Goal: Information Seeking & Learning: Find specific fact

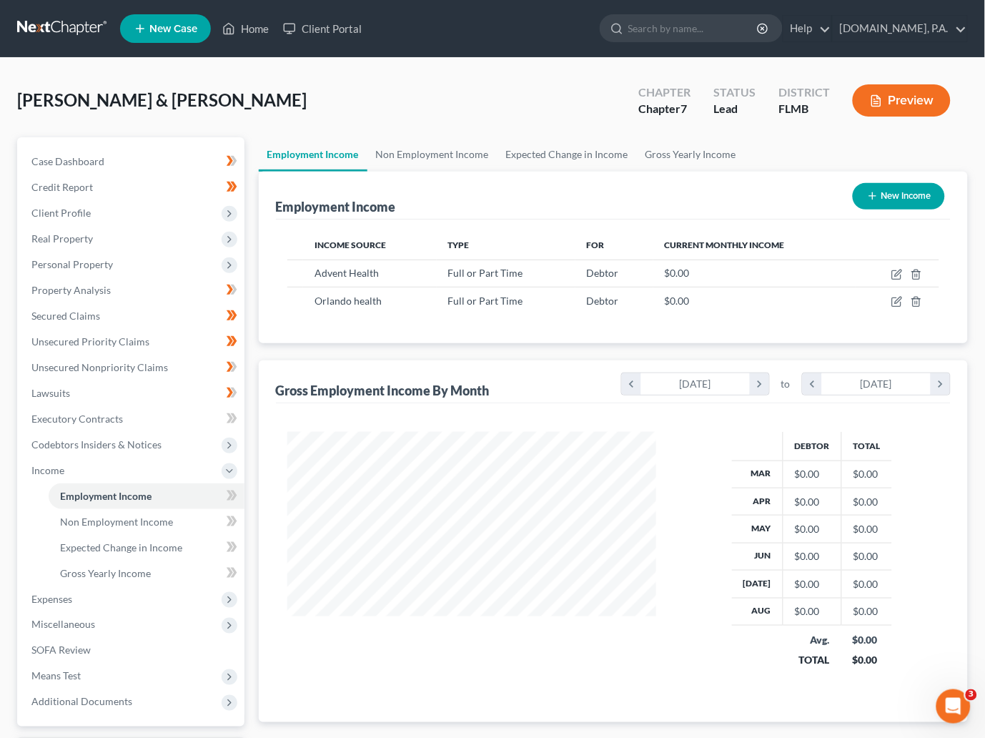
scroll to position [256, 398]
click at [79, 286] on span "Property Analysis" at bounding box center [70, 290] width 79 height 12
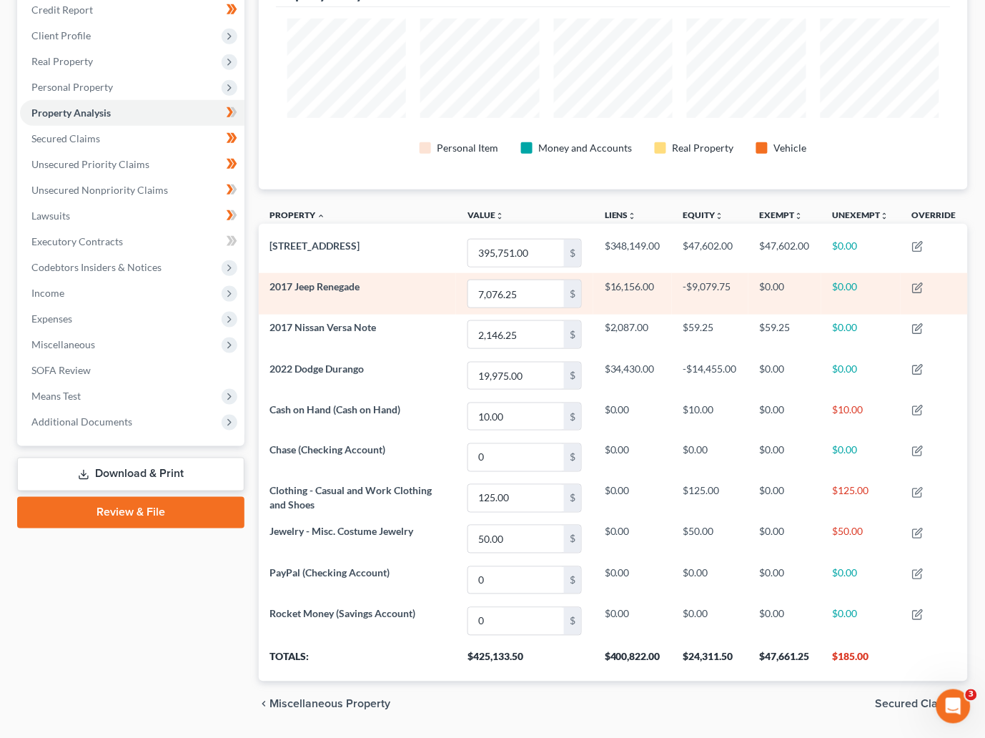
scroll to position [214, 0]
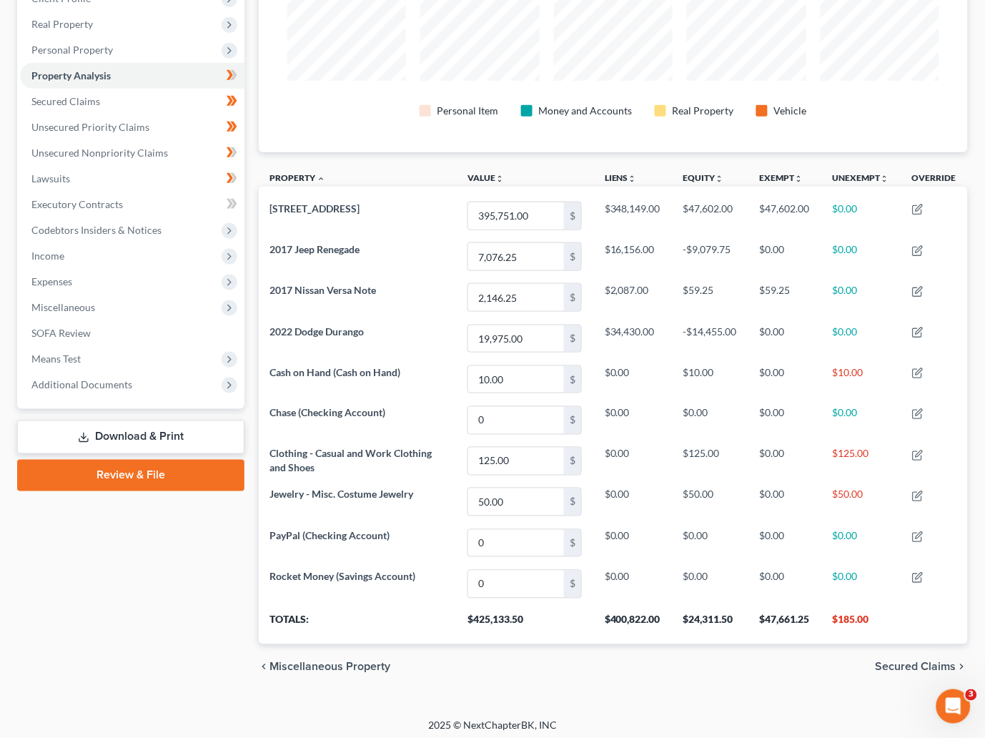
click at [876, 101] on div "Personal Item Money and Accounts Real Property Vehicle" at bounding box center [613, 111] width 653 height 26
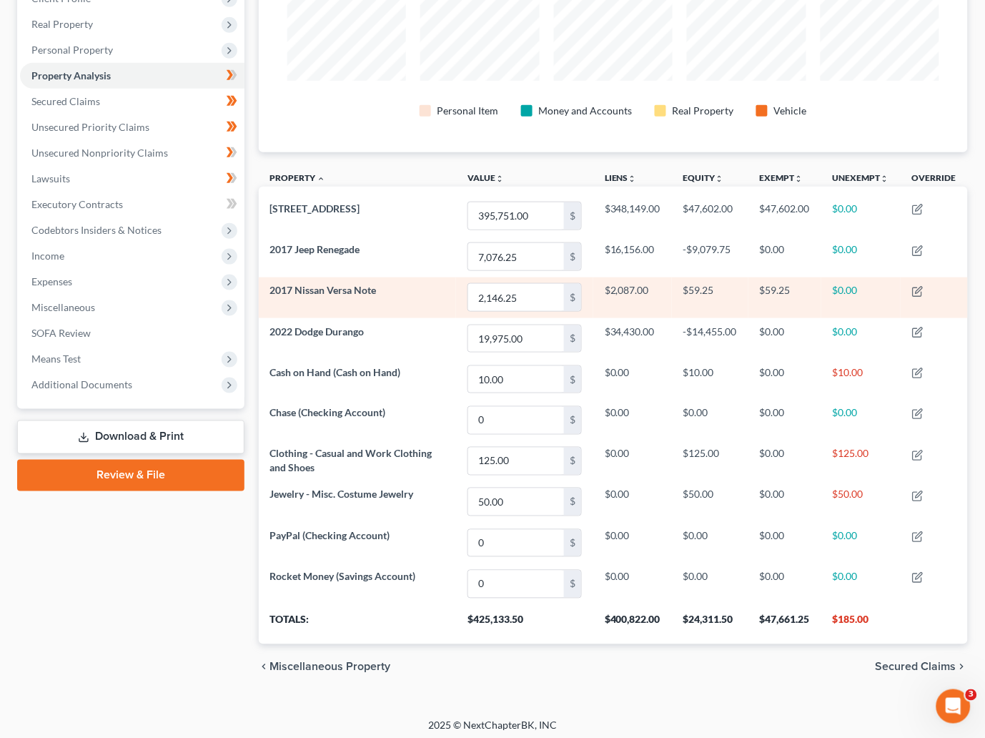
scroll to position [107, 0]
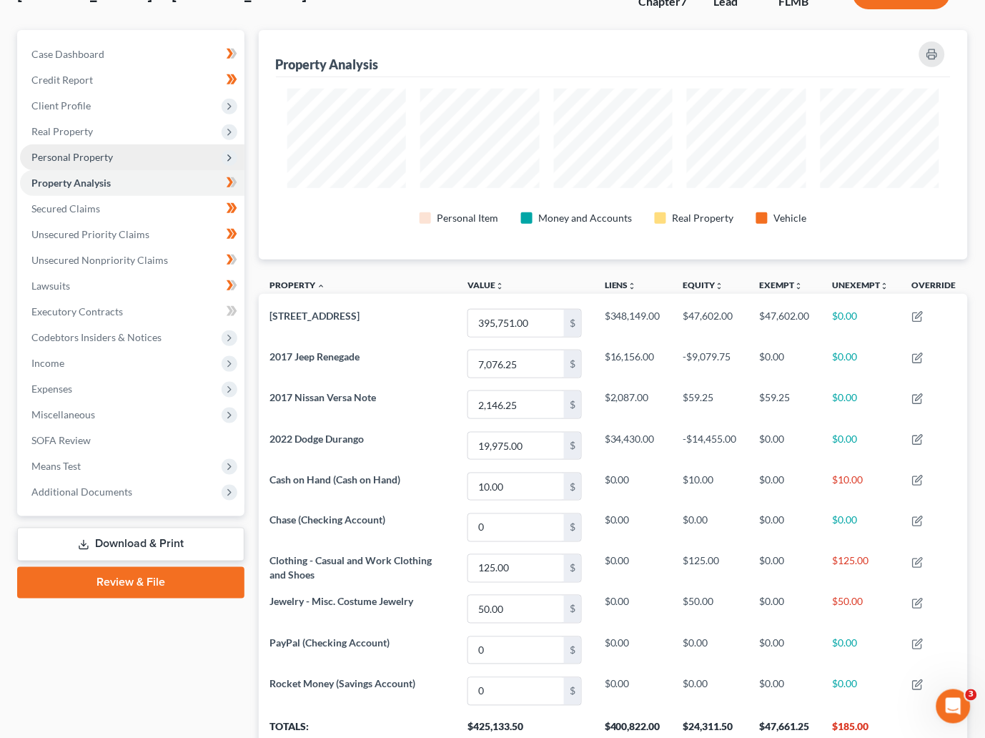
click at [87, 154] on span "Personal Property" at bounding box center [72, 157] width 82 height 12
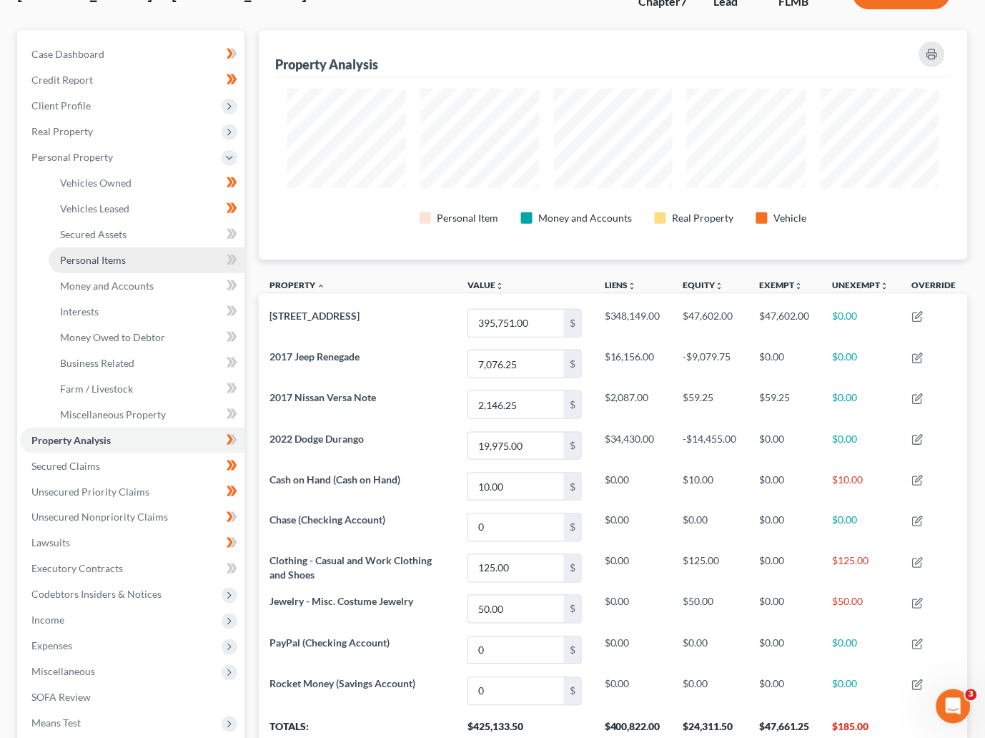
click at [117, 257] on span "Personal Items" at bounding box center [93, 260] width 66 height 12
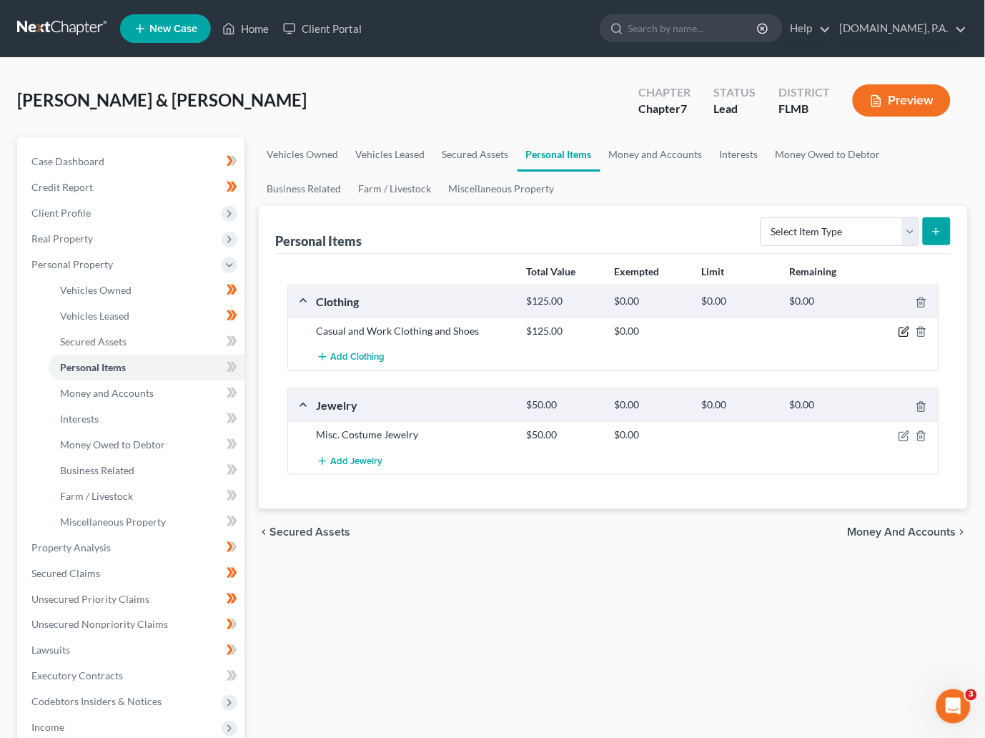
click at [904, 329] on icon "button" at bounding box center [903, 332] width 9 height 9
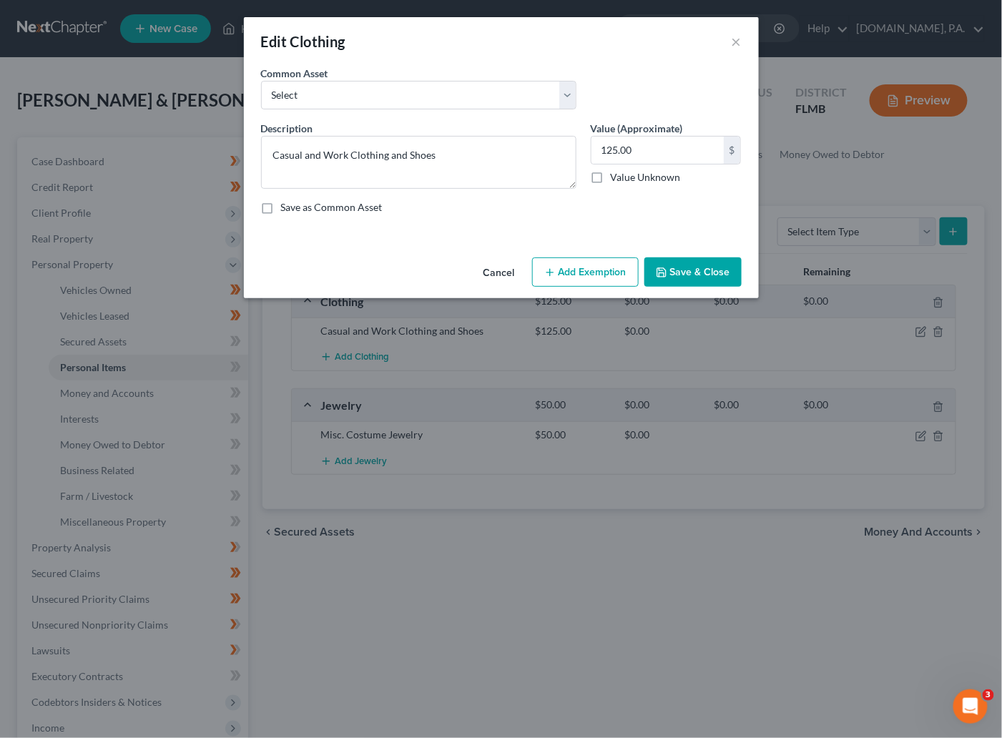
click at [571, 270] on button "Add Exemption" at bounding box center [585, 272] width 107 height 30
select select "2"
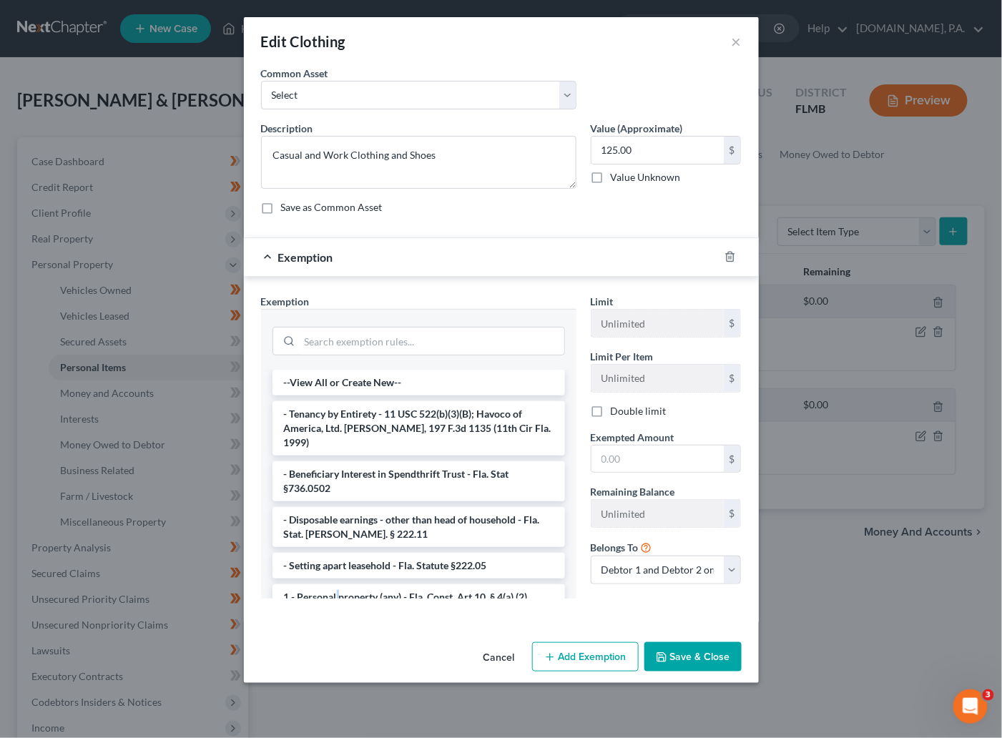
click at [337, 584] on li "1 - Personal property (any) - Fla. Const. Art.10, § 4(a) (2)" at bounding box center [418, 597] width 292 height 26
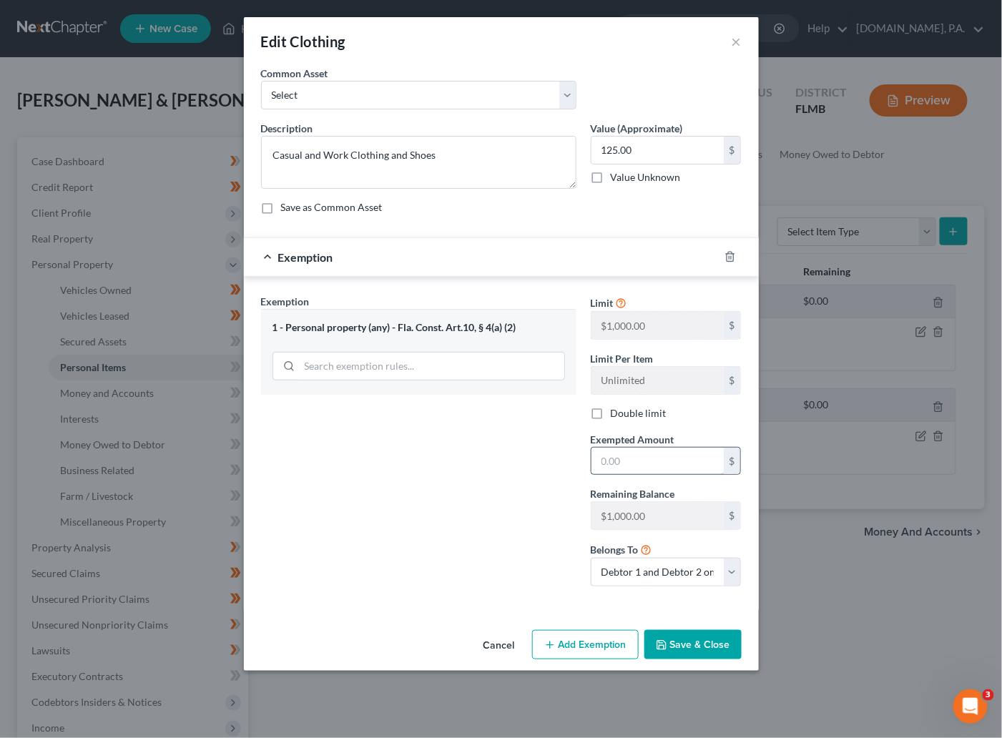
click at [650, 466] on input "text" at bounding box center [657, 461] width 132 height 27
type input "125.00"
click at [681, 650] on button "Save & Close" at bounding box center [692, 645] width 97 height 30
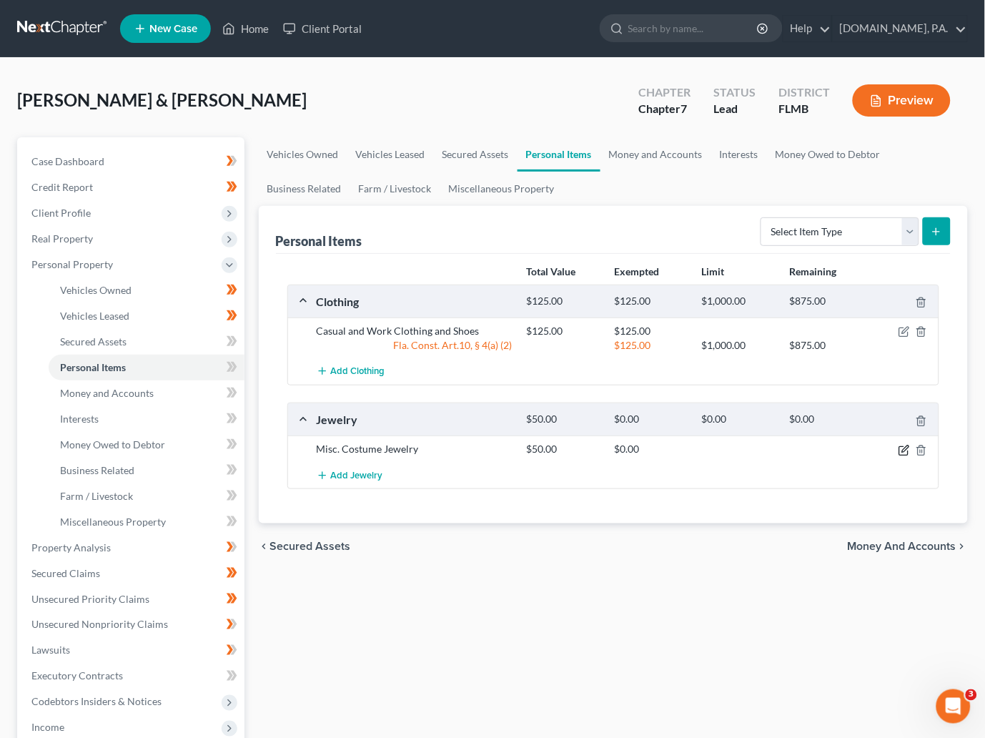
click at [902, 448] on icon "button" at bounding box center [903, 450] width 9 height 9
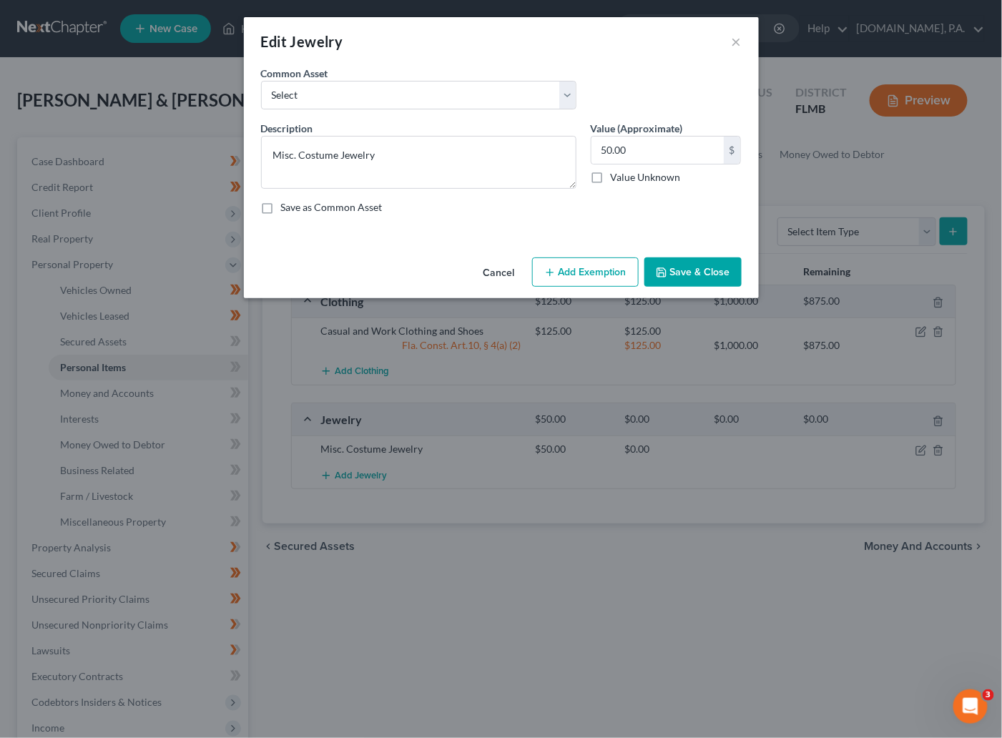
click at [581, 270] on button "Add Exemption" at bounding box center [585, 272] width 107 height 30
select select "2"
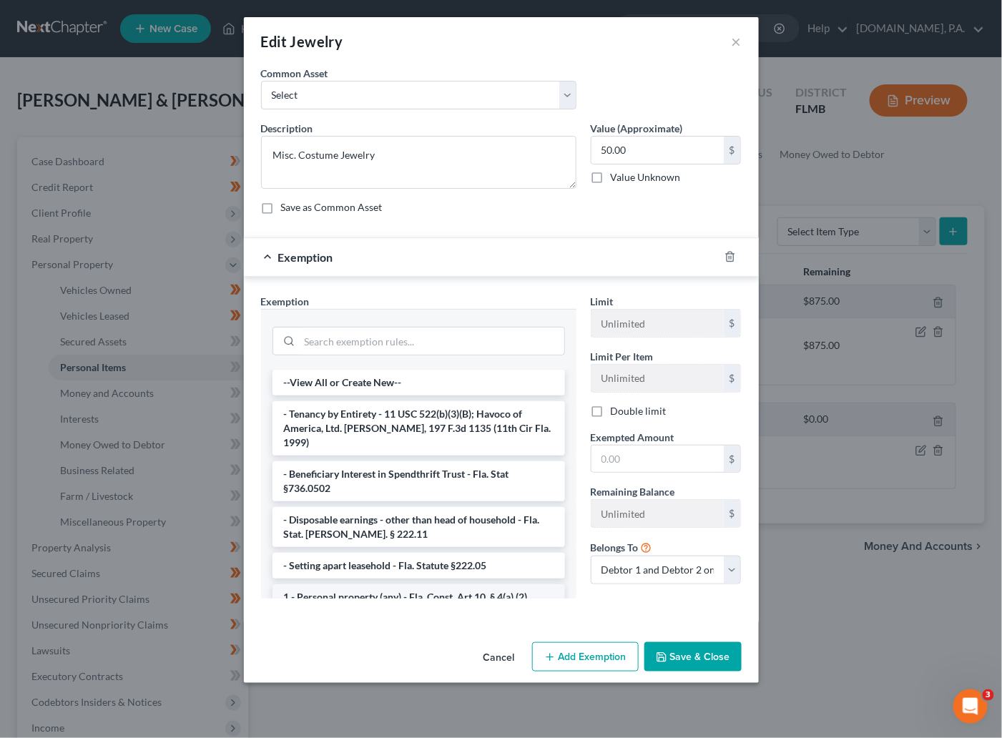
click at [340, 584] on li "1 - Personal property (any) - Fla. Const. Art.10, § 4(a) (2)" at bounding box center [418, 597] width 292 height 26
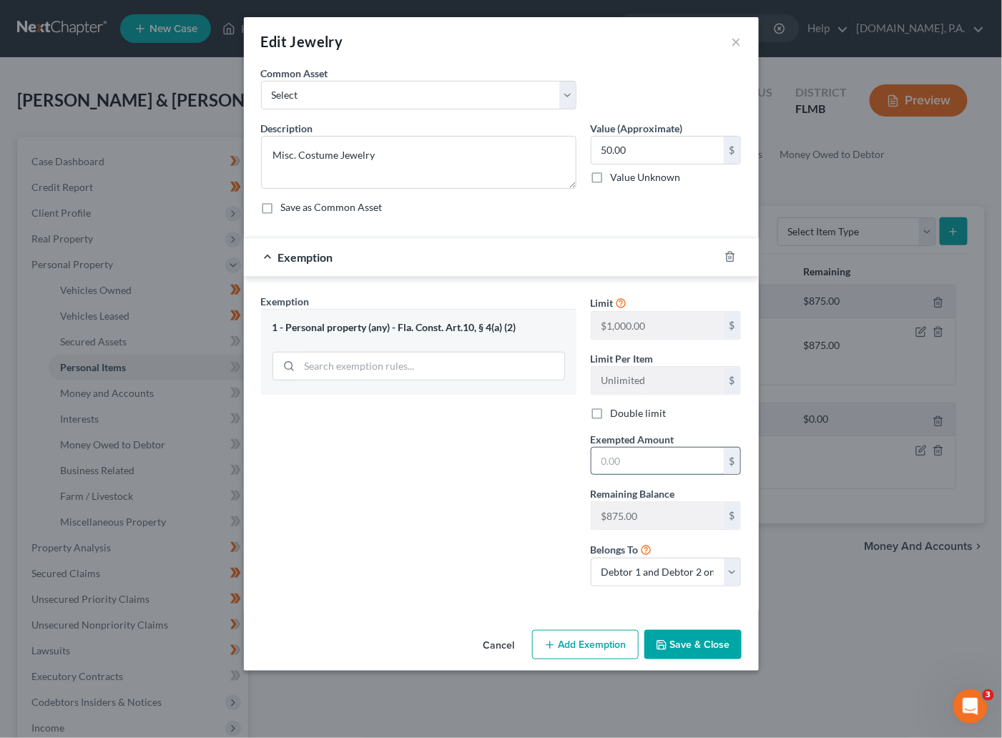
click at [610, 465] on input "text" at bounding box center [657, 461] width 132 height 27
type input "50.00"
click at [683, 641] on button "Save & Close" at bounding box center [692, 645] width 97 height 30
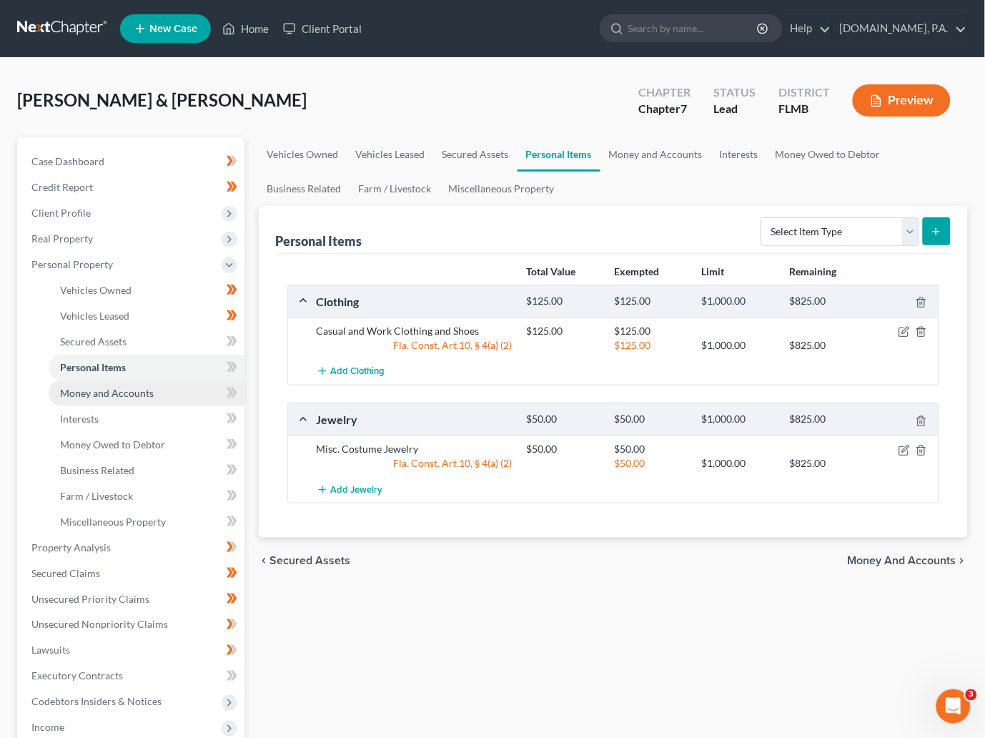
click at [89, 401] on link "Money and Accounts" at bounding box center [147, 393] width 196 height 26
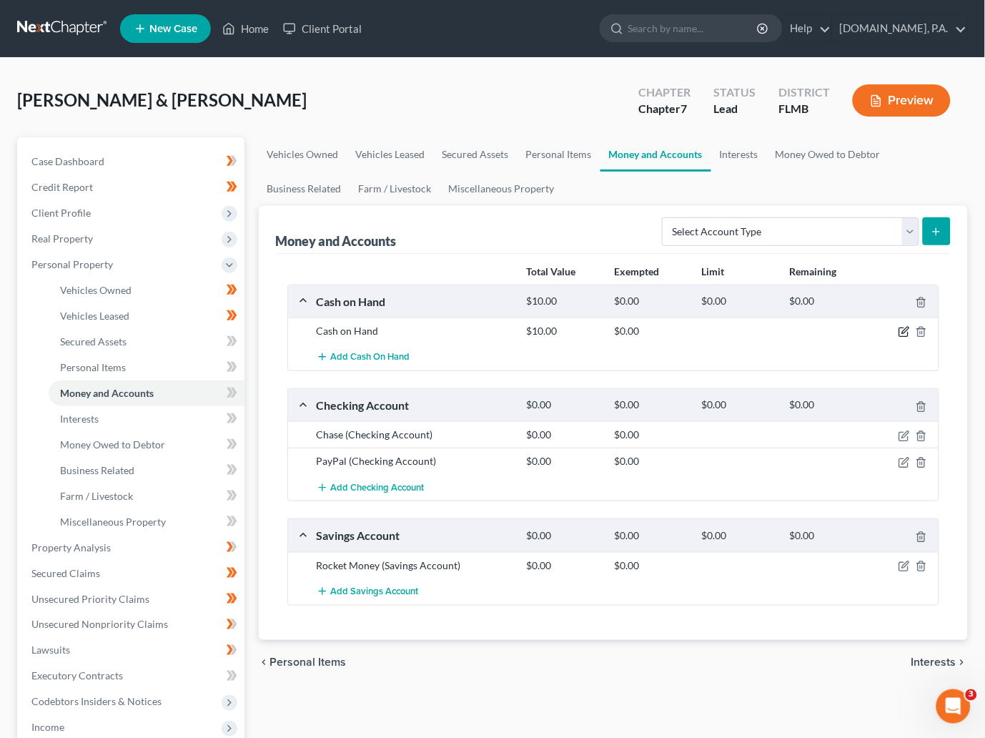
click at [902, 330] on icon "button" at bounding box center [904, 331] width 11 height 11
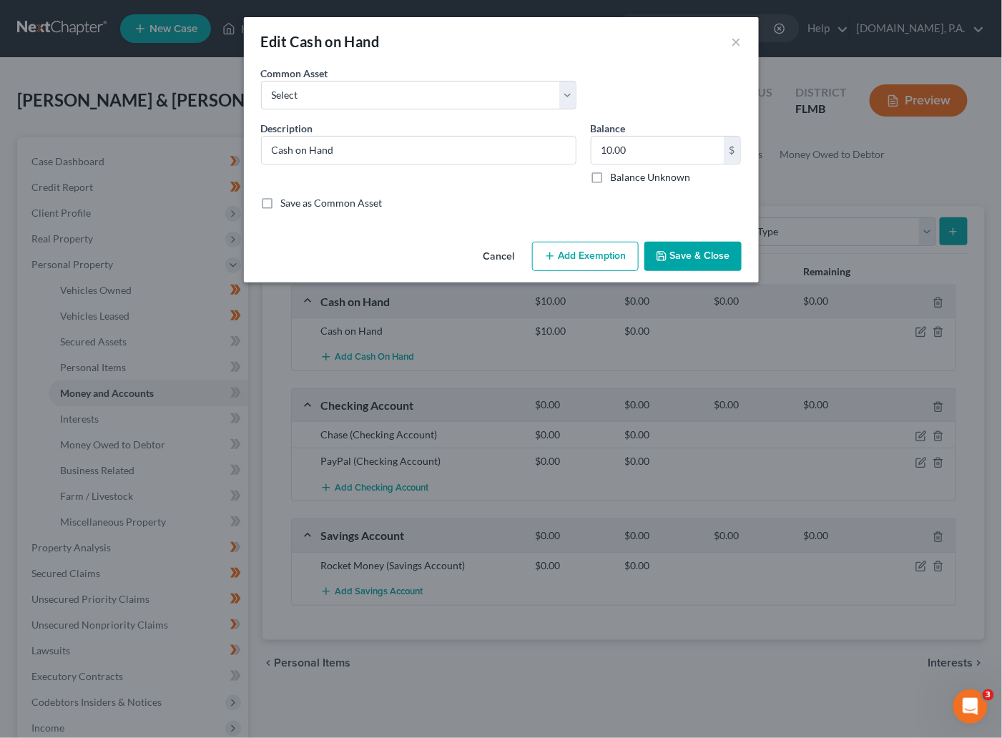
click at [573, 252] on button "Add Exemption" at bounding box center [585, 257] width 107 height 30
select select "2"
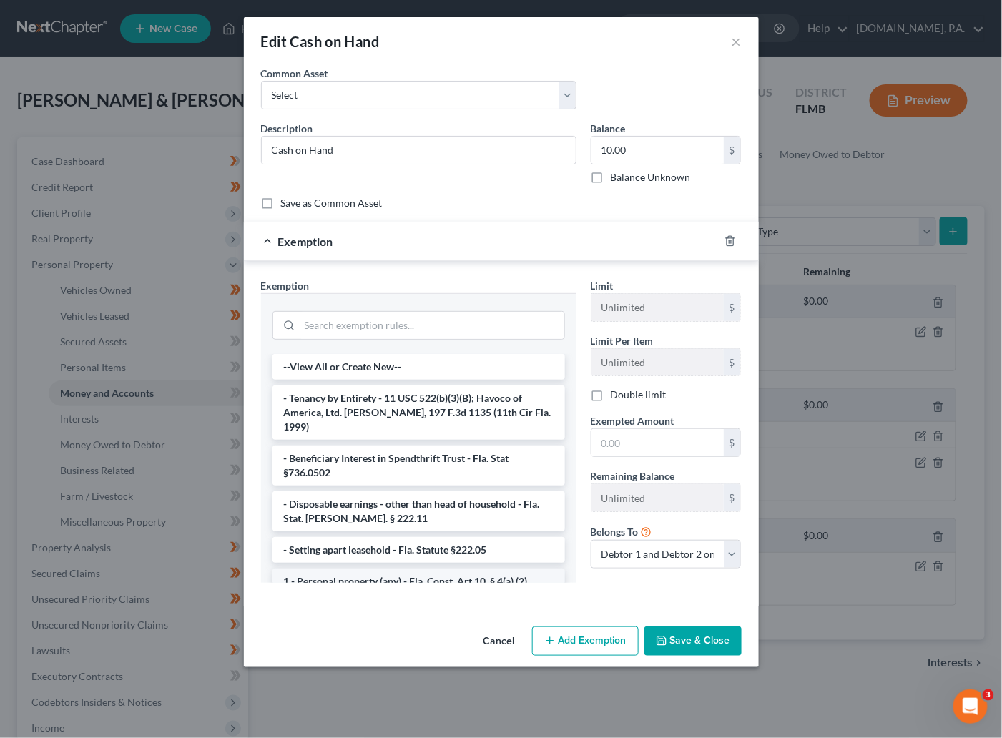
click at [381, 568] on li "1 - Personal property (any) - Fla. Const. Art.10, § 4(a) (2)" at bounding box center [418, 581] width 292 height 26
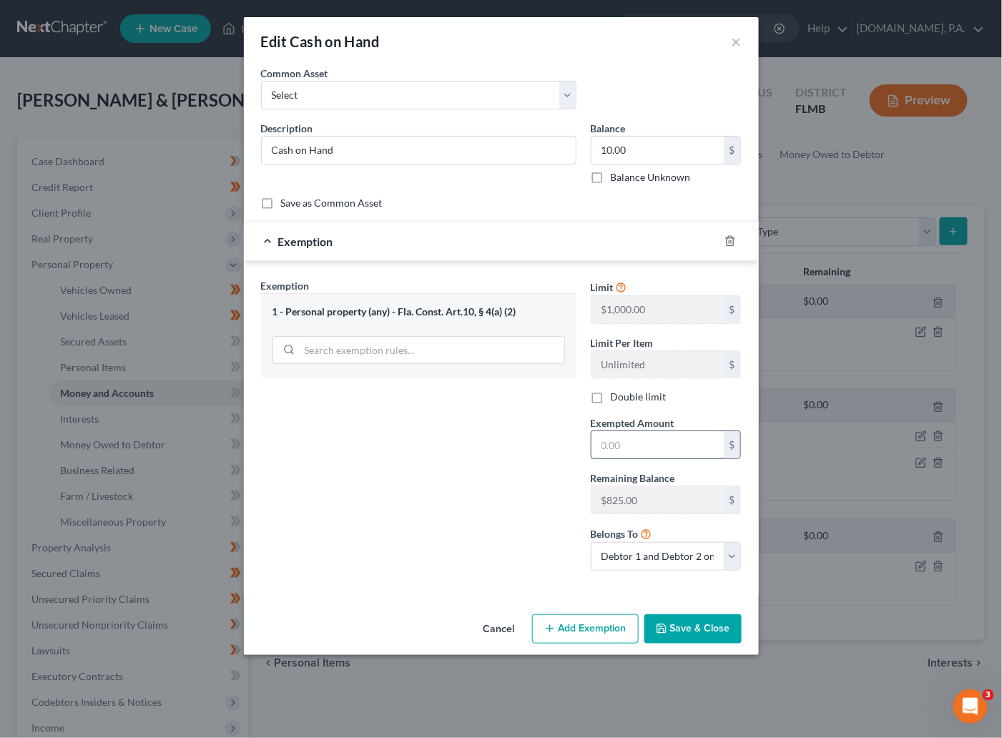
click at [623, 444] on input "text" at bounding box center [657, 444] width 132 height 27
type input "10.00"
click at [680, 626] on button "Save & Close" at bounding box center [692, 629] width 97 height 30
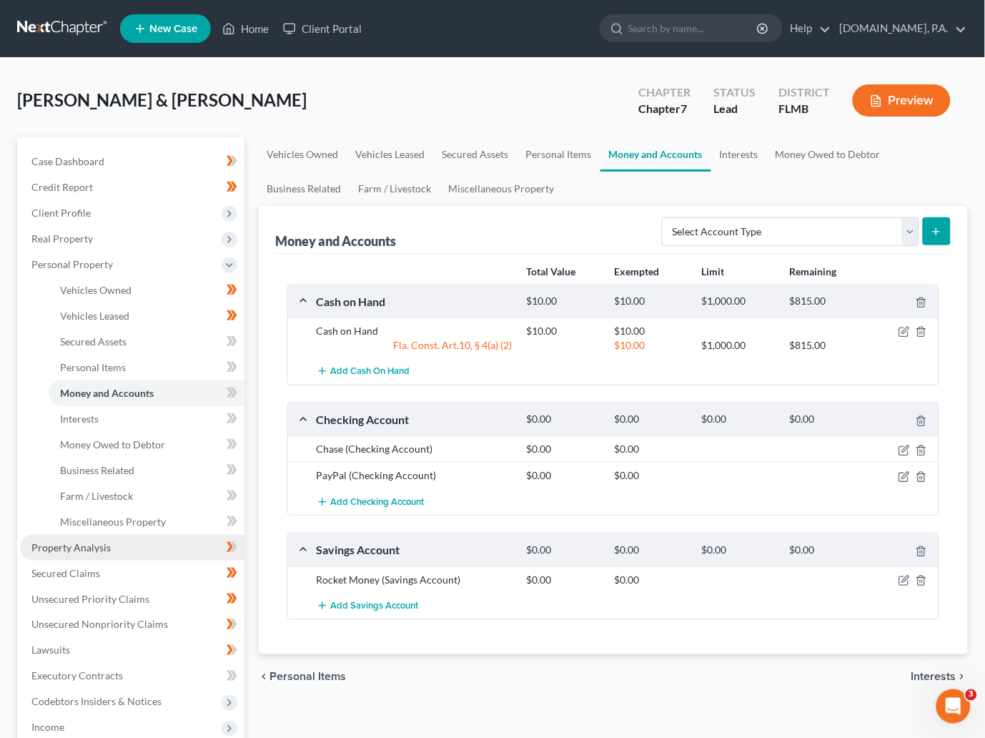
click at [83, 543] on span "Property Analysis" at bounding box center [70, 547] width 79 height 12
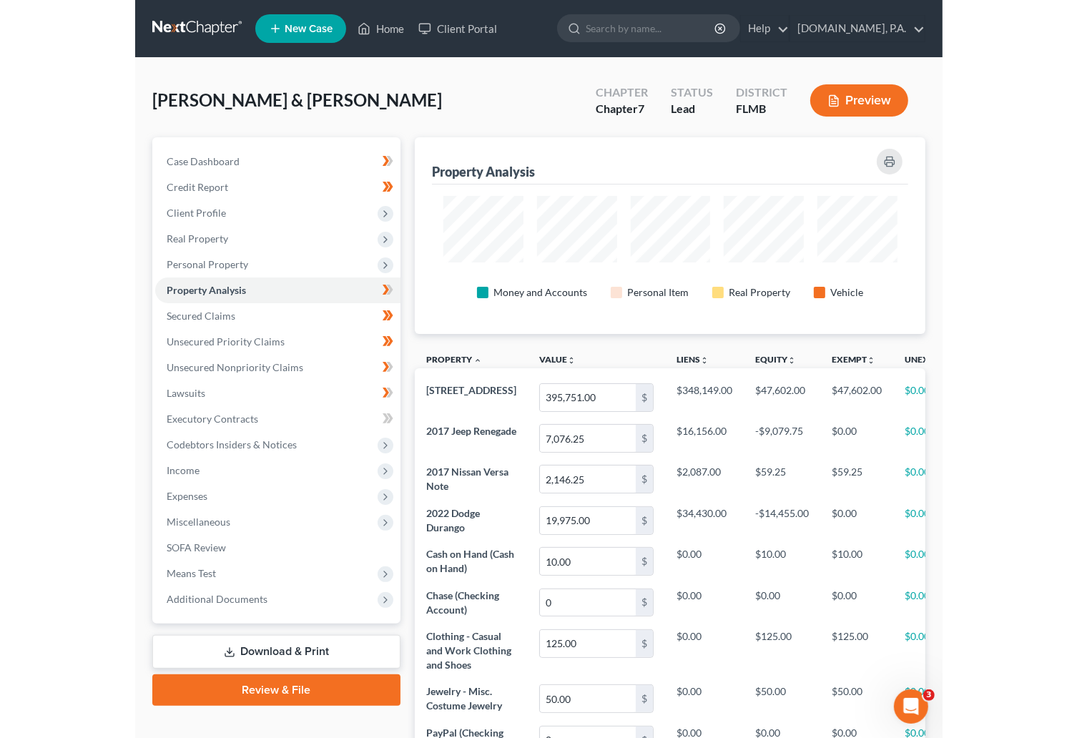
scroll to position [239, 769]
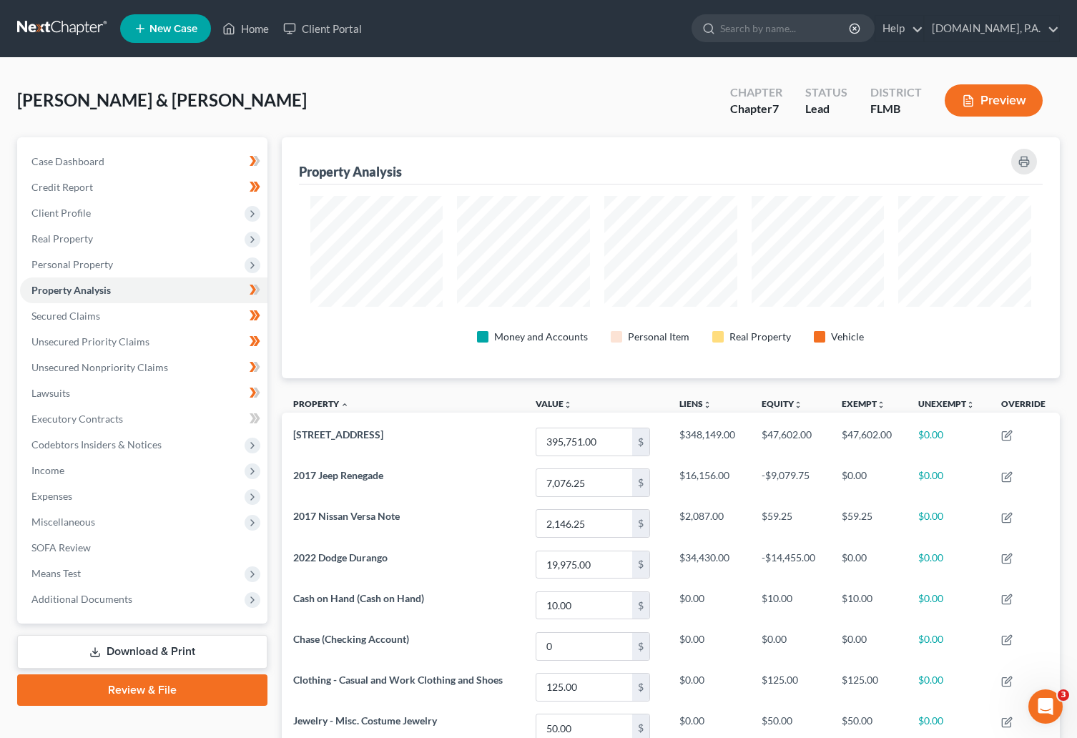
click at [46, 23] on link at bounding box center [63, 29] width 92 height 26
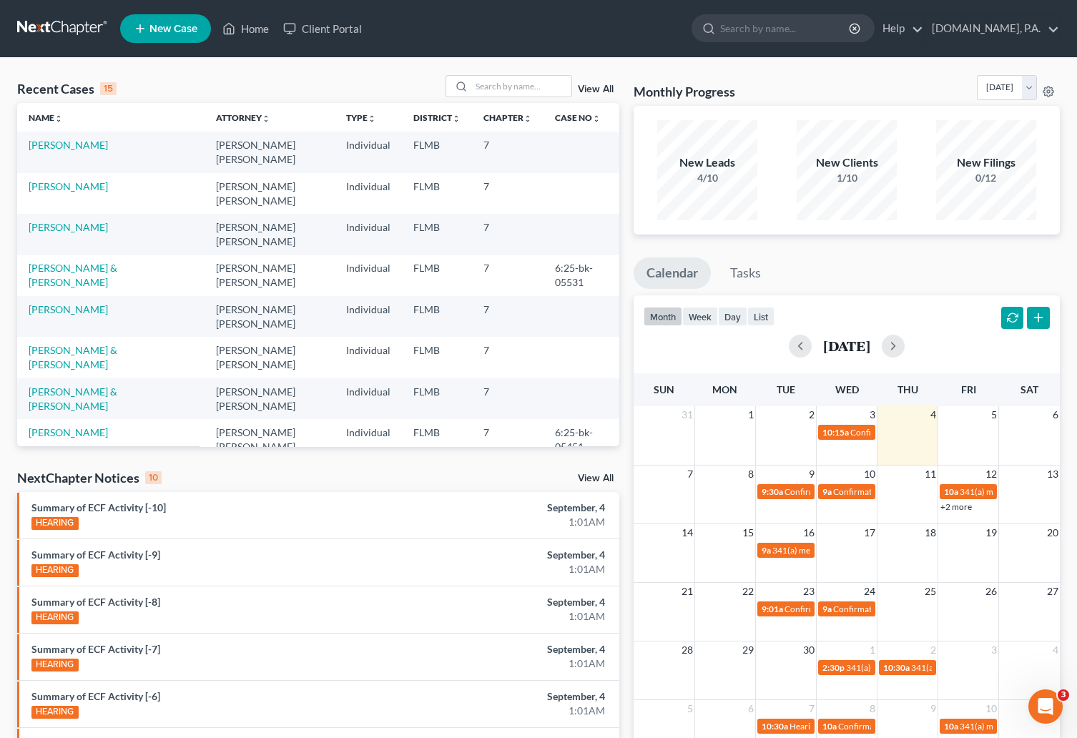
click at [603, 87] on link "View All" at bounding box center [596, 89] width 36 height 10
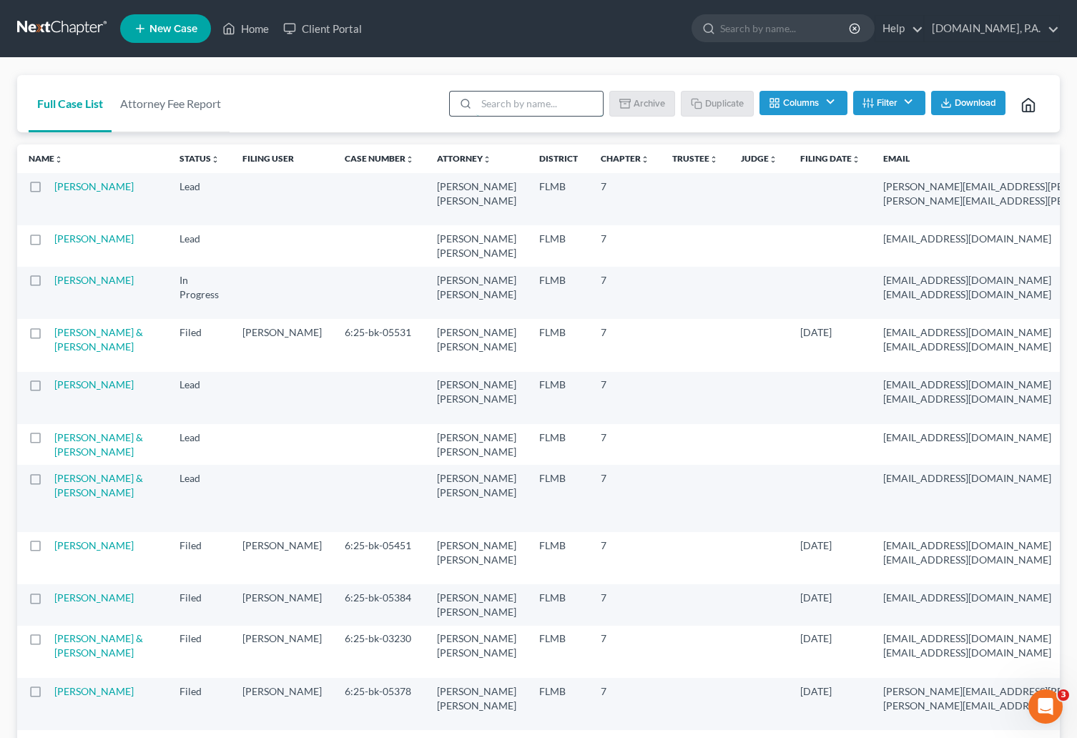
click at [563, 102] on input "search" at bounding box center [539, 104] width 127 height 24
type input "sample"
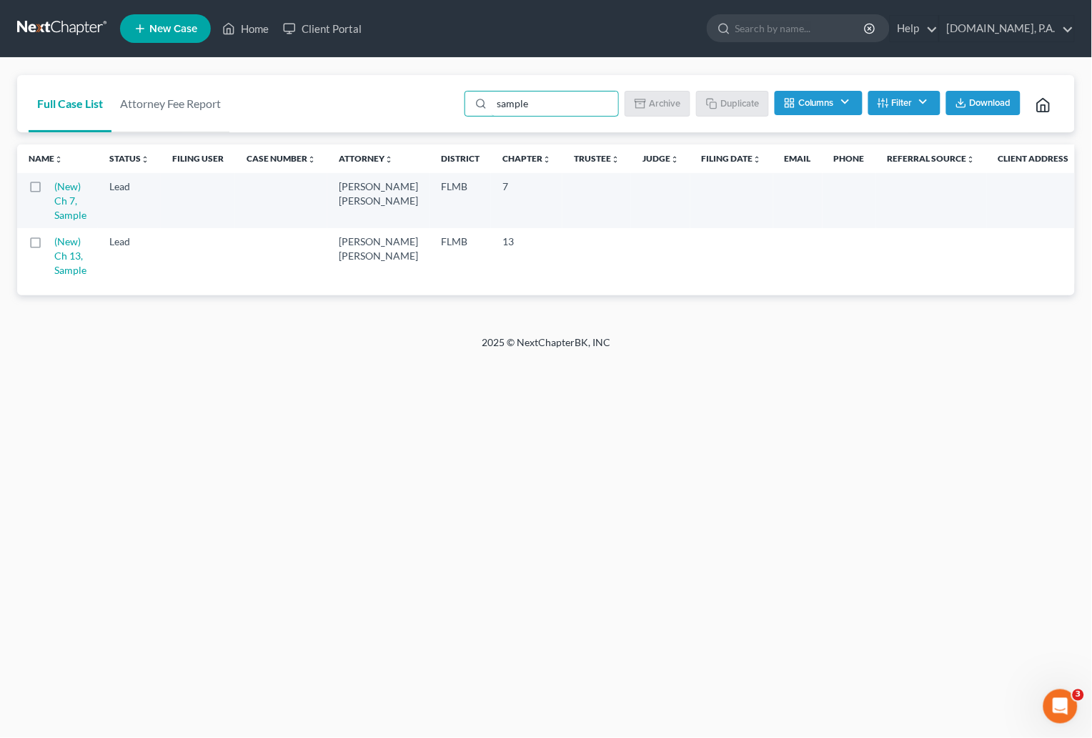
click at [49, 190] on label at bounding box center [49, 190] width 0 height 0
click at [54, 182] on input "checkbox" at bounding box center [58, 183] width 9 height 9
click at [727, 105] on button "Duplicate" at bounding box center [733, 103] width 71 height 24
checkbox input "false"
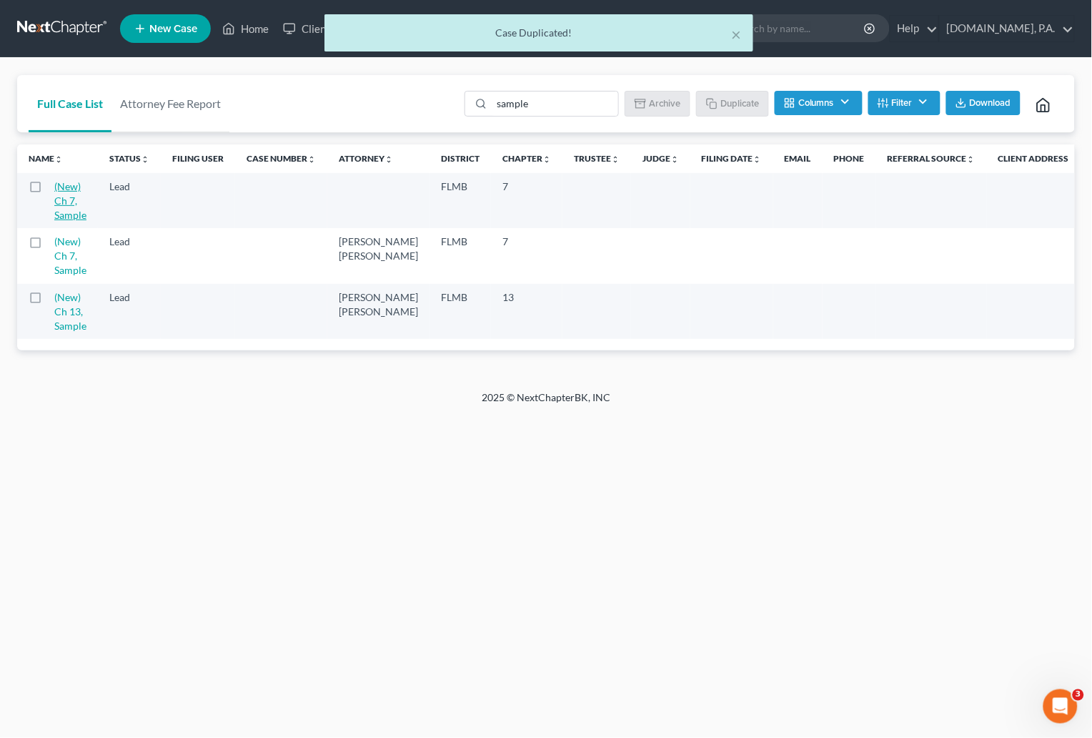
click at [68, 192] on link "(New) Ch 7, Sample" at bounding box center [70, 200] width 32 height 41
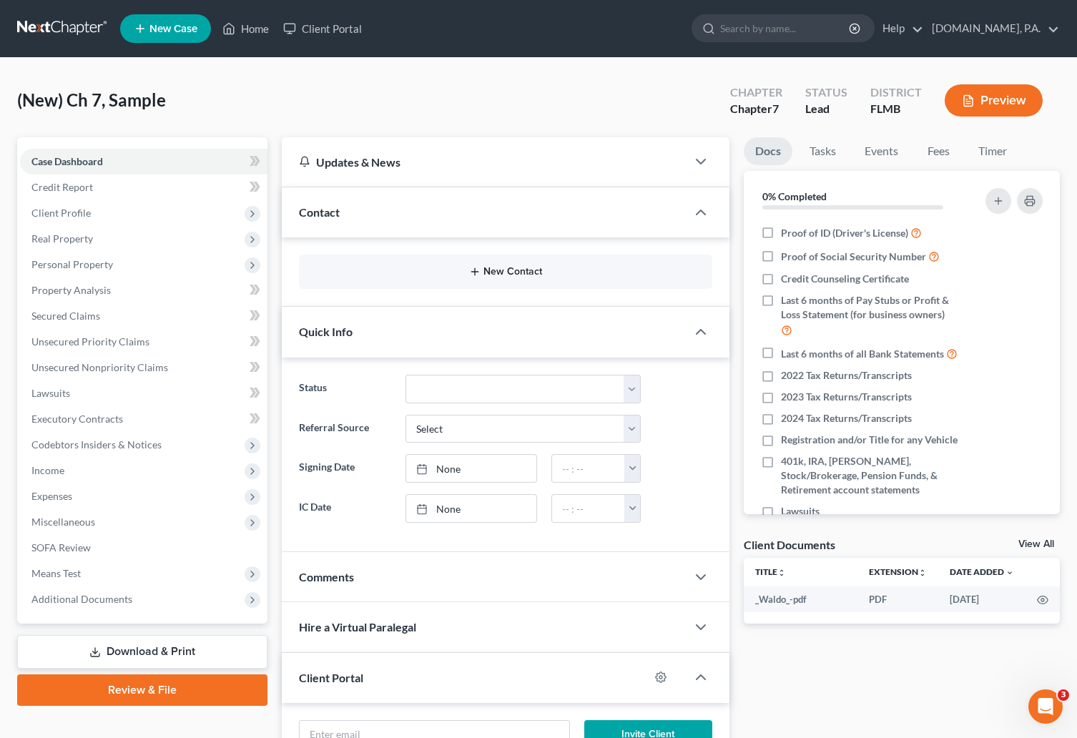
click at [527, 273] on button "New Contact" at bounding box center [505, 271] width 391 height 11
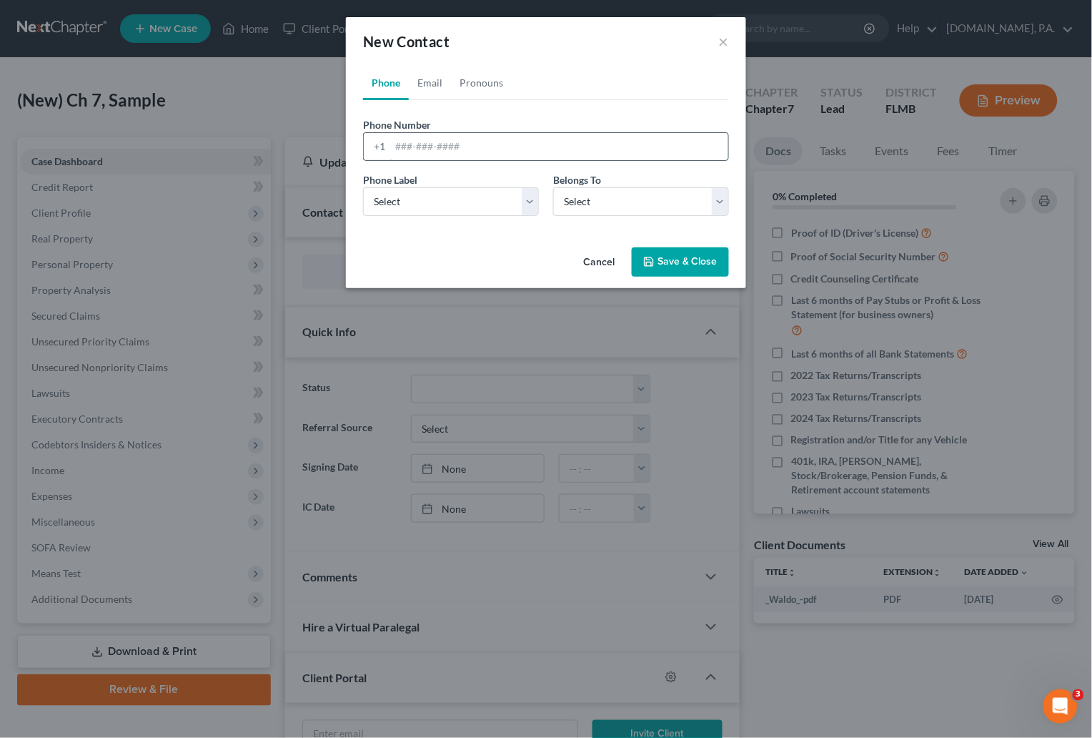
click at [406, 145] on input "tel" at bounding box center [559, 146] width 338 height 27
paste input "7542264606"
click at [413, 144] on input "7542264606" at bounding box center [559, 146] width 338 height 27
click at [432, 144] on input "754-2264606" at bounding box center [559, 146] width 338 height 27
type input "754-226-4606"
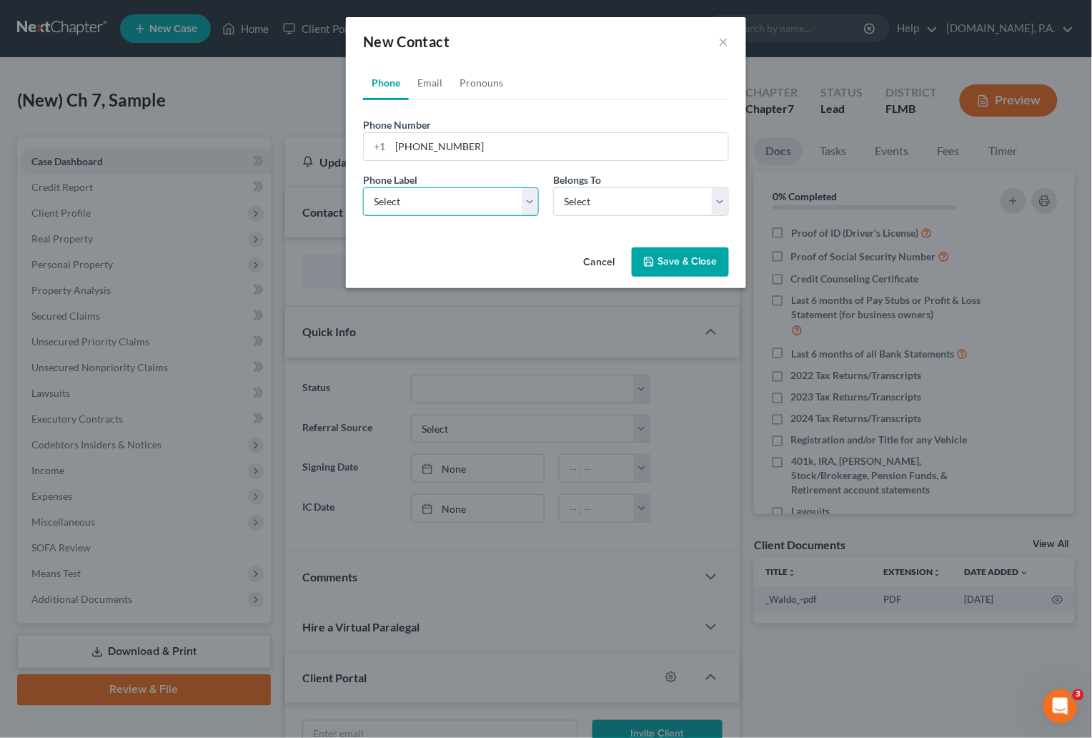
click at [534, 210] on select "Select Mobile Home Work Other" at bounding box center [451, 201] width 176 height 29
select select "0"
click at [363, 187] on select "Select Mobile Home Work Other" at bounding box center [451, 201] width 176 height 29
click at [718, 197] on select "Select Client Other" at bounding box center [641, 201] width 176 height 29
select select "0"
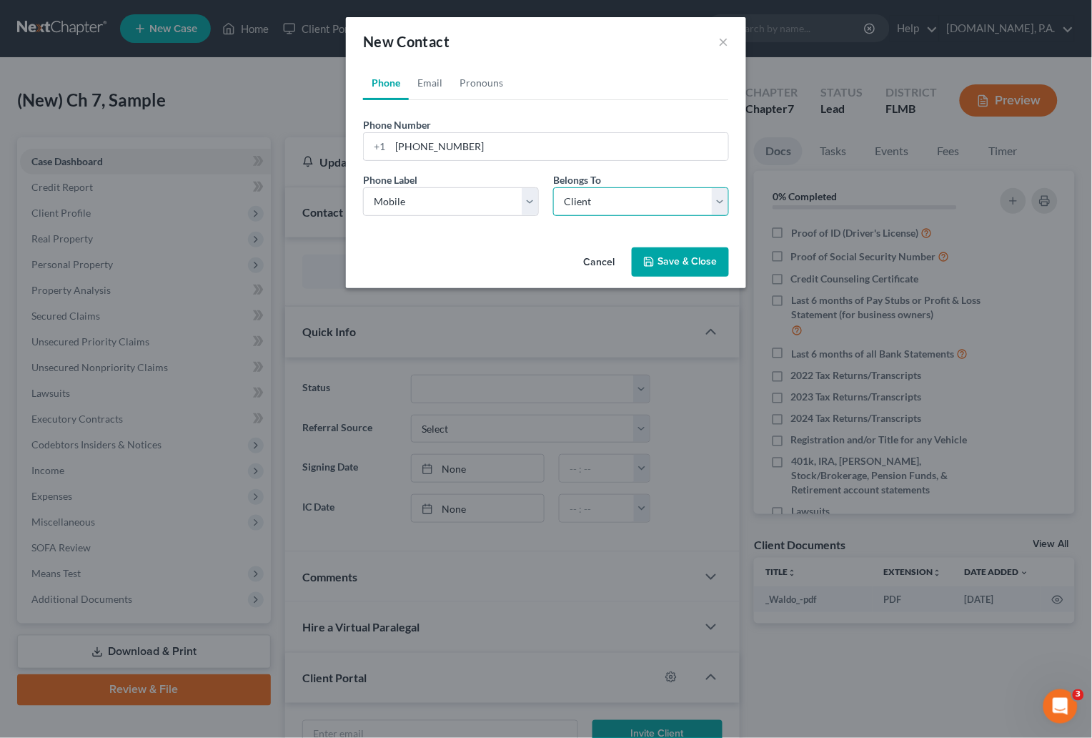
click at [553, 187] on select "Select Client Other" at bounding box center [641, 201] width 176 height 29
select select "0"
click at [430, 79] on link "Email" at bounding box center [430, 83] width 42 height 34
click at [443, 137] on input "email" at bounding box center [559, 146] width 338 height 27
paste input "perfection4491@gmail.com"
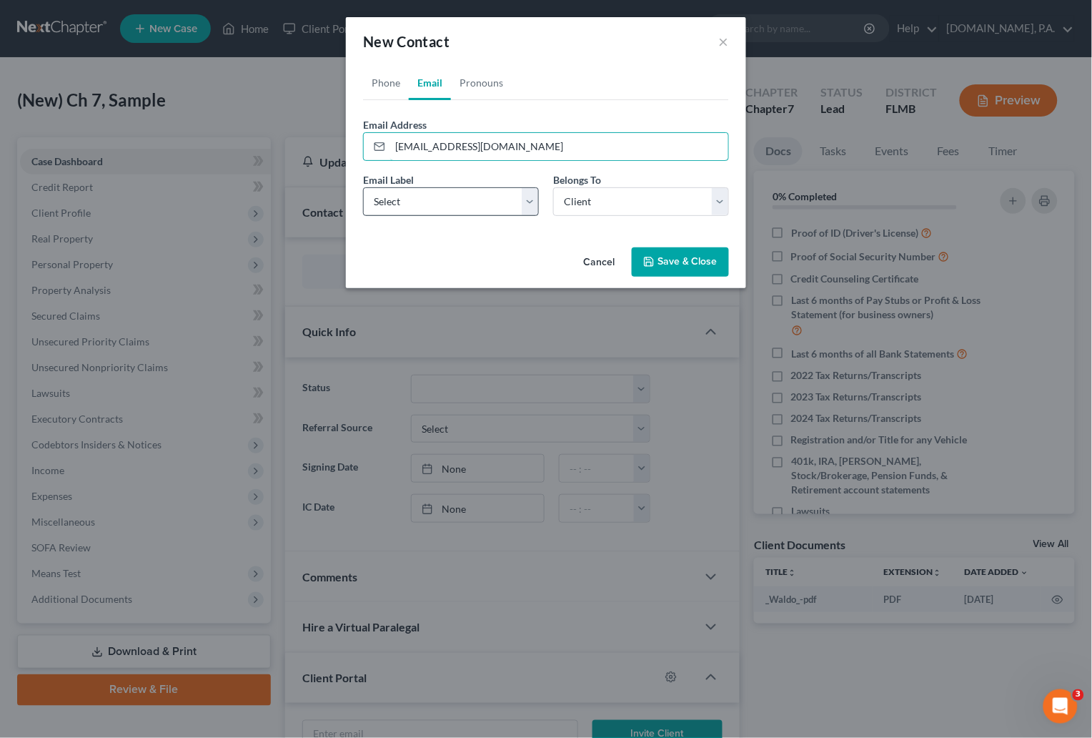
type input "perfection4491@gmail.com"
click at [527, 197] on select "Select Home Work Other" at bounding box center [451, 201] width 176 height 29
select select "0"
click at [363, 187] on select "Select Home Work Other" at bounding box center [451, 201] width 176 height 29
click at [495, 75] on link "Pronouns" at bounding box center [481, 83] width 61 height 34
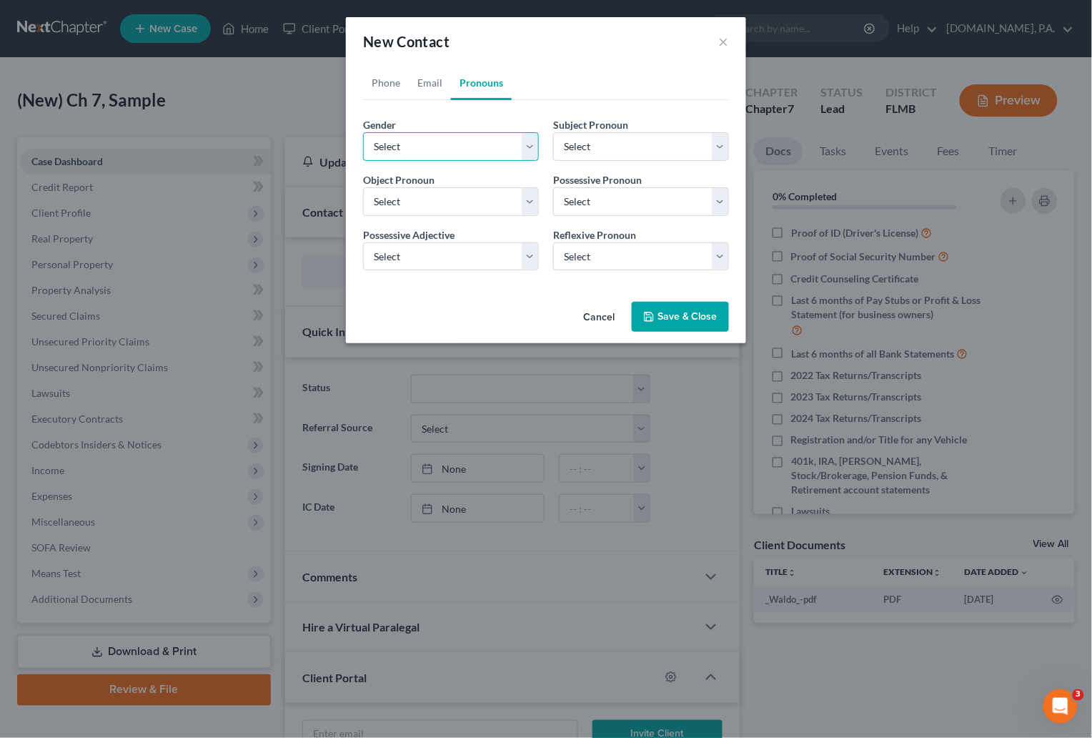
click at [530, 140] on select "Select Male Female Non Binary More Than One Person" at bounding box center [451, 146] width 176 height 29
select select "1"
click at [363, 132] on select "Select Male Female Non Binary More Than One Person" at bounding box center [451, 146] width 176 height 29
select select "1"
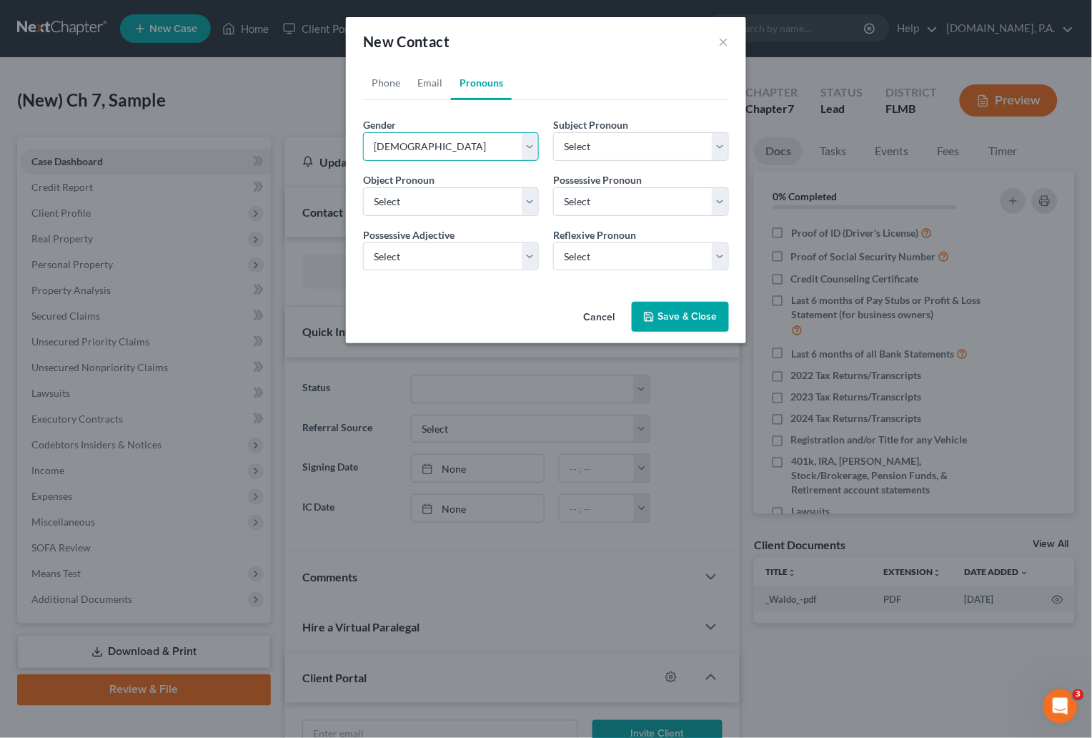
select select "1"
click at [672, 316] on button "Save & Close" at bounding box center [680, 317] width 97 height 30
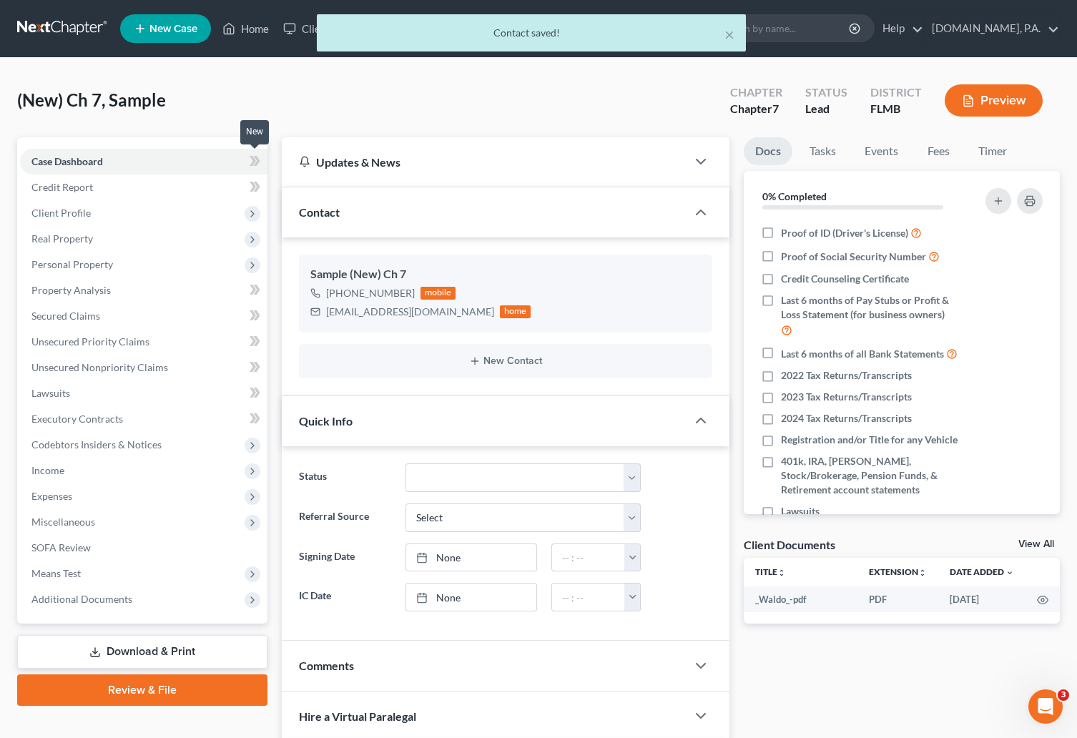
click at [254, 156] on icon at bounding box center [256, 161] width 6 height 10
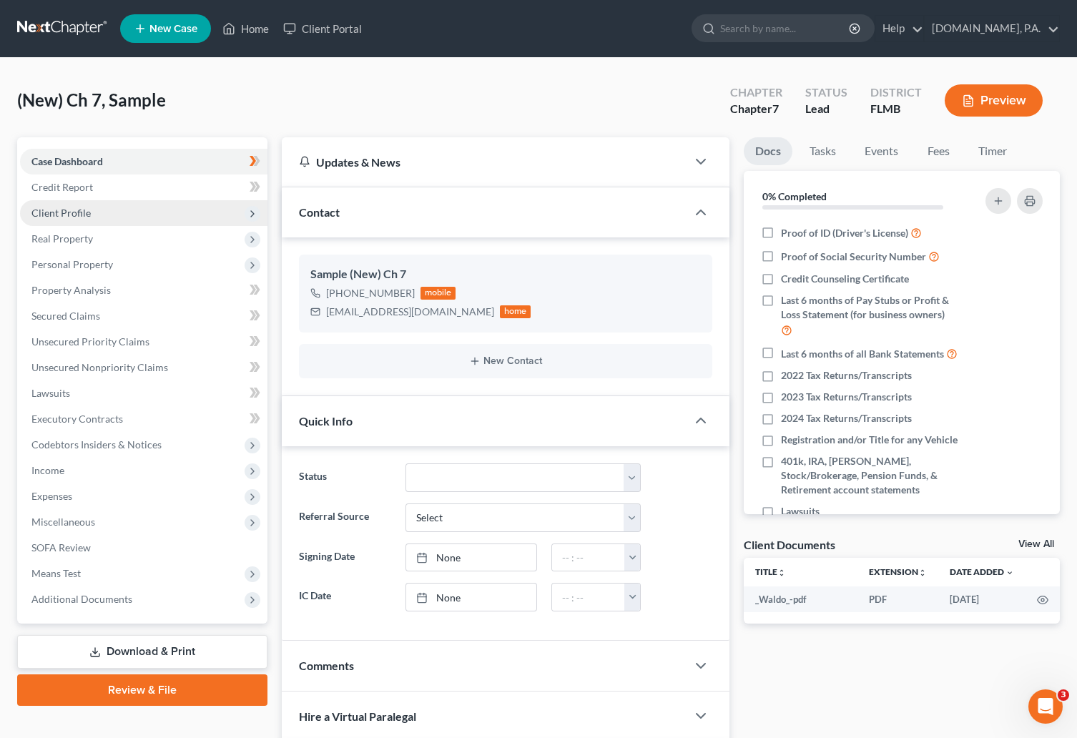
click at [62, 212] on span "Client Profile" at bounding box center [60, 213] width 59 height 12
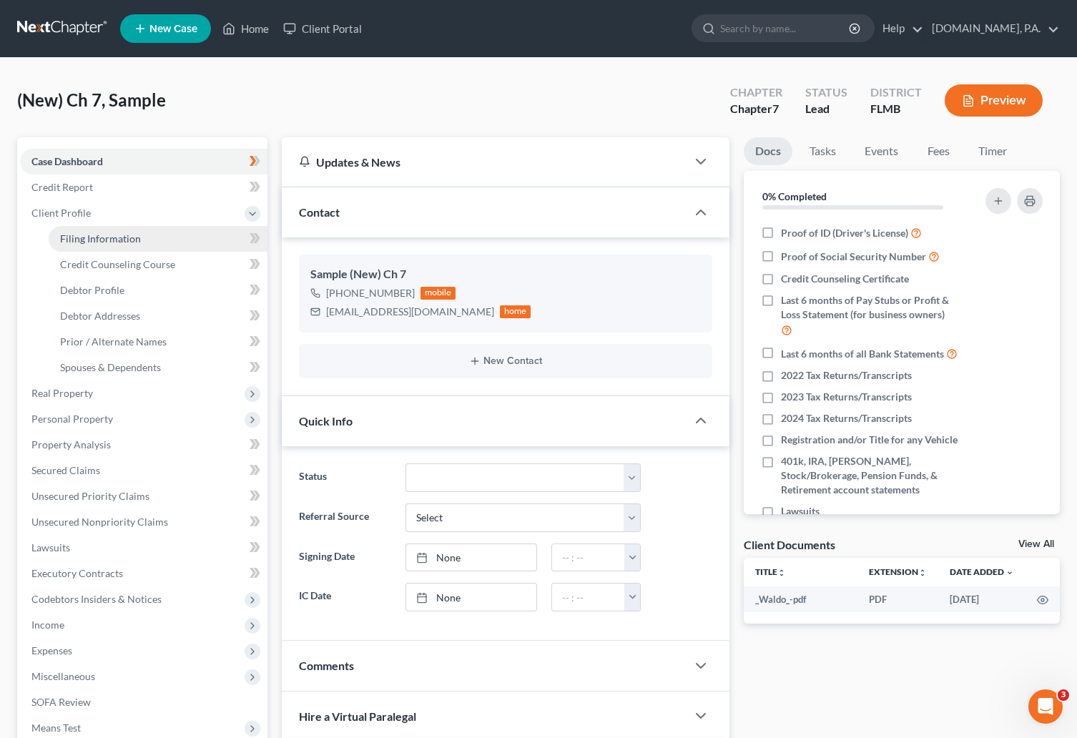
click at [155, 230] on link "Filing Information" at bounding box center [158, 239] width 219 height 26
select select "1"
select select "0"
select select "15"
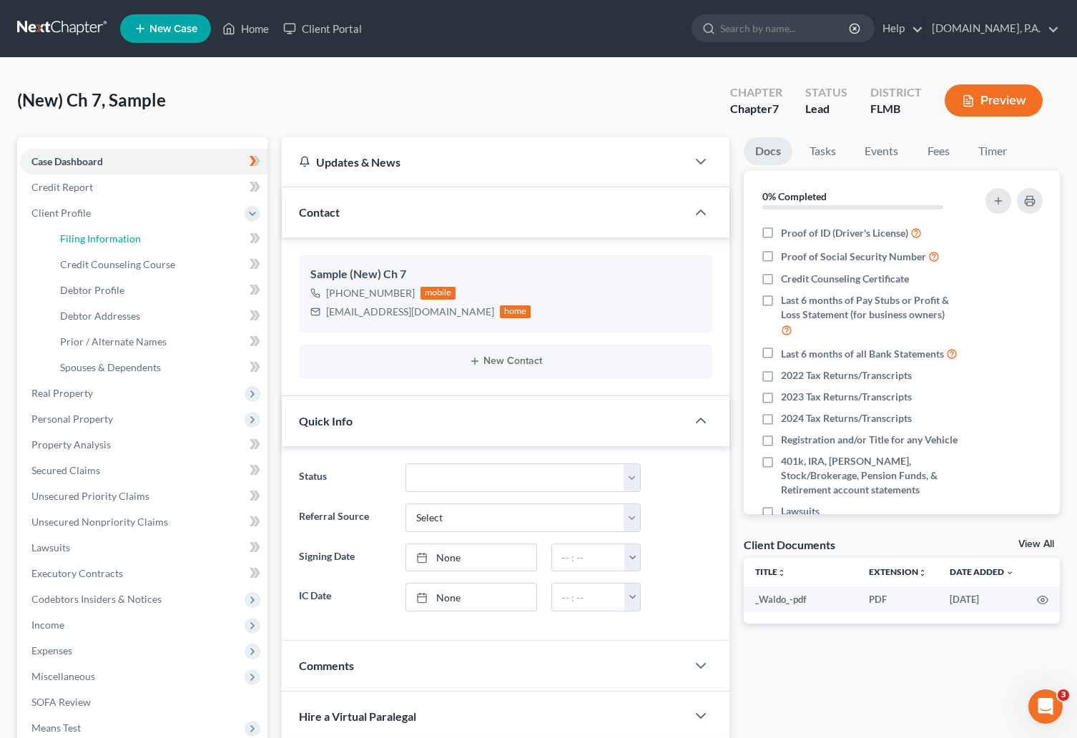
select select "0"
select select "9"
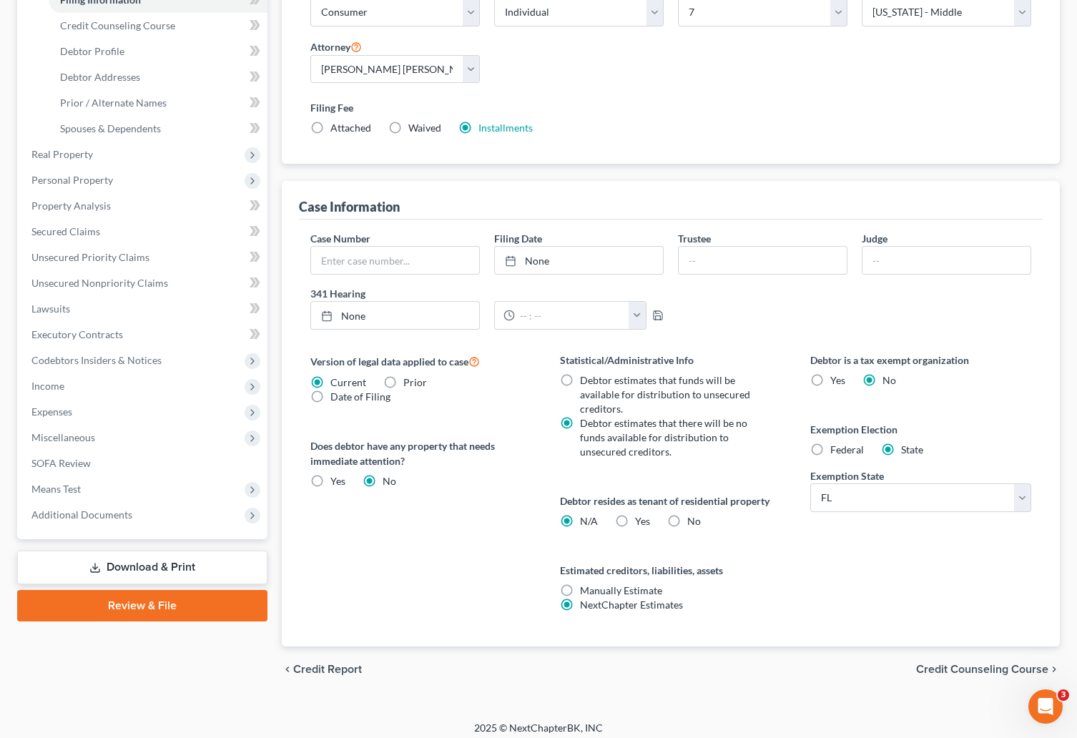
scroll to position [248, 0]
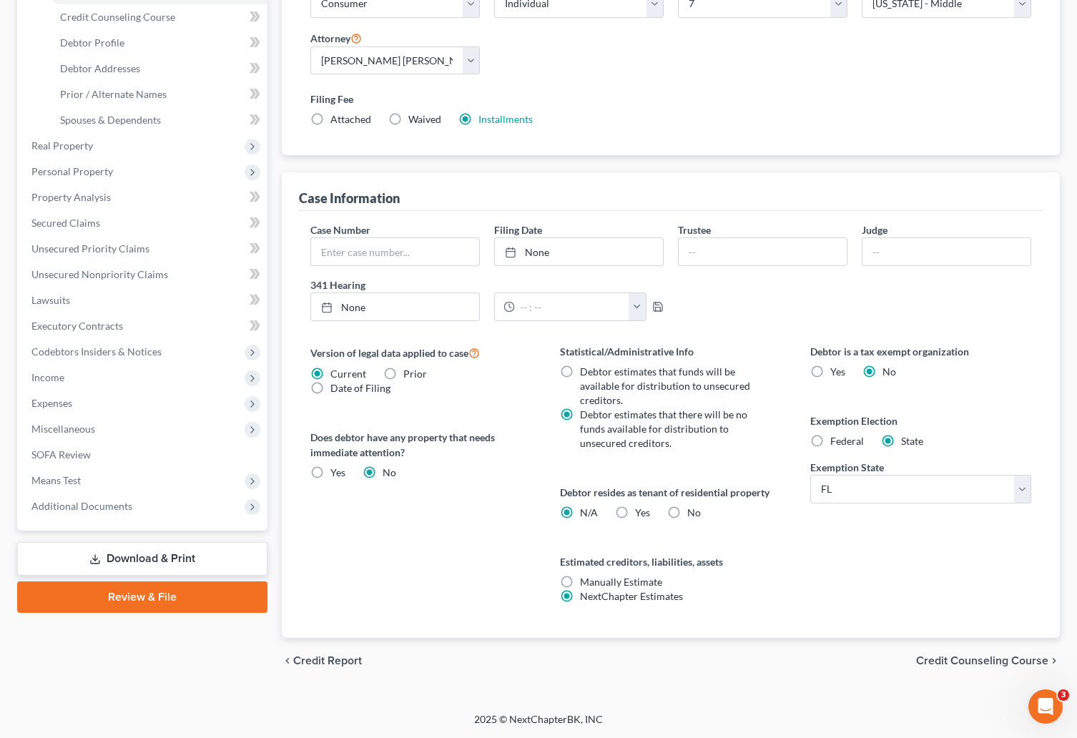
click at [635, 512] on label "Yes Yes" at bounding box center [642, 512] width 15 height 14
click at [641, 512] on input "Yes Yes" at bounding box center [645, 509] width 9 height 9
radio input "true"
radio input "false"
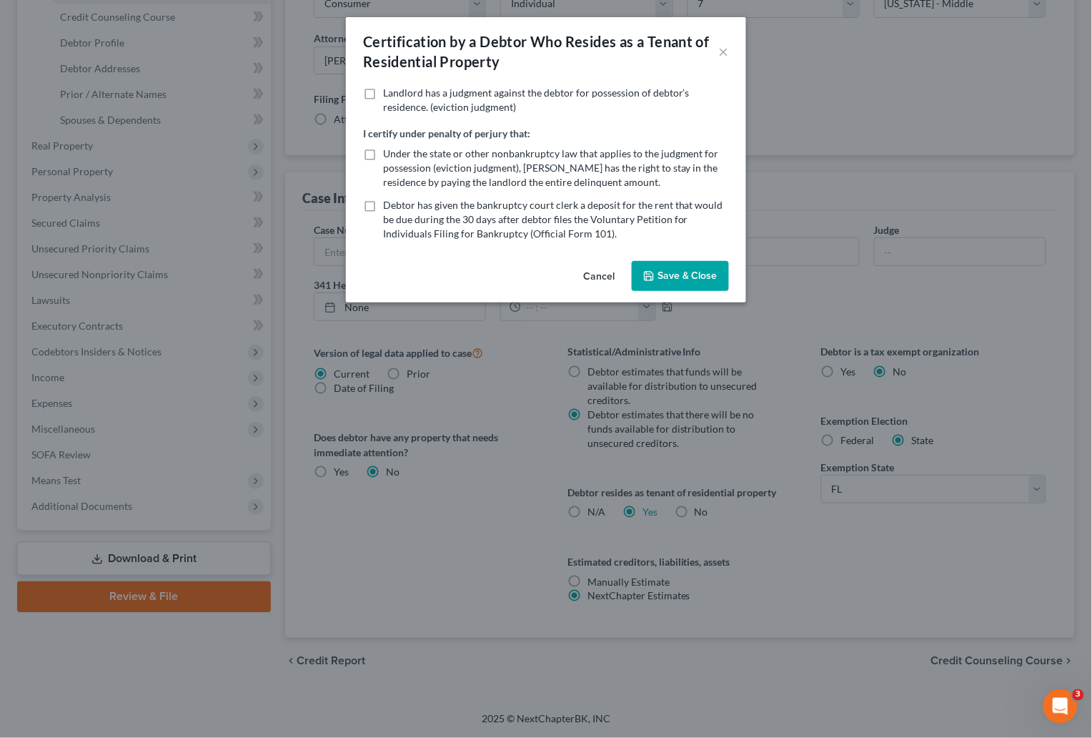
click at [671, 267] on button "Save & Close" at bounding box center [680, 276] width 97 height 30
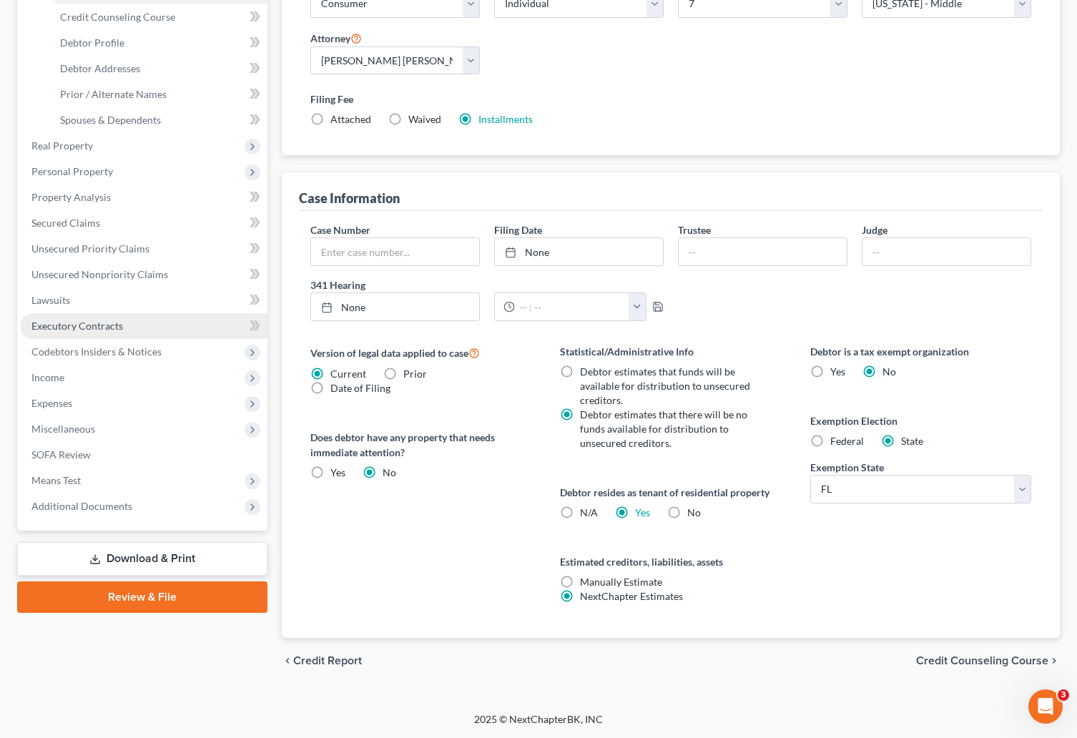
scroll to position [141, 0]
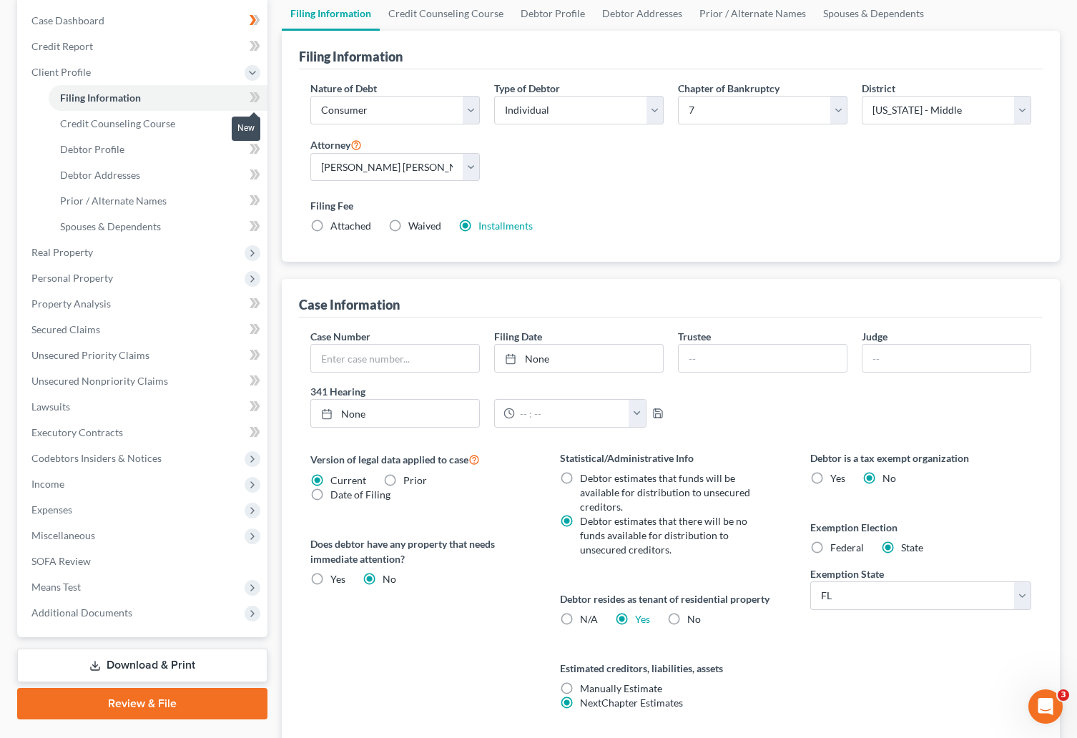
click at [258, 93] on icon at bounding box center [255, 98] width 11 height 18
click at [104, 144] on span "Debtor Profile" at bounding box center [92, 149] width 64 height 12
select select "0"
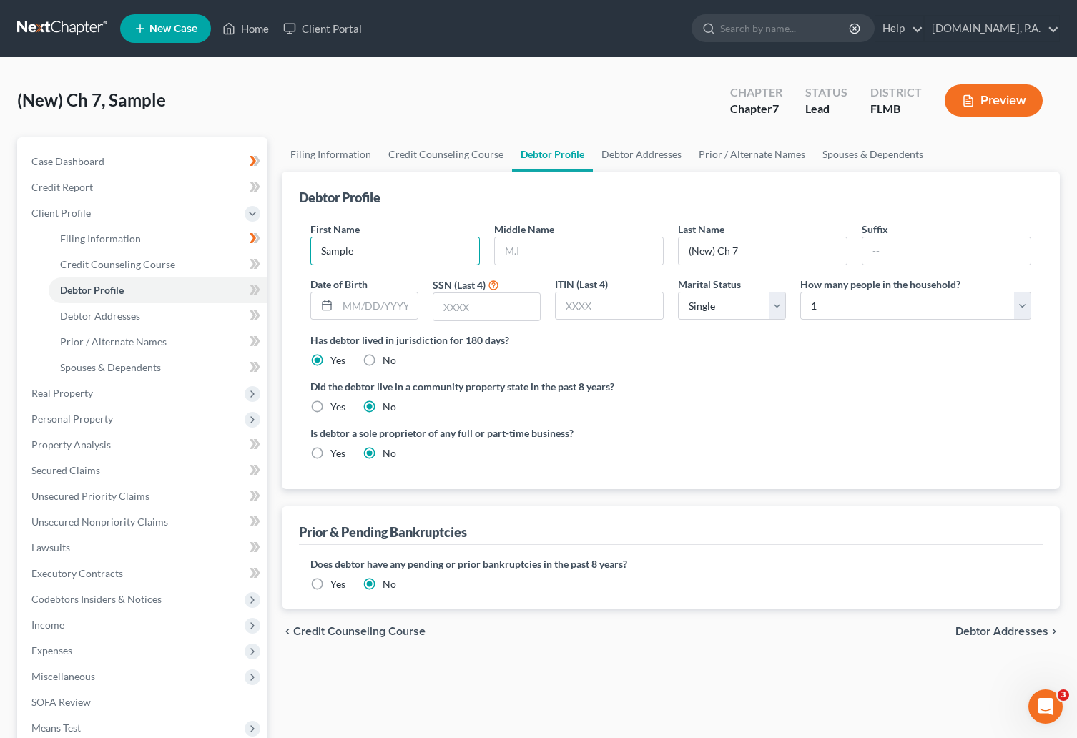
drag, startPoint x: 370, startPoint y: 251, endPoint x: 304, endPoint y: 252, distance: 65.8
click at [304, 252] on div "First Name Sample" at bounding box center [395, 244] width 184 height 44
type input "Artavia"
type input "McSwain"
click at [1023, 302] on select "Select 1 2 3 4 5 6 7 8 9 10 11 12 13 14 15 16 17 18 19 20" at bounding box center [915, 306] width 231 height 29
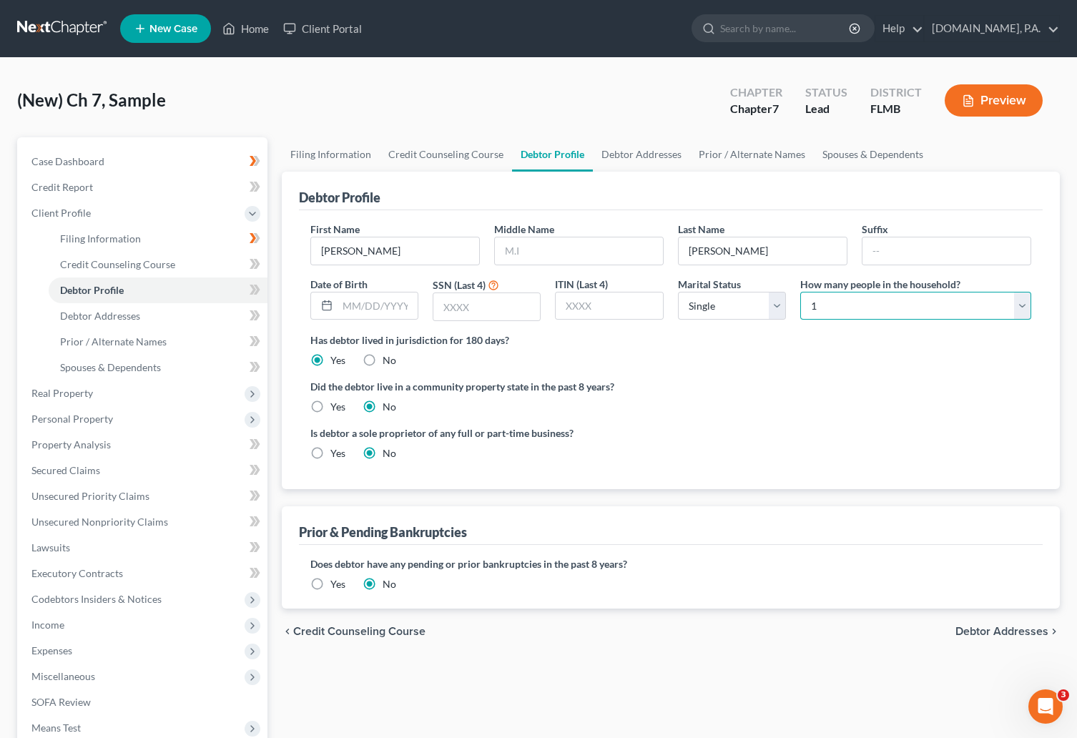
select select "1"
click at [800, 292] on select "Select 1 2 3 4 5 6 7 8 9 10 11 12 13 14 15 16 17 18 19 20" at bounding box center [915, 306] width 231 height 29
click at [247, 285] on span at bounding box center [254, 291] width 25 height 21
click at [117, 319] on span "Debtor Addresses" at bounding box center [100, 316] width 80 height 12
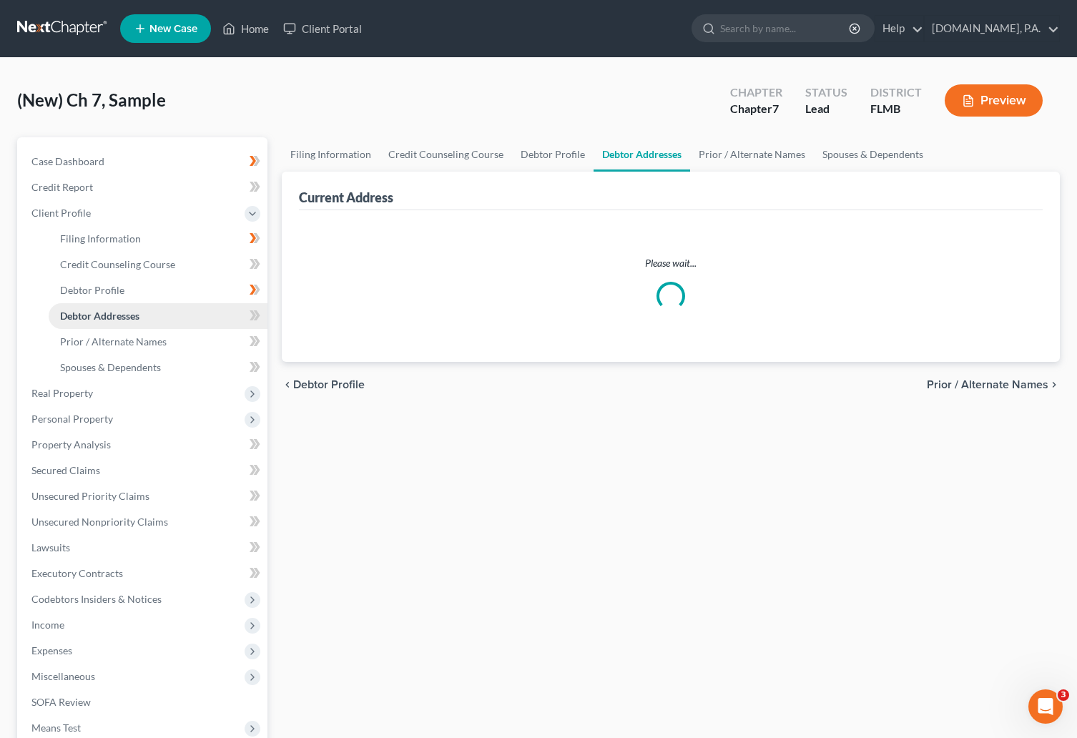
select select "0"
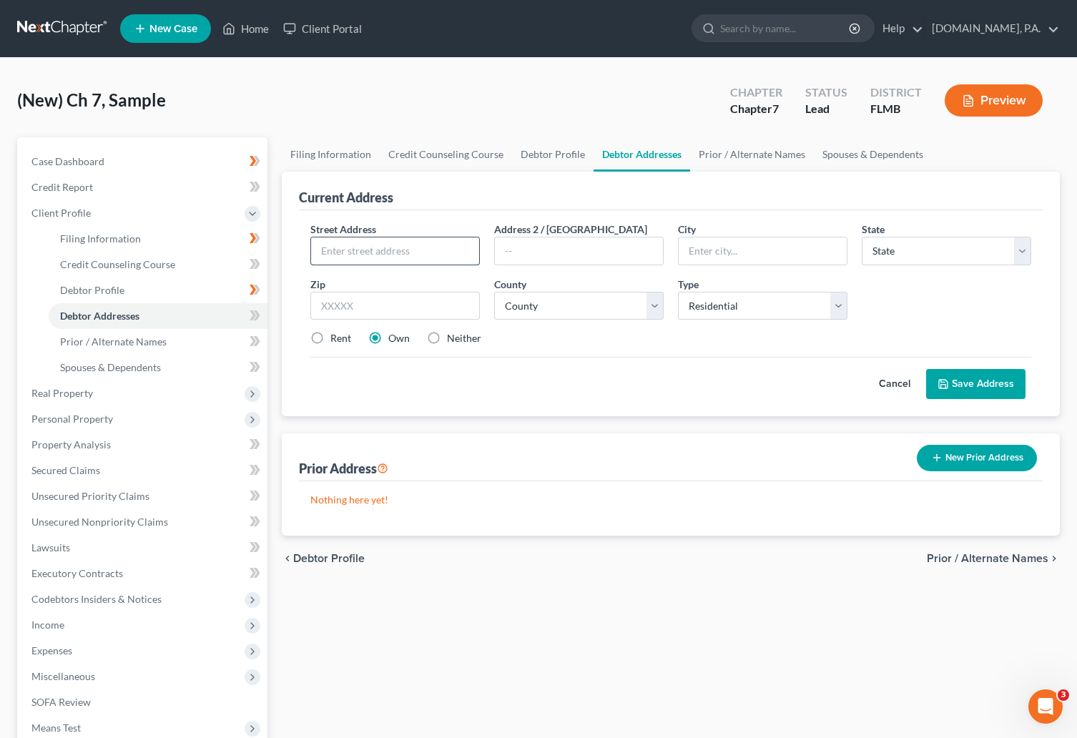
click at [366, 242] on input "text" at bounding box center [395, 250] width 168 height 27
paste input "616 Coral Glen Loop"
type input "616 Coral Glen Loop"
click at [381, 310] on input "text" at bounding box center [394, 306] width 169 height 29
type input "32714"
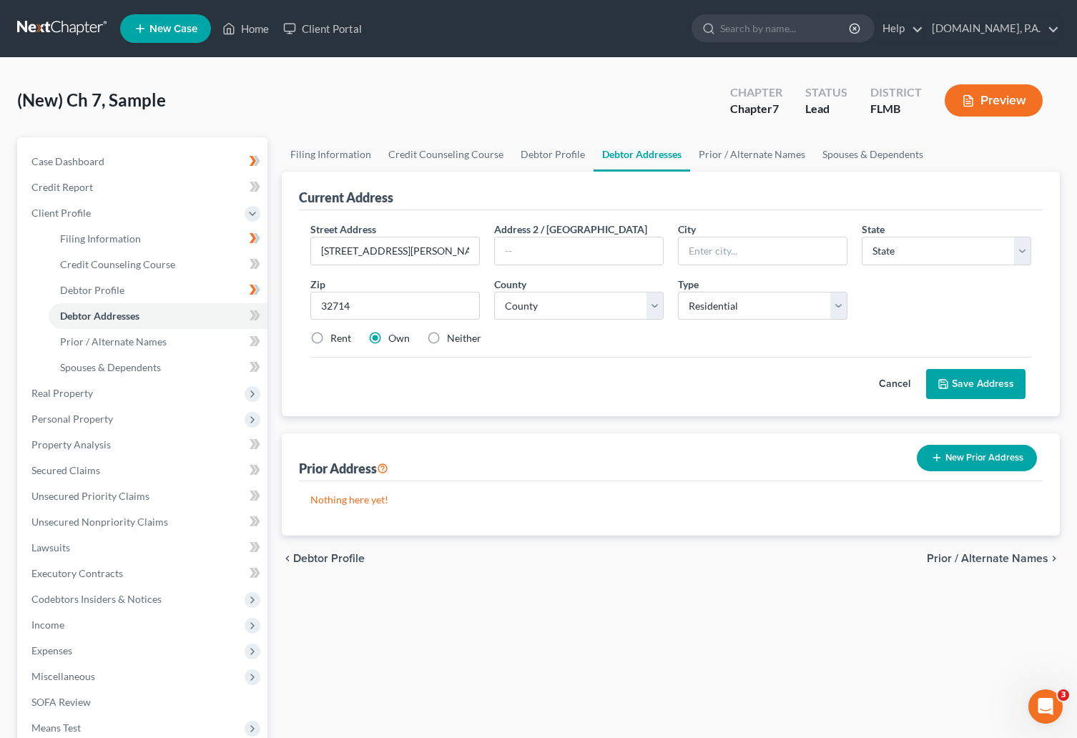
type input "Altamonte Springs"
select select "9"
click at [520, 341] on div "Rent Own Neither" at bounding box center [671, 338] width 736 height 14
click at [656, 307] on select "County Alachua County Baker County Bay County Bradford County Brevard County Br…" at bounding box center [578, 306] width 169 height 29
select select "56"
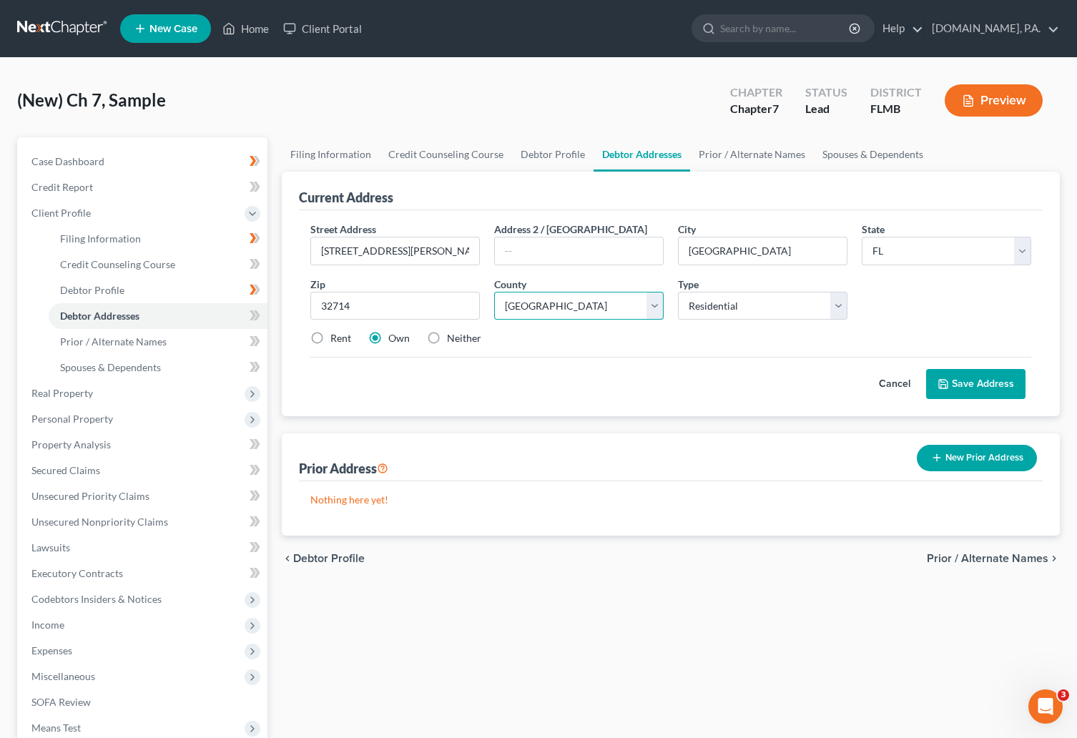
click at [494, 292] on select "County Alachua County Baker County Bay County Bradford County Brevard County Br…" at bounding box center [578, 306] width 169 height 29
click at [330, 340] on label "Rent" at bounding box center [340, 338] width 21 height 14
click at [336, 340] on input "Rent" at bounding box center [340, 335] width 9 height 9
radio input "true"
click at [559, 252] on input "text" at bounding box center [579, 250] width 168 height 27
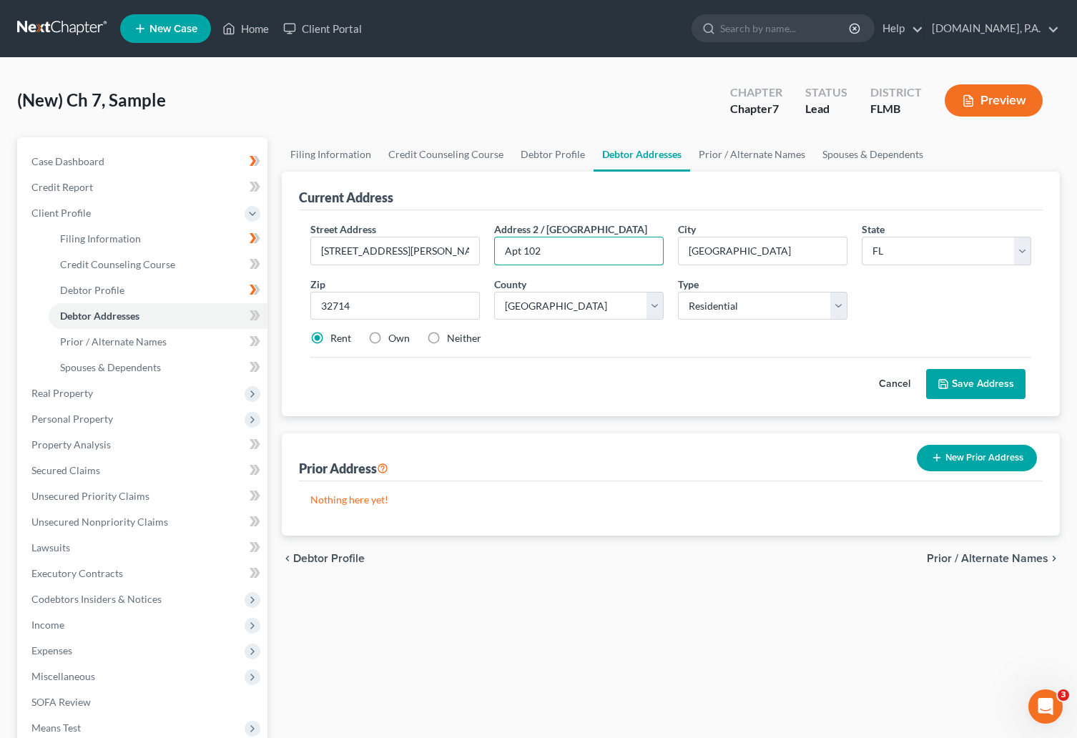
type input "Apt 102"
click at [972, 385] on button "Save Address" at bounding box center [975, 384] width 99 height 30
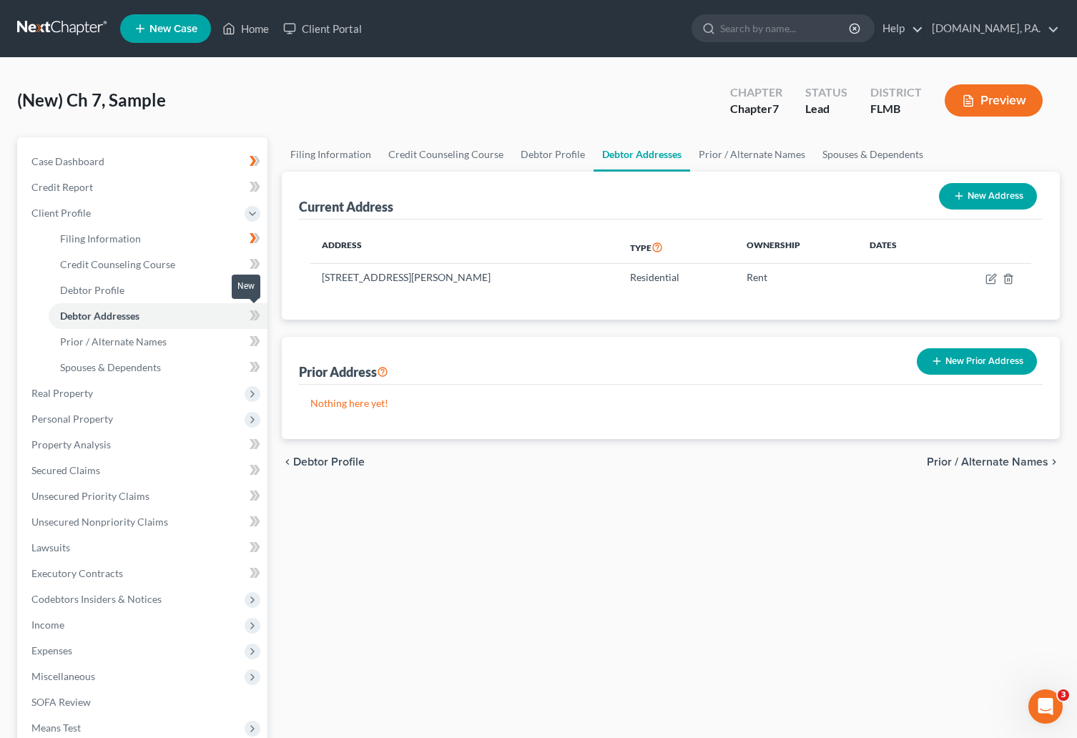
click at [247, 317] on span at bounding box center [254, 317] width 25 height 21
click at [99, 156] on span "Case Dashboard" at bounding box center [67, 161] width 73 height 12
select select "4"
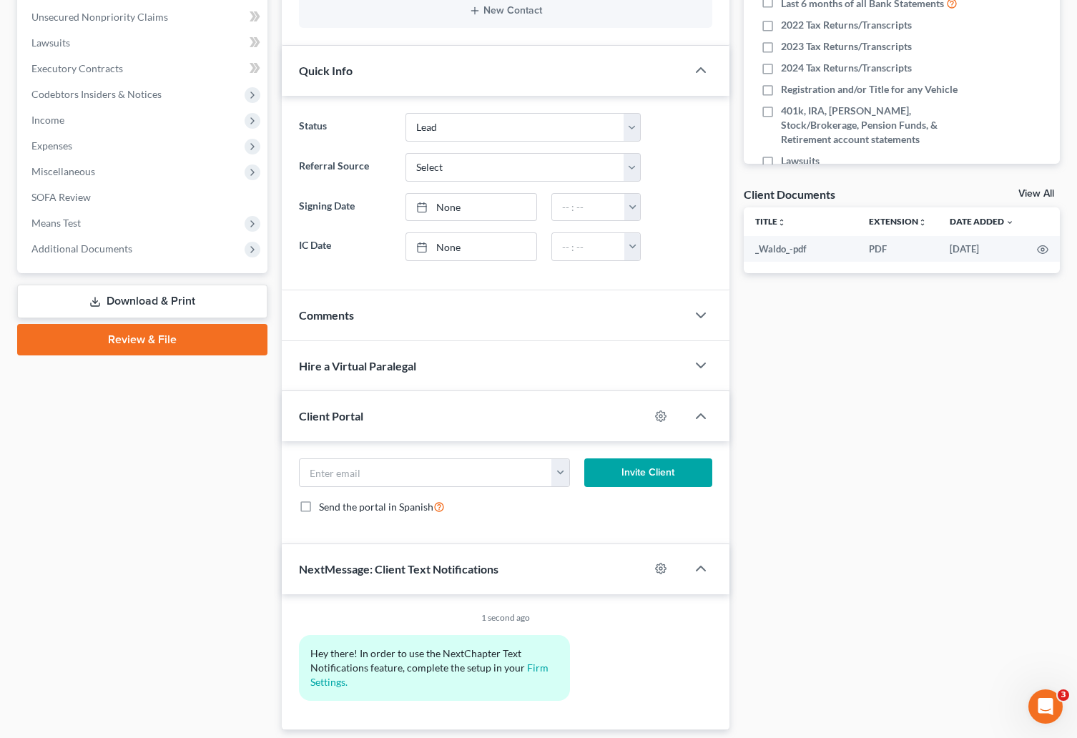
scroll to position [400, 0]
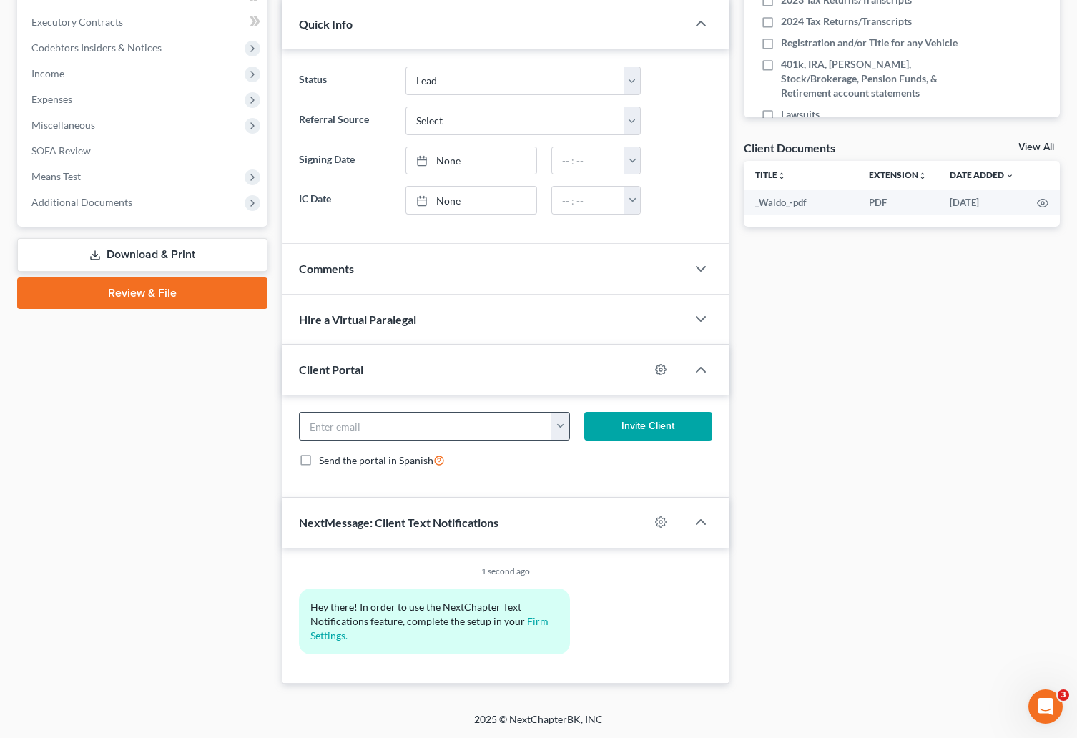
click at [560, 420] on button "button" at bounding box center [559, 426] width 17 height 27
click at [600, 460] on link "perfection4491@gmail.com" at bounding box center [648, 457] width 195 height 24
type input "perfection4491@gmail.com"
click at [646, 424] on button "Invite Client" at bounding box center [648, 426] width 129 height 29
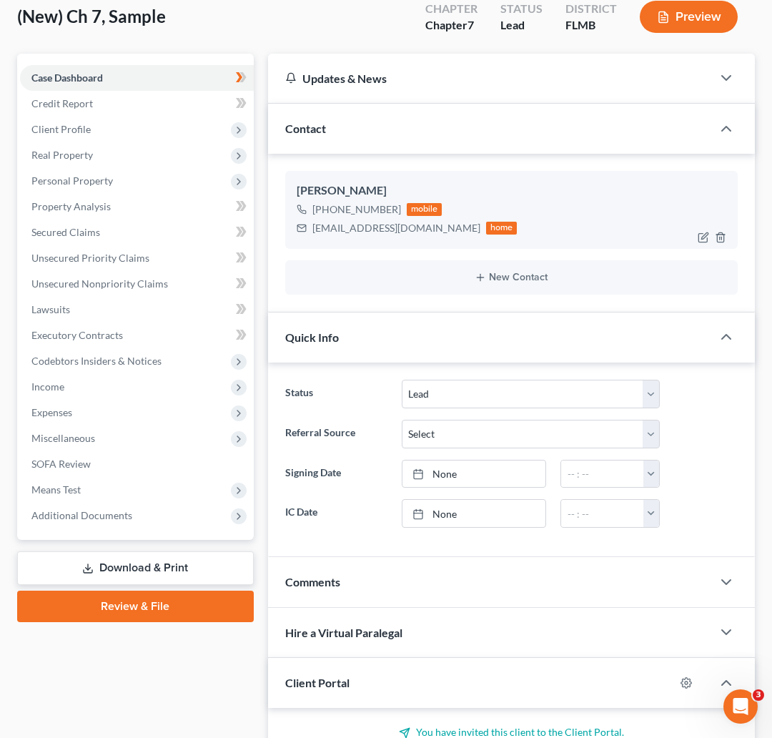
scroll to position [38, 0]
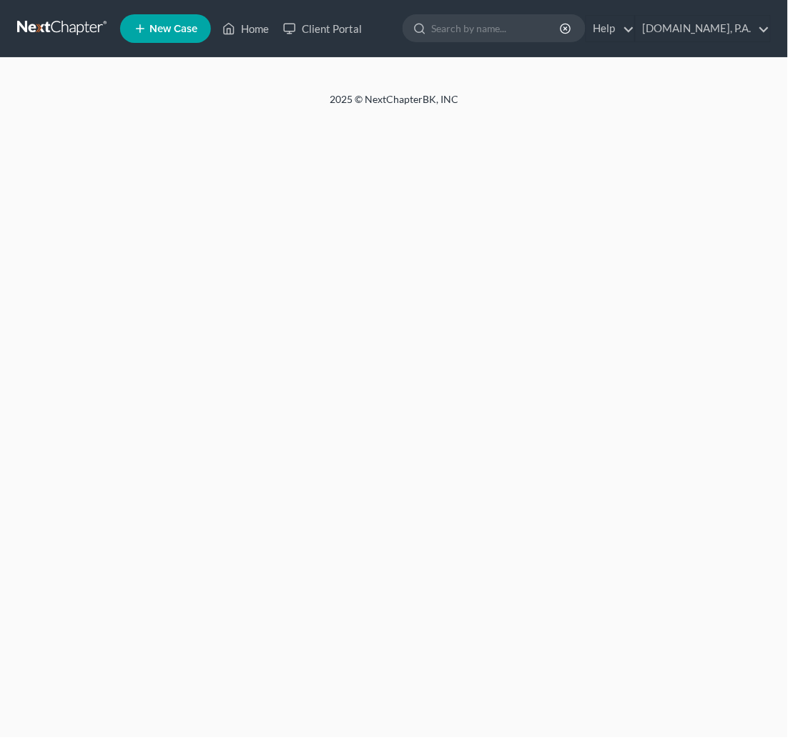
select select "4"
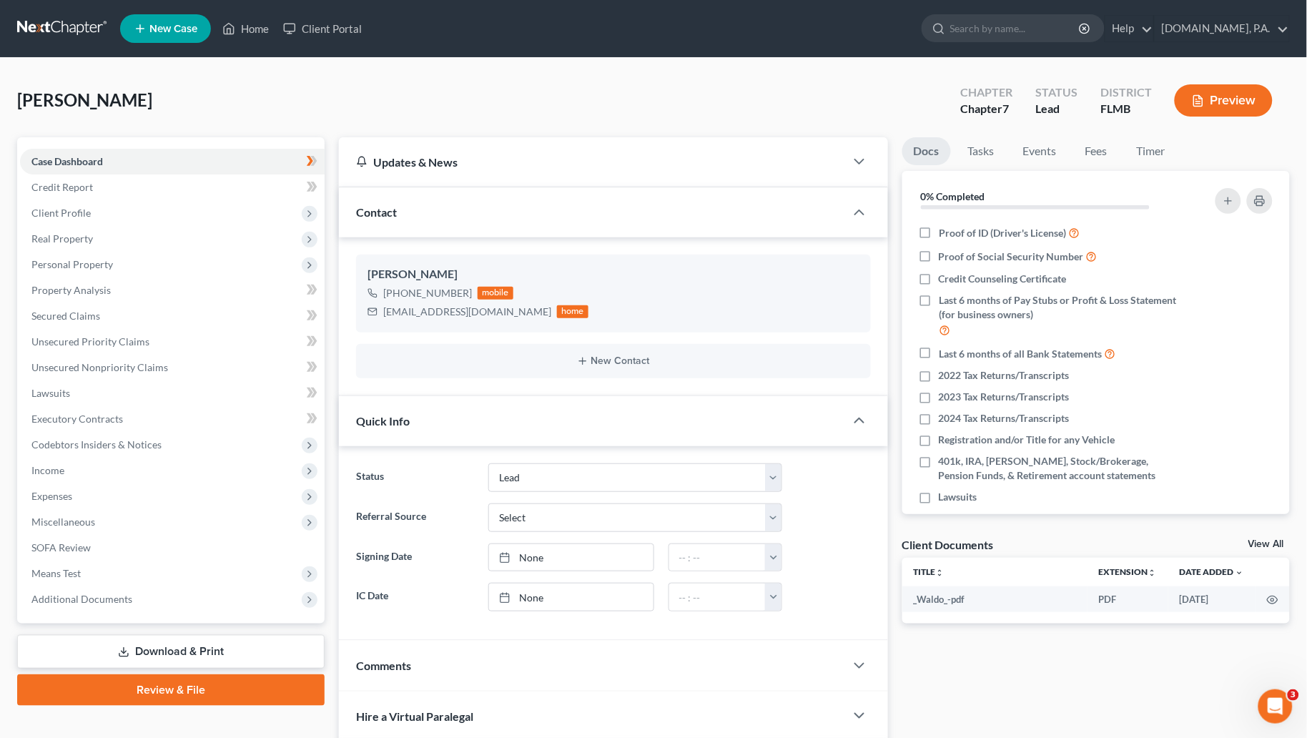
click at [68, 20] on link at bounding box center [63, 29] width 92 height 26
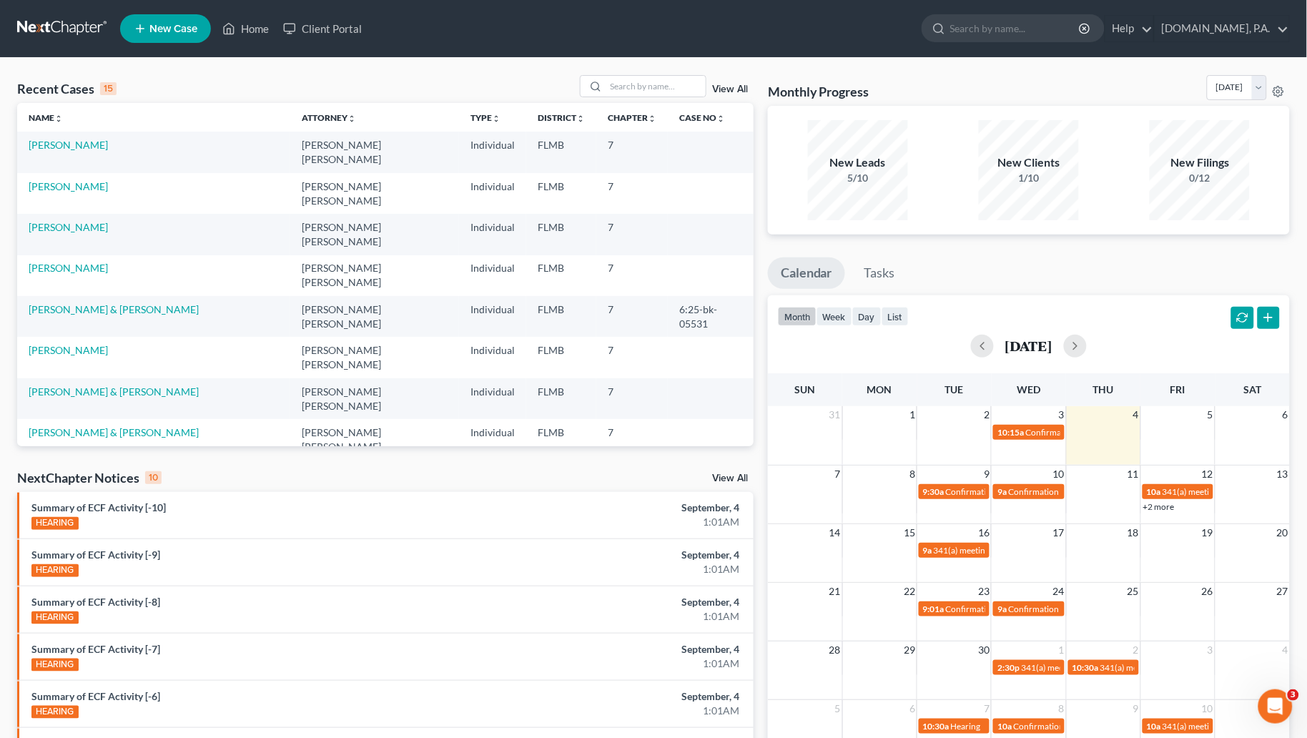
click at [726, 87] on link "View All" at bounding box center [730, 89] width 36 height 10
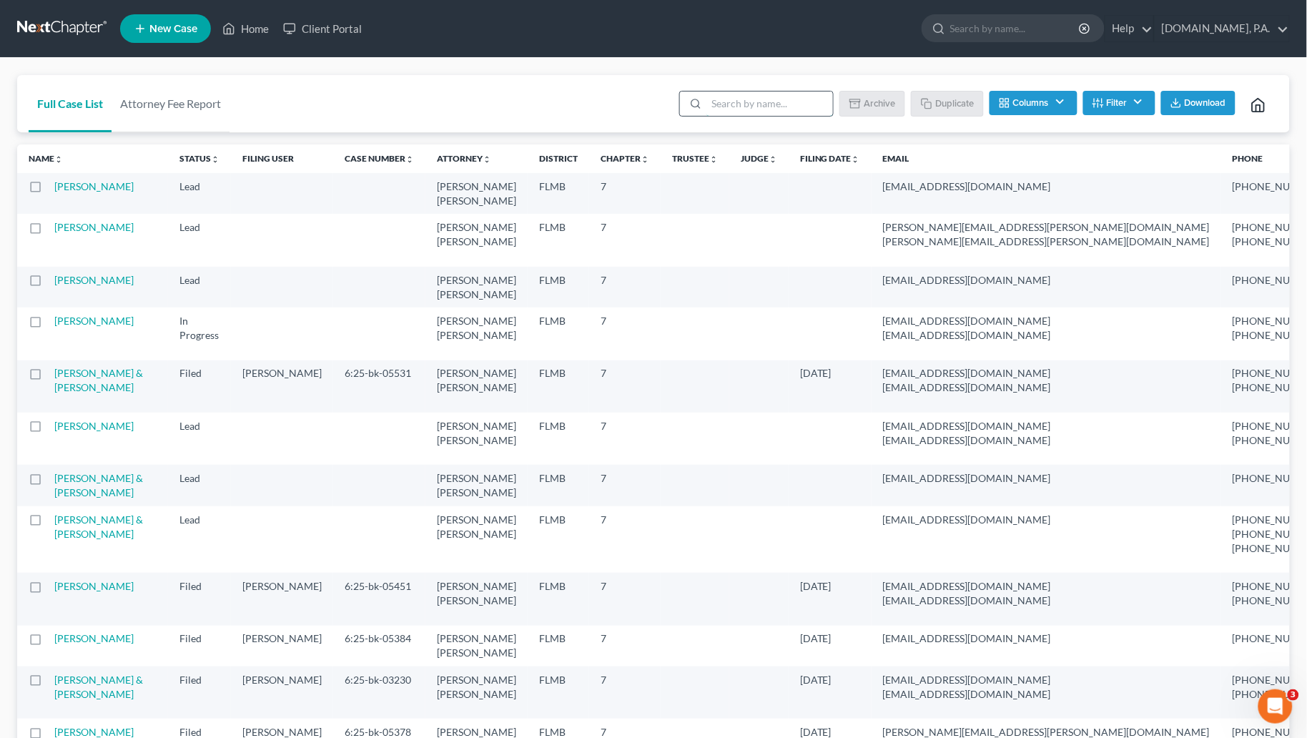
click at [730, 97] on input "search" at bounding box center [769, 104] width 127 height 24
type input "sample"
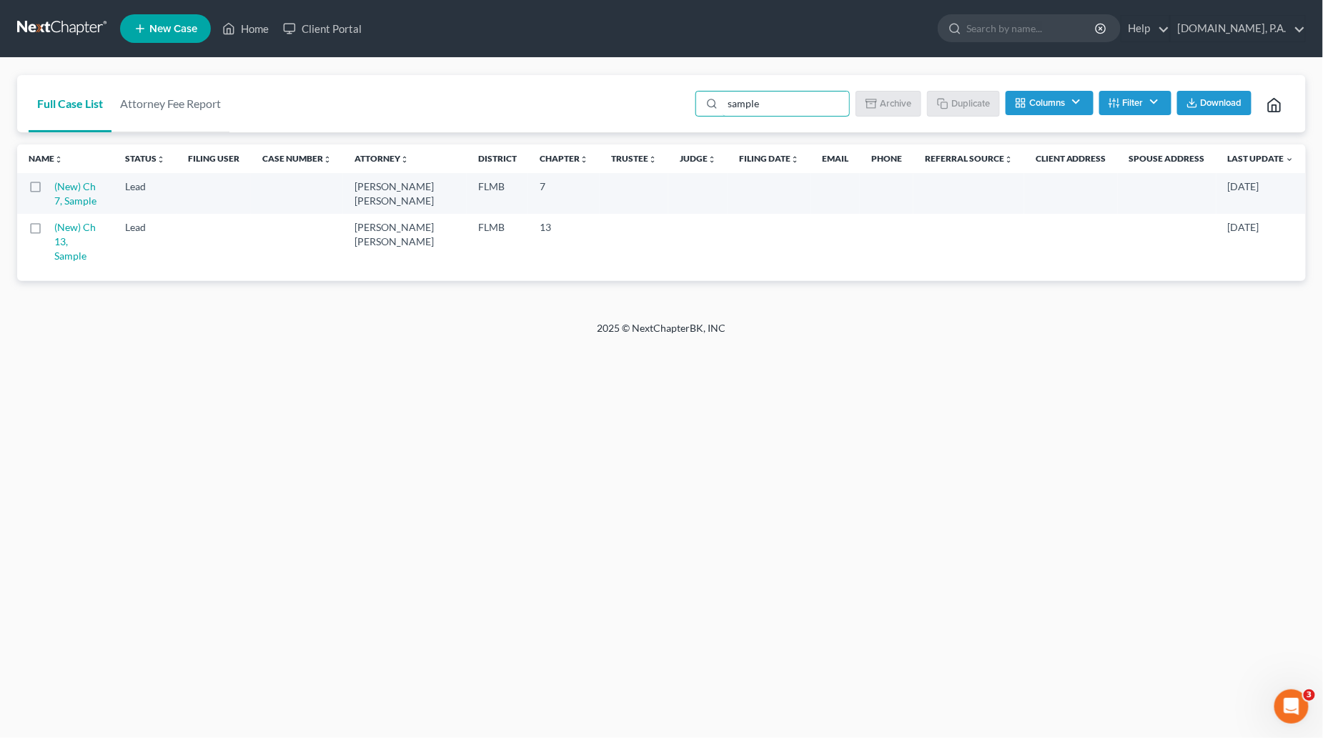
click at [49, 190] on label at bounding box center [49, 190] width 0 height 0
click at [54, 184] on input "checkbox" at bounding box center [58, 183] width 9 height 9
click at [972, 93] on button "Duplicate" at bounding box center [964, 103] width 71 height 24
checkbox input "false"
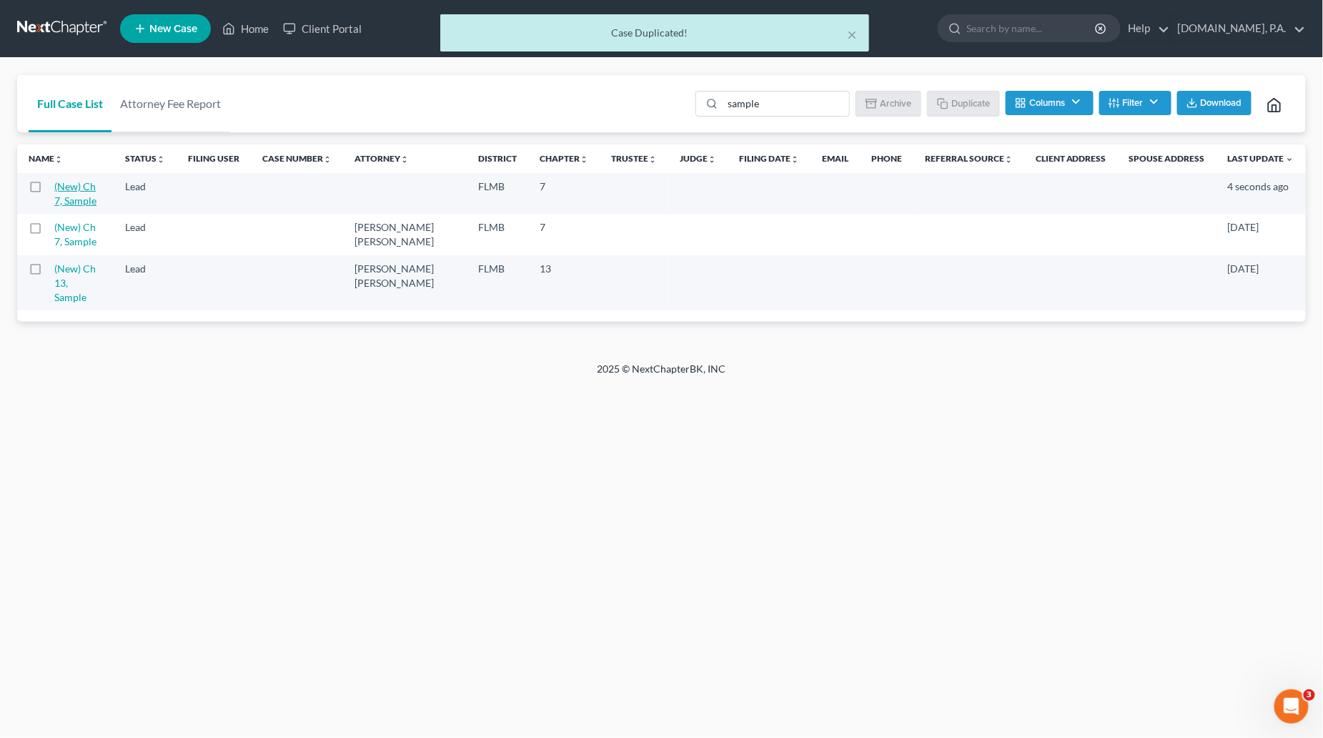
click at [74, 191] on link "(New) Ch 7, Sample" at bounding box center [75, 193] width 42 height 26
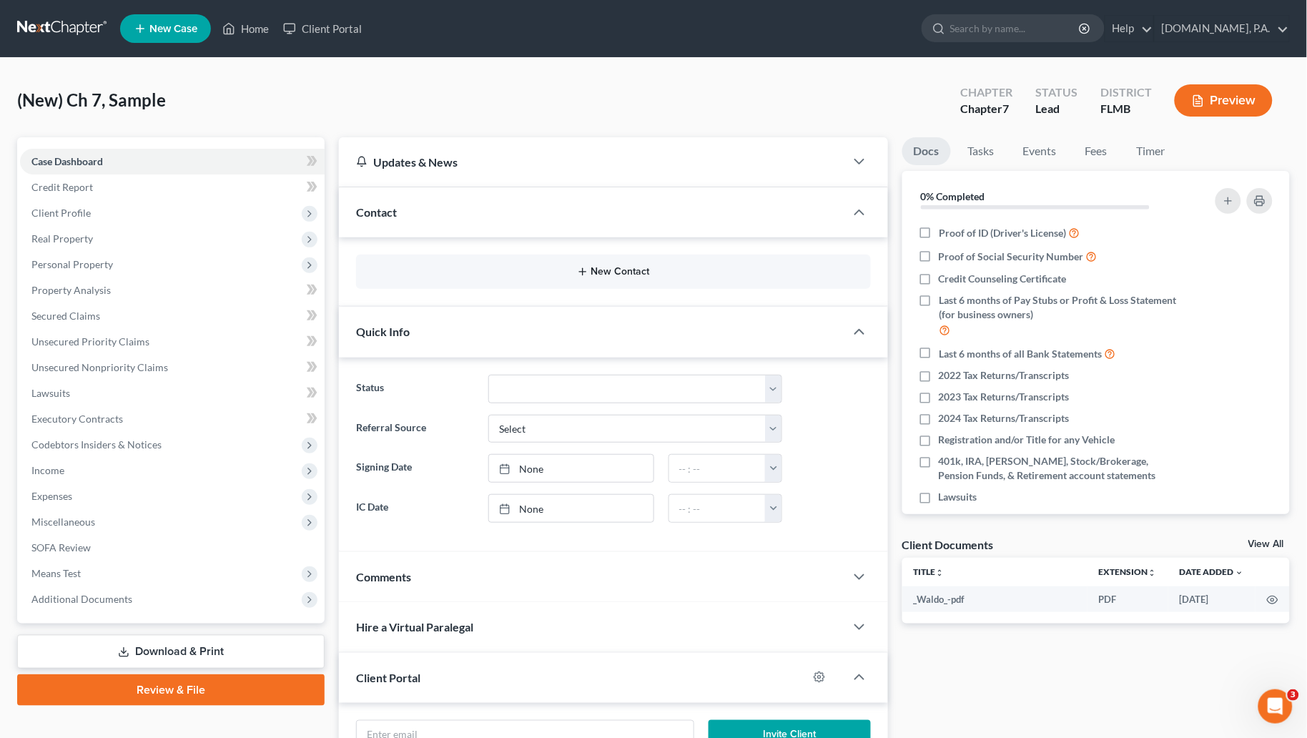
click at [629, 277] on button "New Contact" at bounding box center [613, 271] width 492 height 11
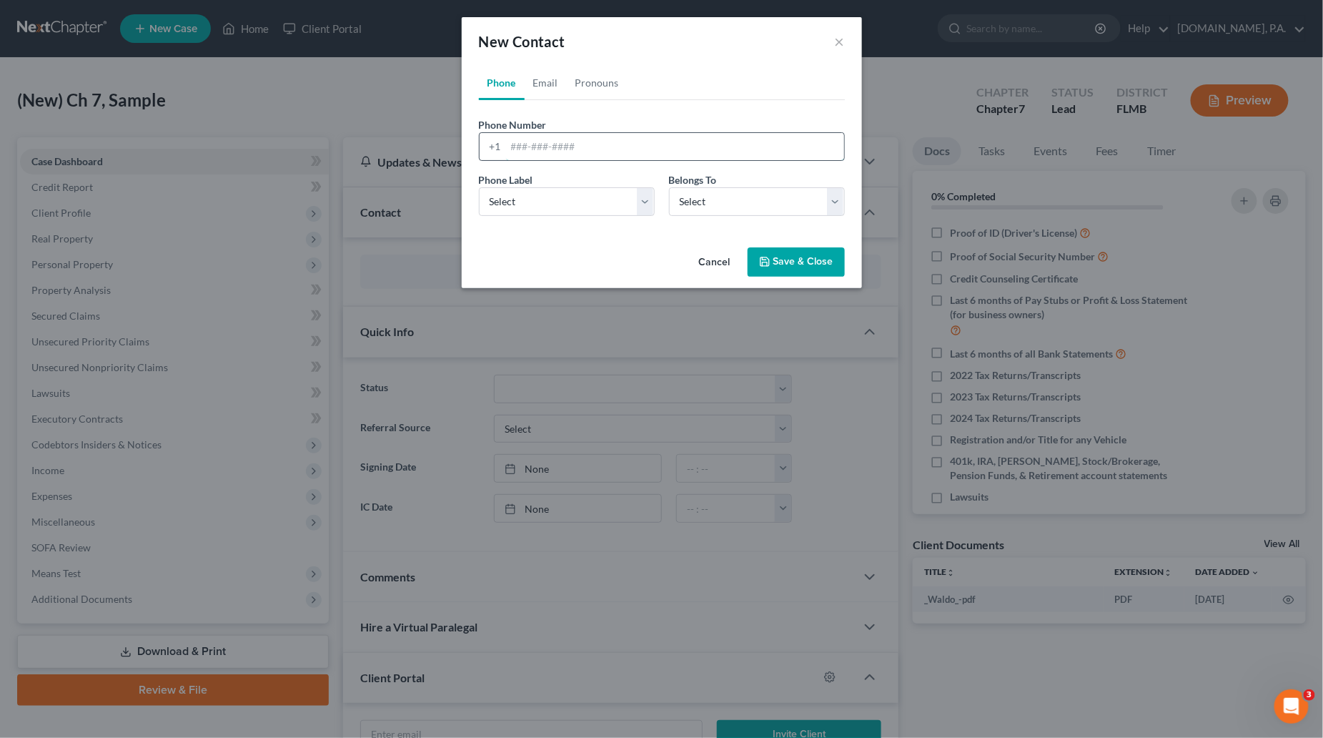
click at [513, 144] on input "tel" at bounding box center [675, 146] width 338 height 27
paste input "407-810-8756"
type input "407-810-8756"
click at [642, 201] on select "Select Mobile Home Work Other" at bounding box center [567, 201] width 176 height 29
select select "0"
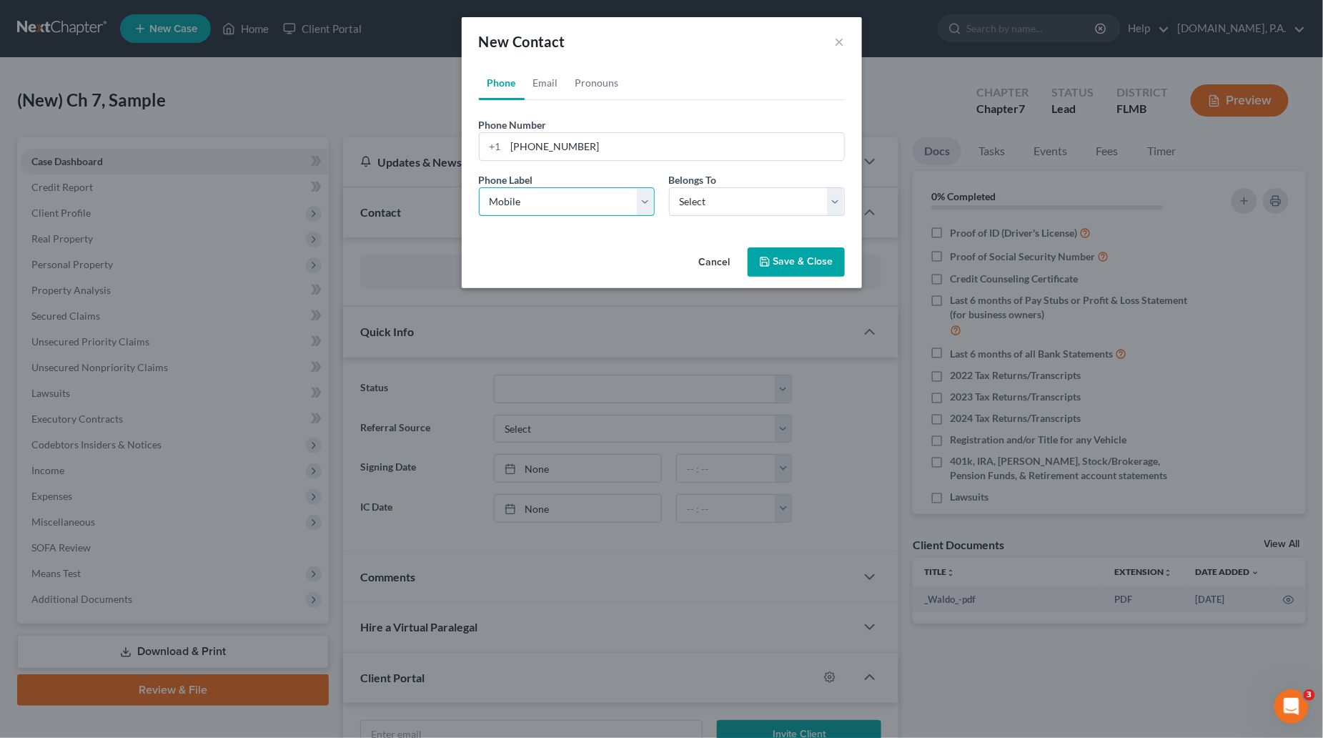
click at [479, 187] on select "Select Mobile Home Work Other" at bounding box center [567, 201] width 176 height 29
click at [834, 201] on select "Select Client Other" at bounding box center [757, 201] width 176 height 29
select select "0"
click at [669, 187] on select "Select Client Other" at bounding box center [757, 201] width 176 height 29
select select "0"
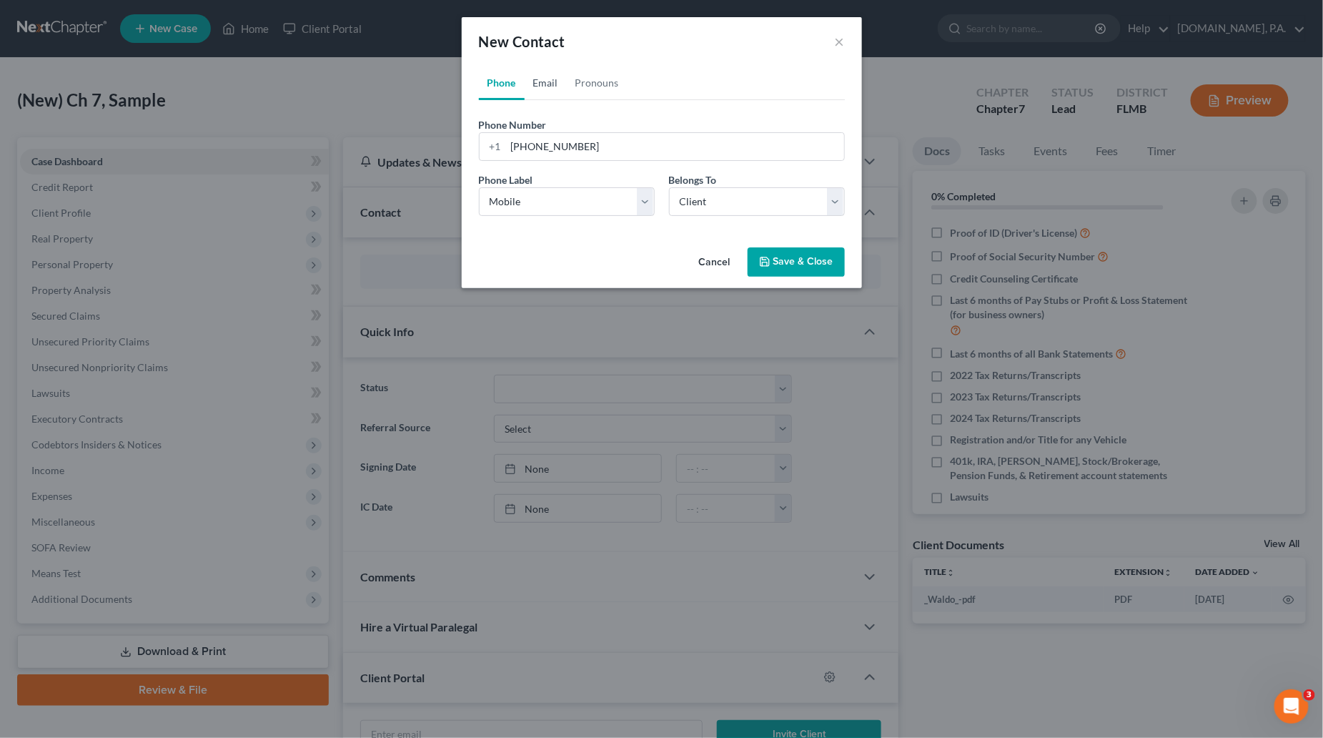
click at [548, 77] on link "Email" at bounding box center [546, 83] width 42 height 34
click at [535, 145] on input "email" at bounding box center [675, 146] width 338 height 27
paste input "claudiacardenas4316@gmail.com"
type input "claudiacardenas4316@gmail.com"
click at [648, 204] on select "Select Home Work Other" at bounding box center [567, 201] width 176 height 29
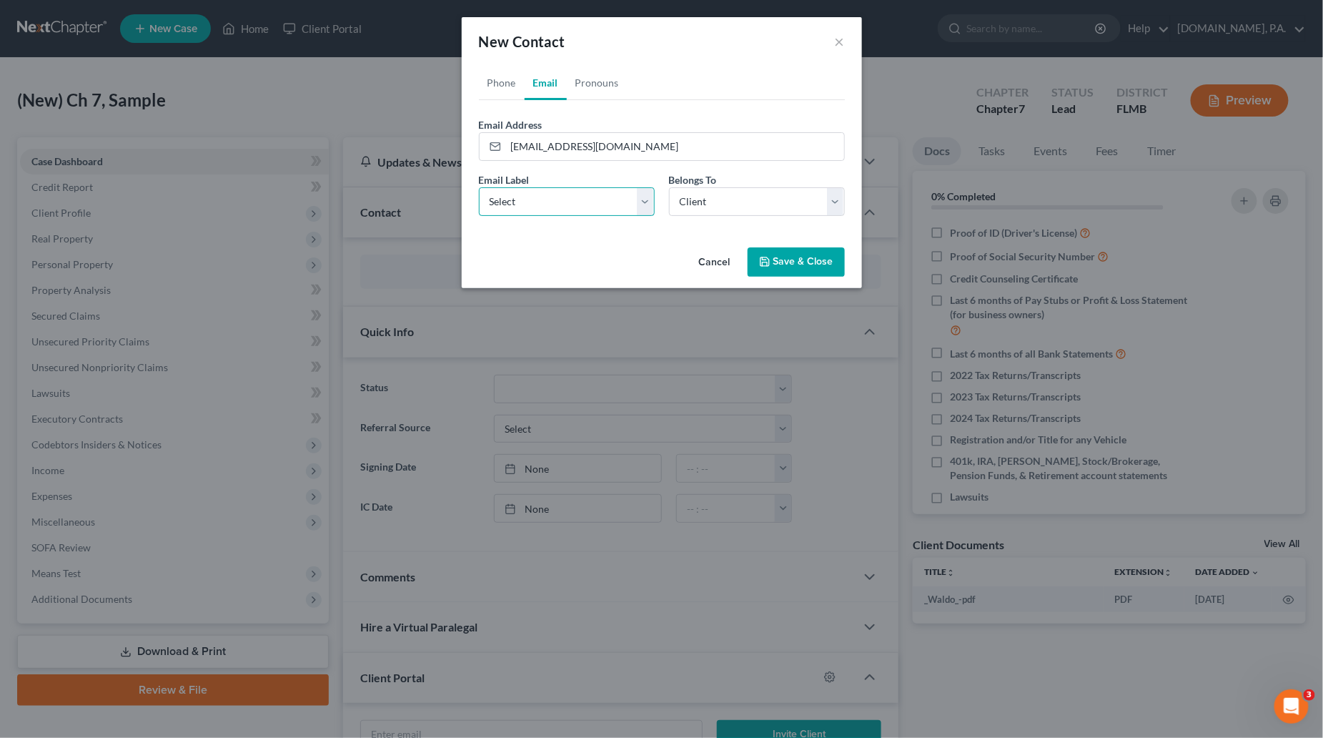
select select "0"
click at [479, 187] on select "Select Home Work Other" at bounding box center [567, 201] width 176 height 29
click at [594, 81] on link "Pronouns" at bounding box center [597, 83] width 61 height 34
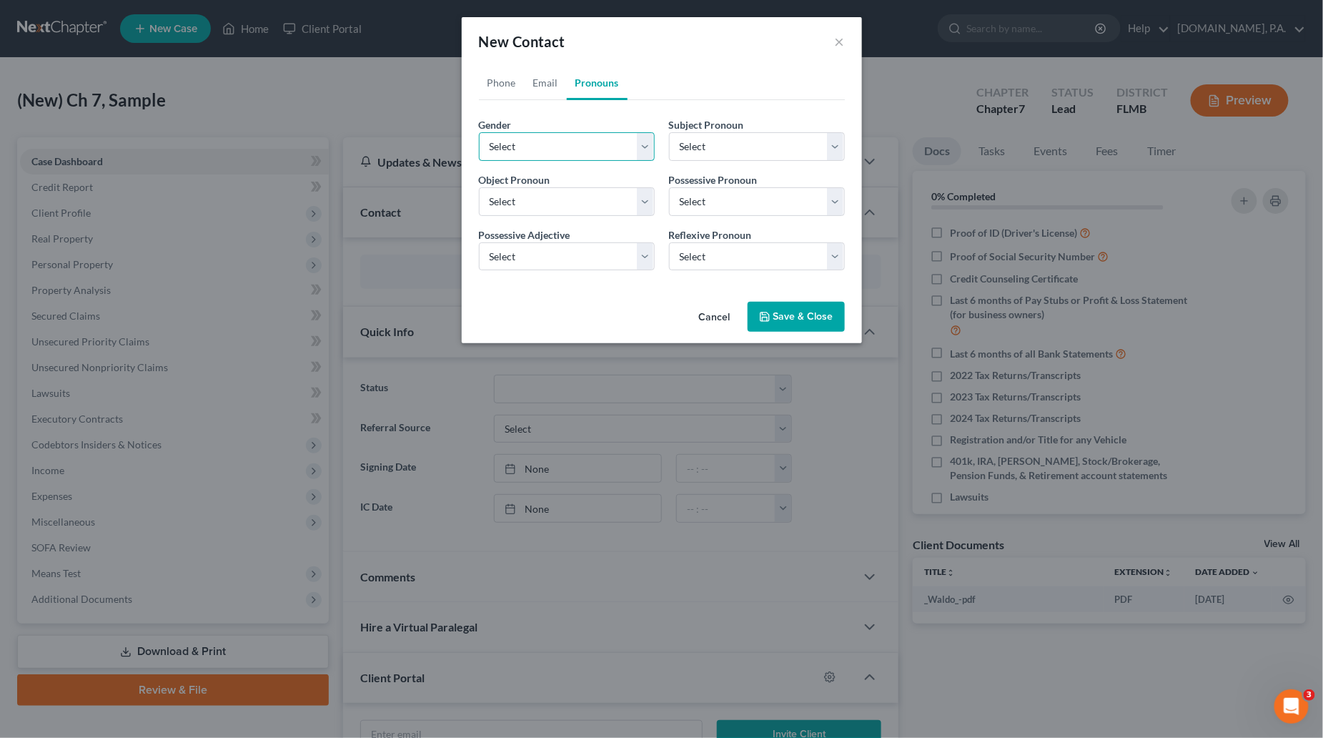
click at [646, 142] on select "Select Male Female Non Binary More Than One Person" at bounding box center [567, 146] width 176 height 29
select select "1"
click at [479, 132] on select "Select Male Female Non Binary More Than One Person" at bounding box center [567, 146] width 176 height 29
select select "1"
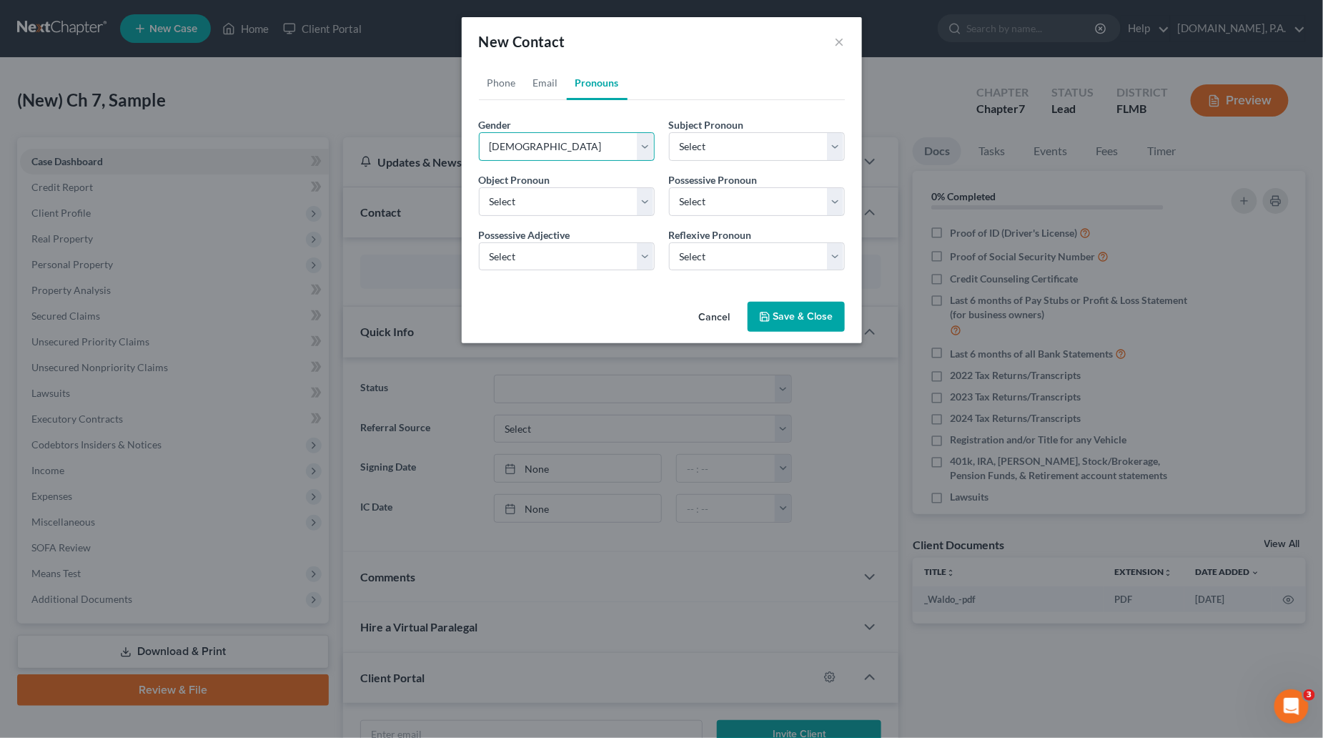
select select "1"
click at [796, 320] on button "Save & Close" at bounding box center [796, 317] width 97 height 30
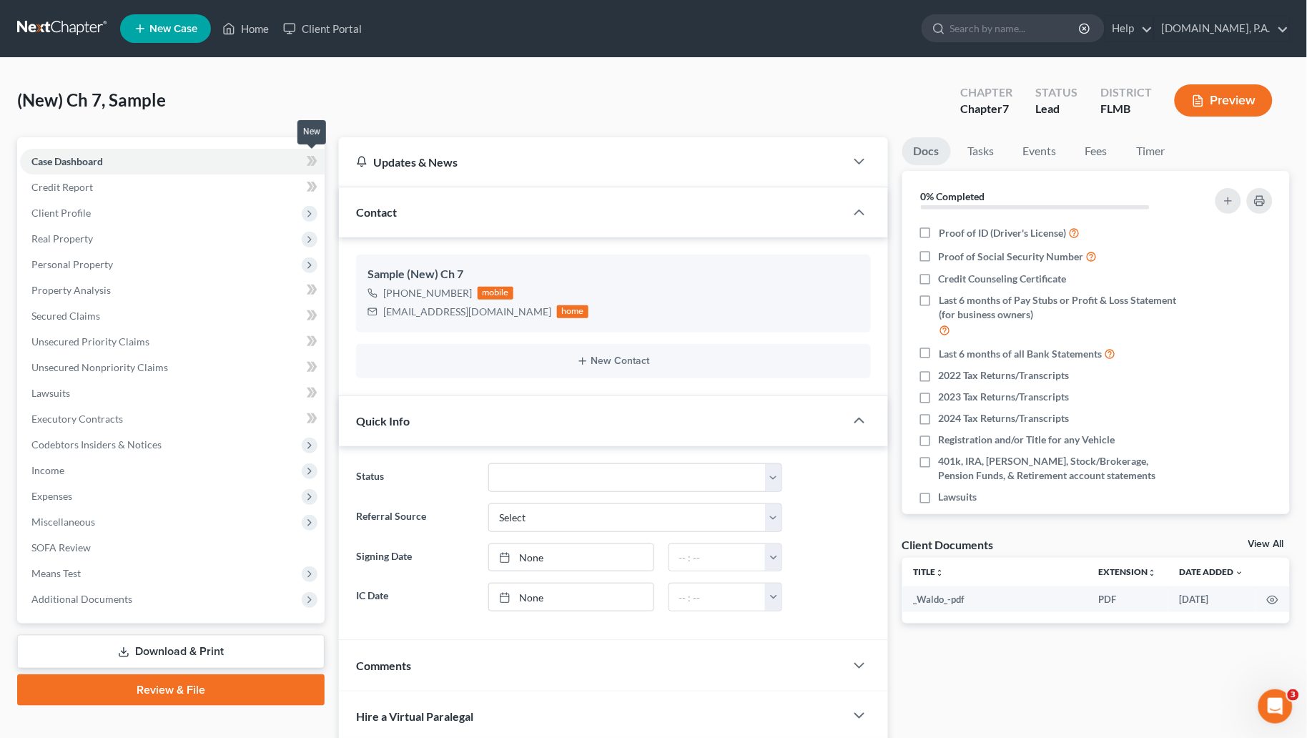
click at [312, 162] on icon at bounding box center [312, 161] width 11 height 18
click at [69, 212] on span "Client Profile" at bounding box center [60, 213] width 59 height 12
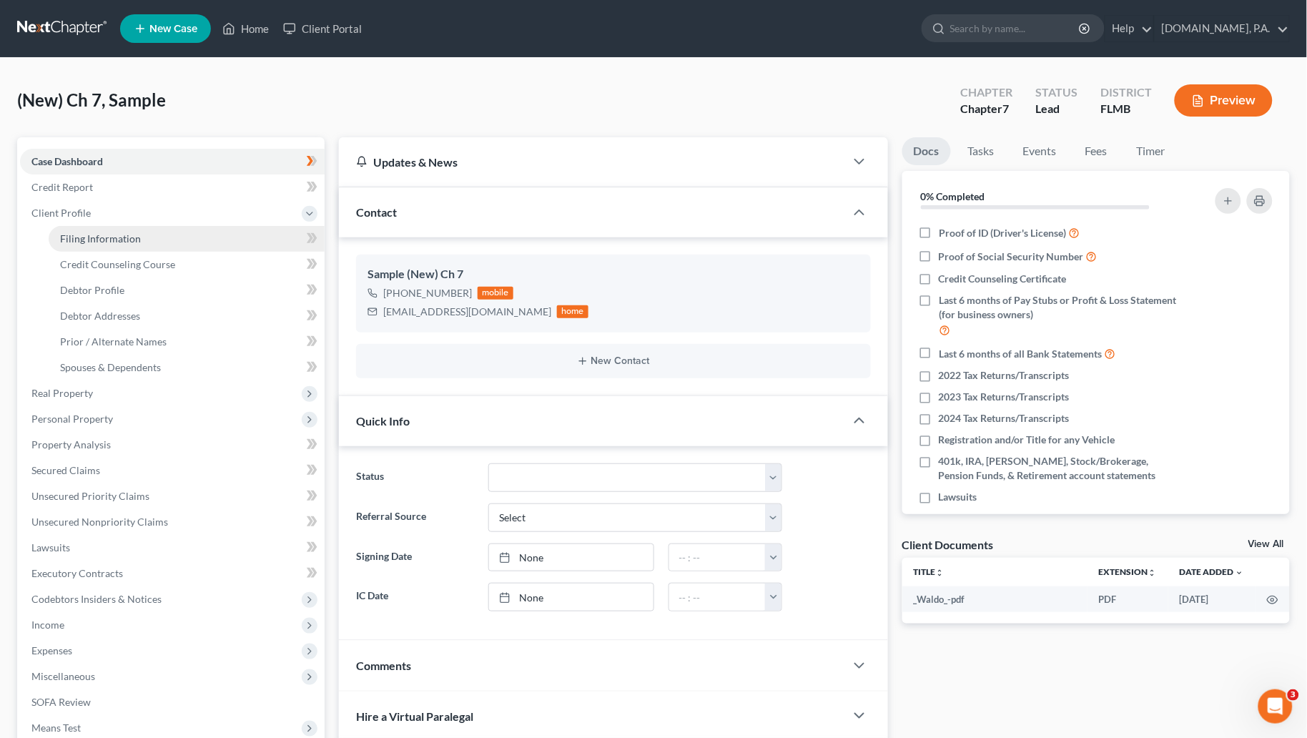
click at [97, 234] on span "Filing Information" at bounding box center [100, 238] width 81 height 12
select select "1"
select select "0"
select select "15"
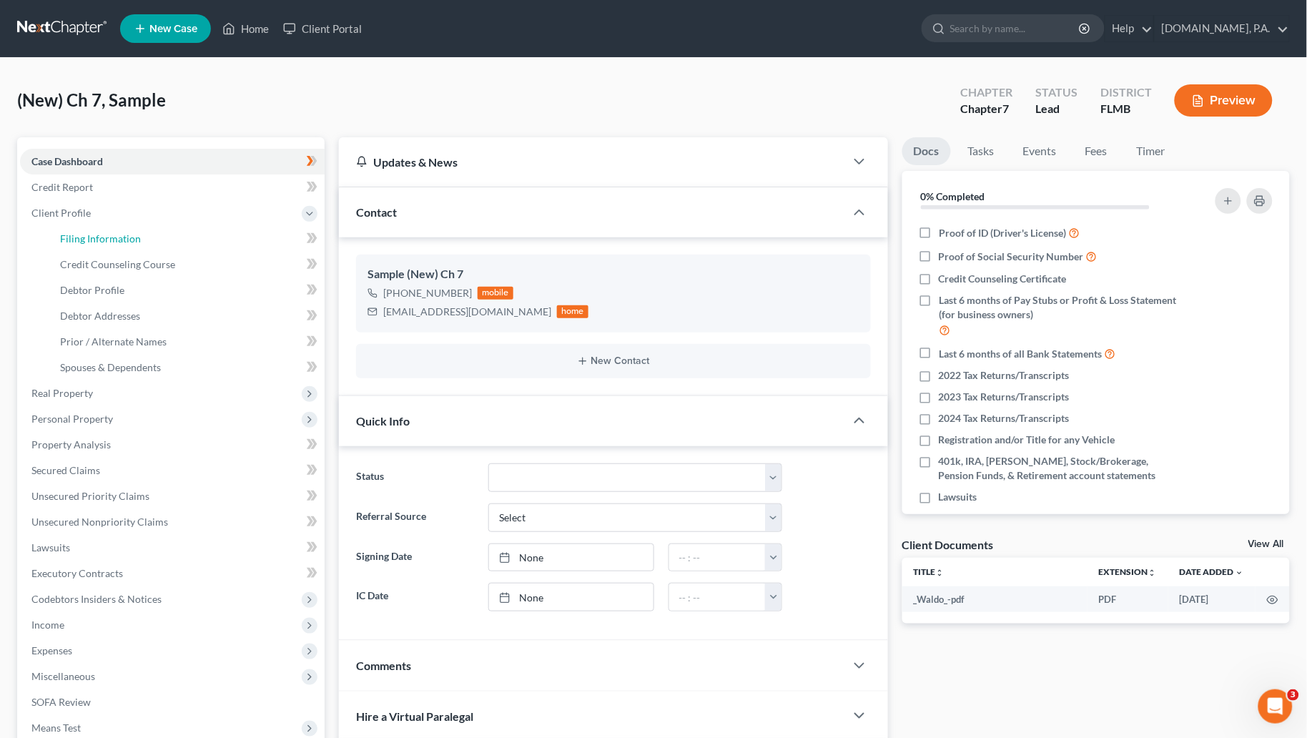
select select "0"
select select "9"
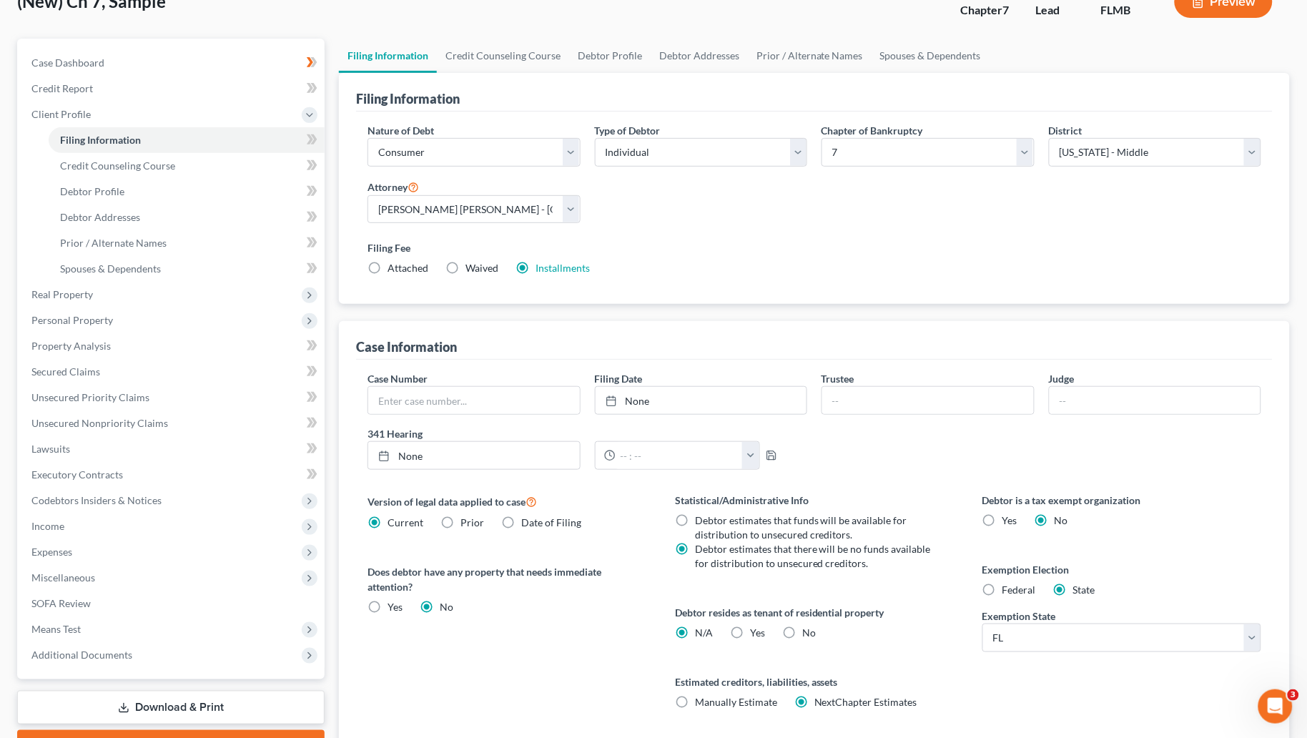
scroll to position [206, 0]
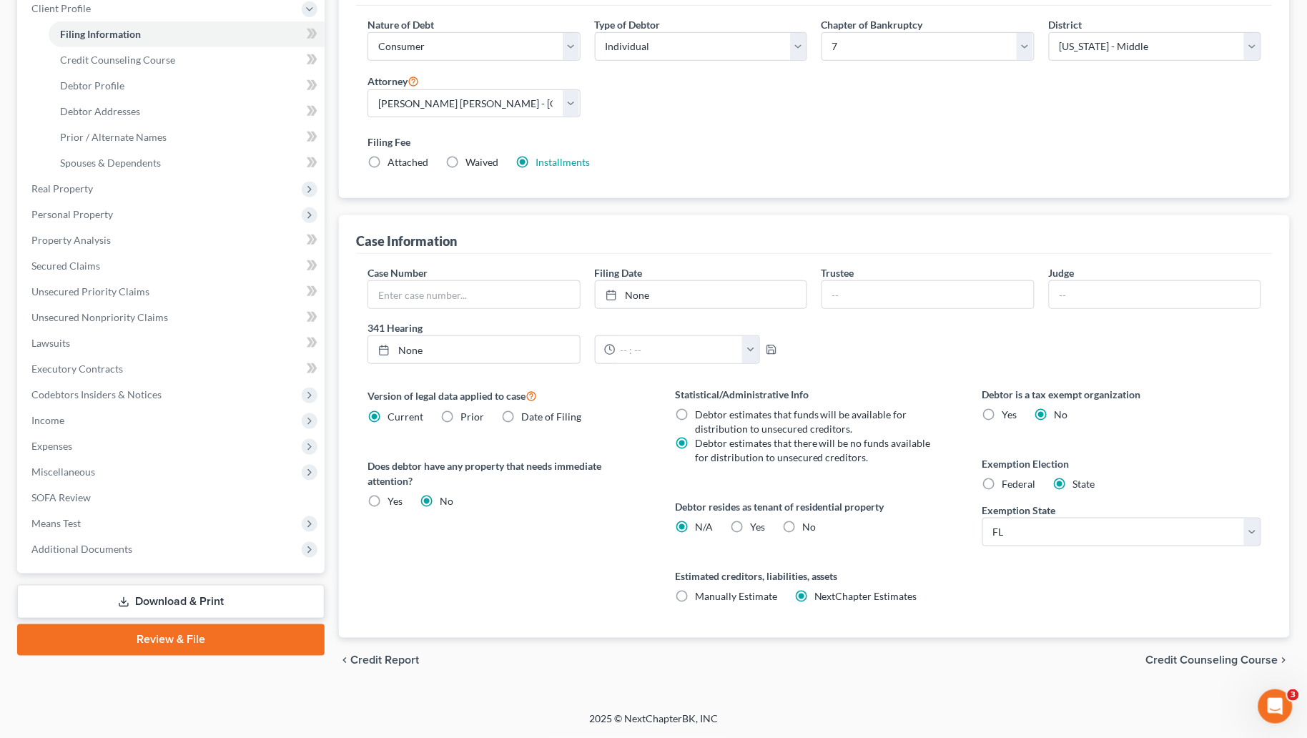
click at [750, 522] on label "Yes Yes" at bounding box center [757, 527] width 15 height 14
click at [756, 522] on input "Yes Yes" at bounding box center [760, 524] width 9 height 9
radio input "true"
radio input "false"
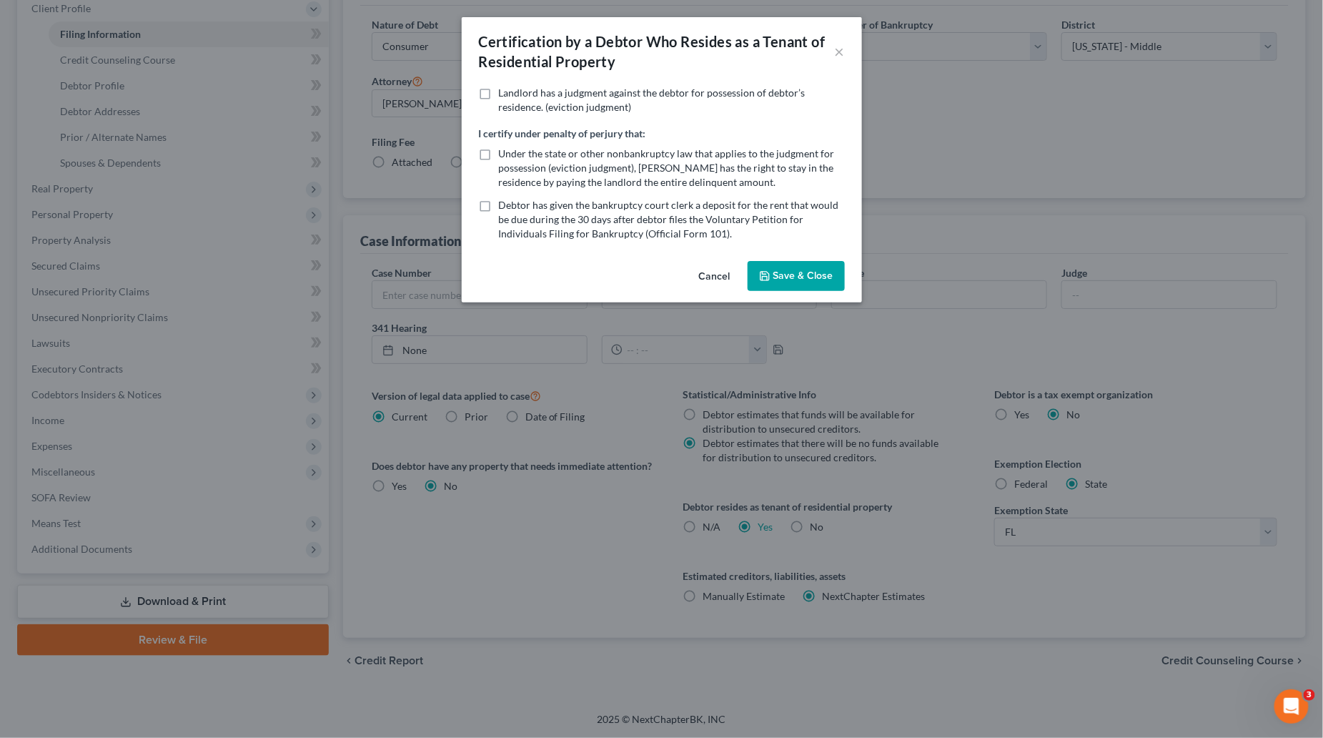
click at [786, 274] on button "Save & Close" at bounding box center [796, 276] width 97 height 30
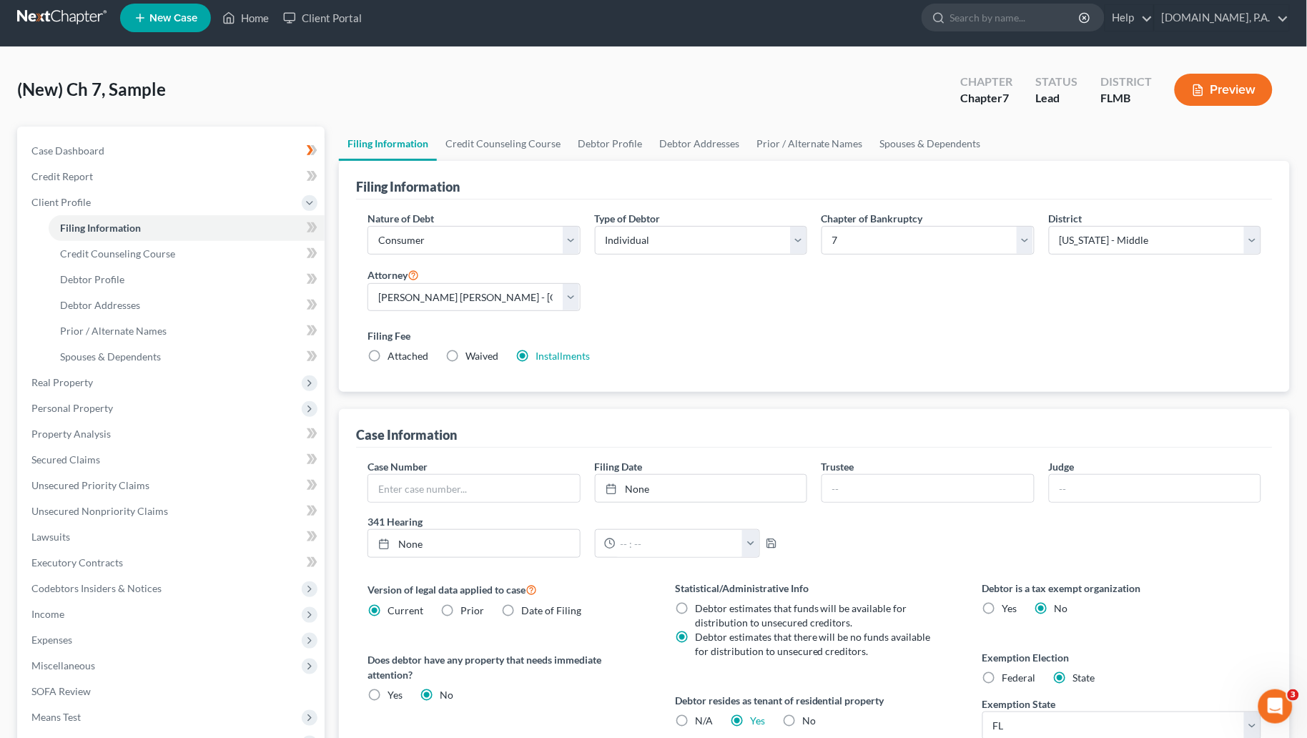
scroll to position [0, 0]
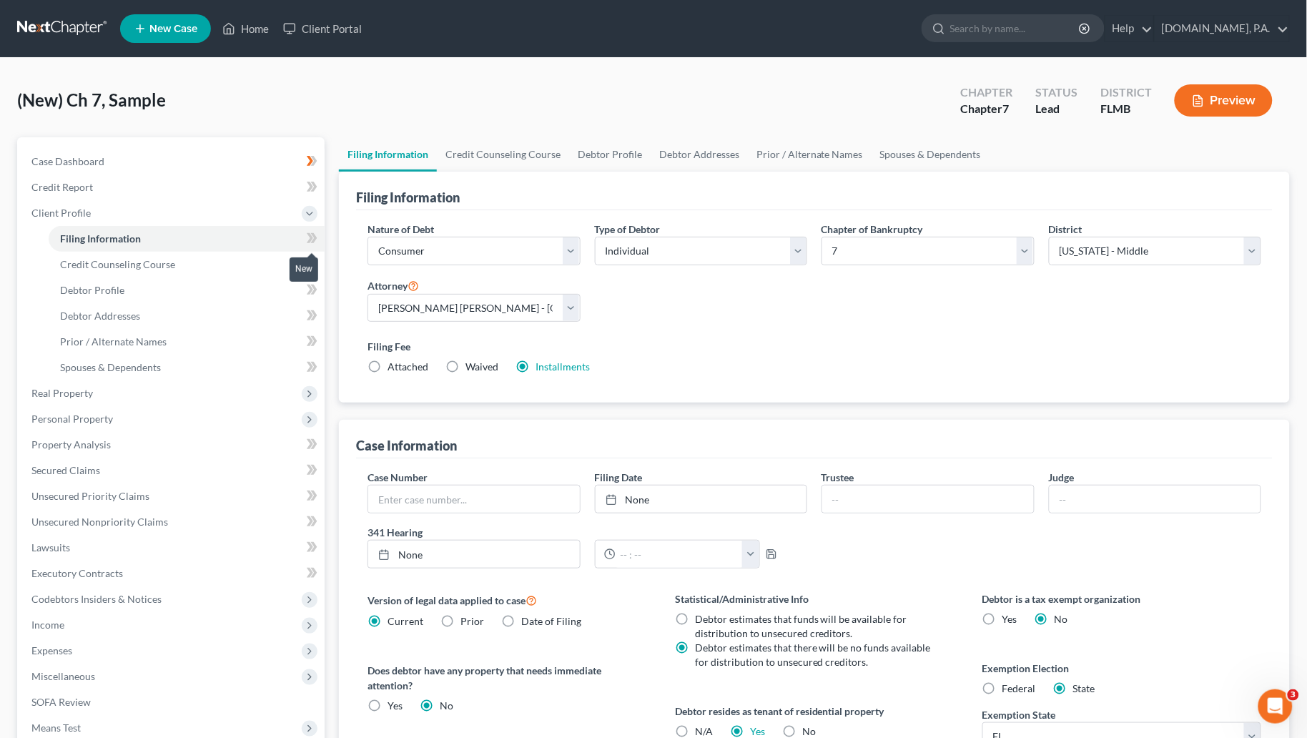
click at [301, 240] on span at bounding box center [312, 240] width 25 height 21
click at [94, 287] on span "Debtor Profile" at bounding box center [92, 290] width 64 height 12
select select "0"
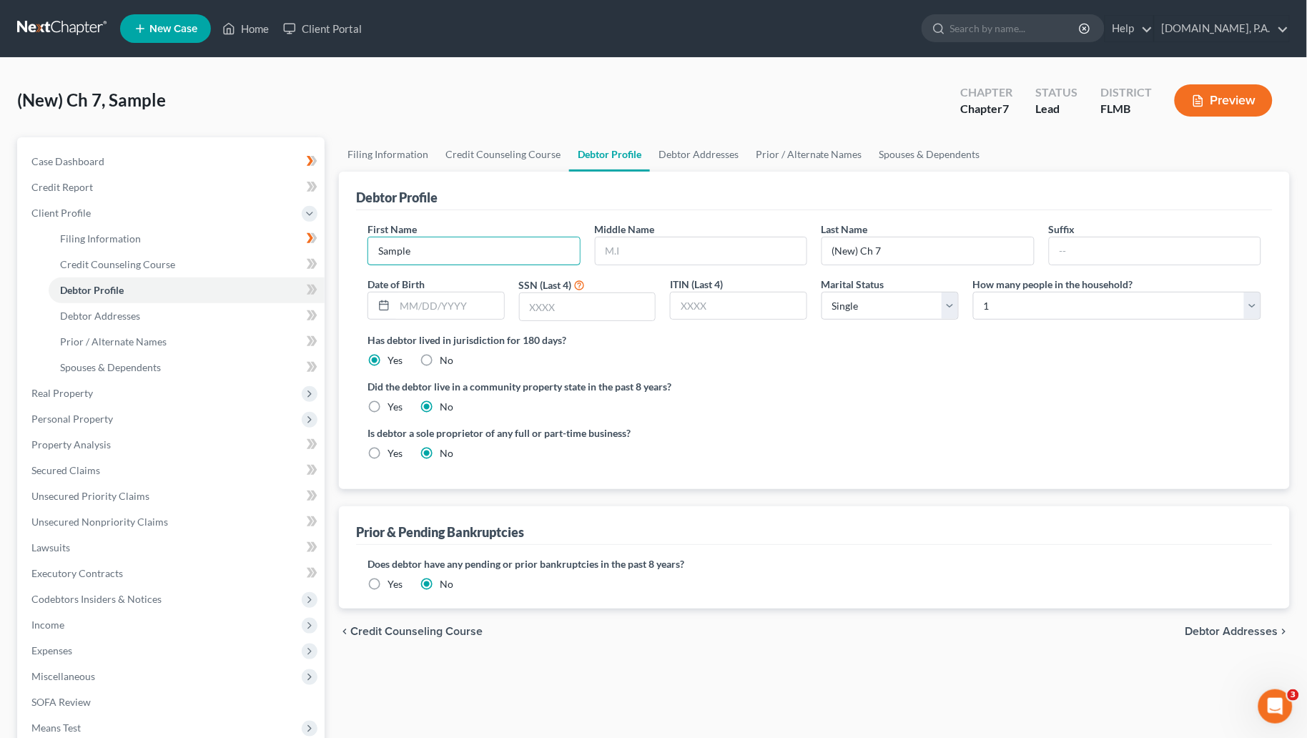
drag, startPoint x: 425, startPoint y: 252, endPoint x: 334, endPoint y: 256, distance: 91.6
click at [334, 256] on div "Filing Information Credit Counseling Course Debtor Profile Debtor Addresses Pri…" at bounding box center [814, 498] width 965 height 723
type input "Claudia"
type input "Cardenas"
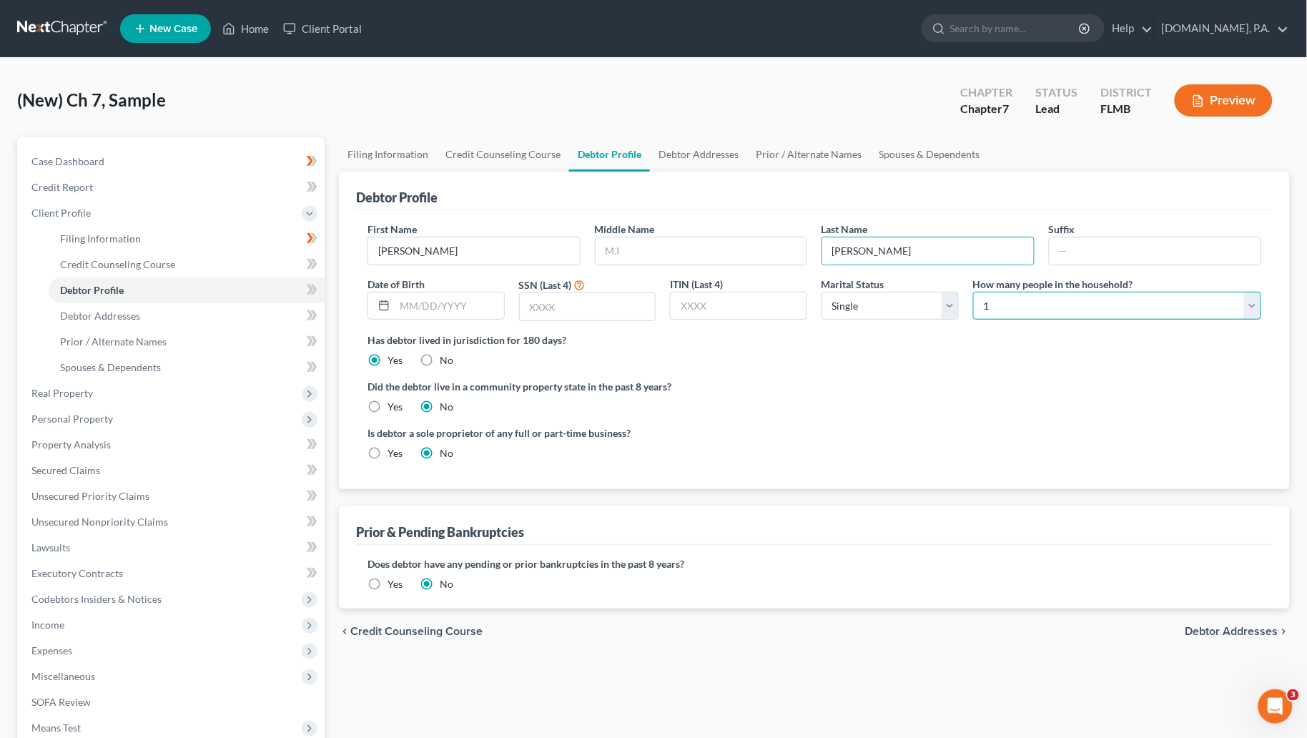
click at [1255, 308] on select "Select 1 2 3 4 5 6 7 8 9 10 11 12 13 14 15 16 17 18 19 20" at bounding box center [1117, 306] width 288 height 29
select select "3"
click at [973, 292] on select "Select 1 2 3 4 5 6 7 8 9 10 11 12 13 14 15 16 17 18 19 20" at bounding box center [1117, 306] width 288 height 29
click at [310, 286] on icon at bounding box center [310, 290] width 6 height 10
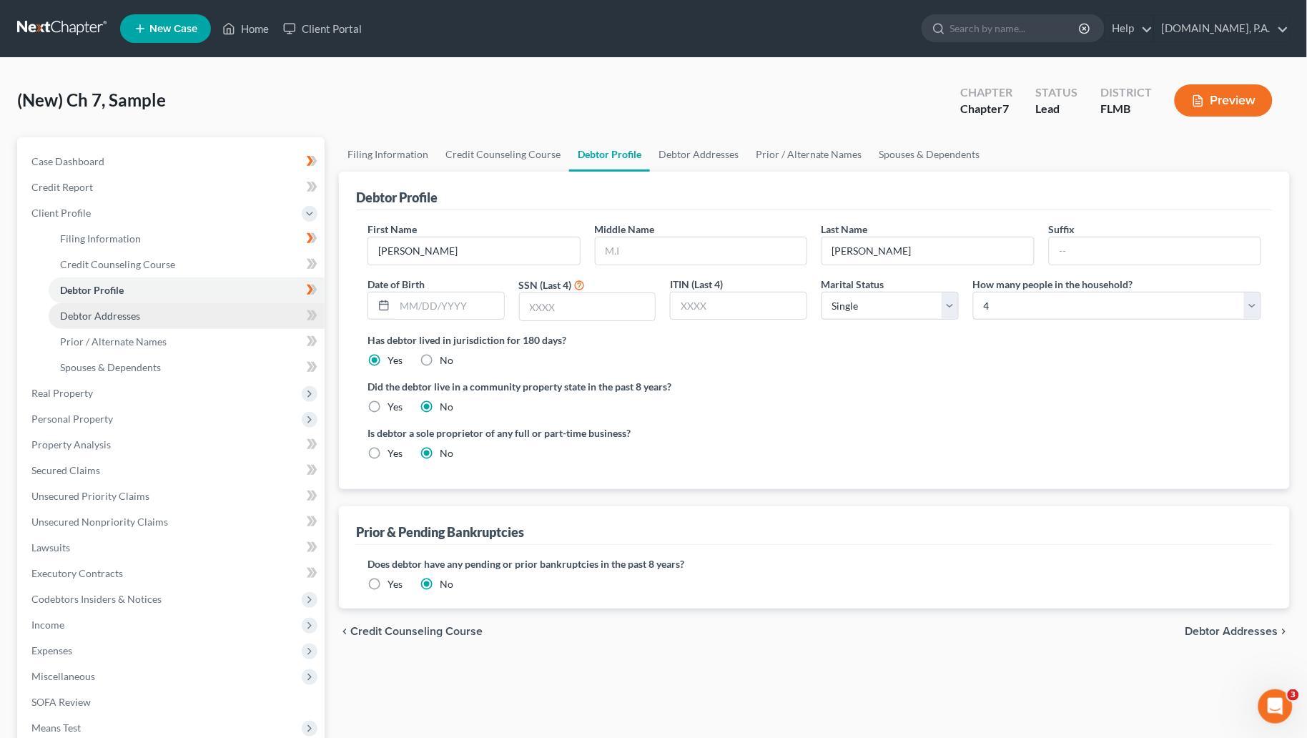
click at [121, 319] on span "Debtor Addresses" at bounding box center [100, 316] width 80 height 12
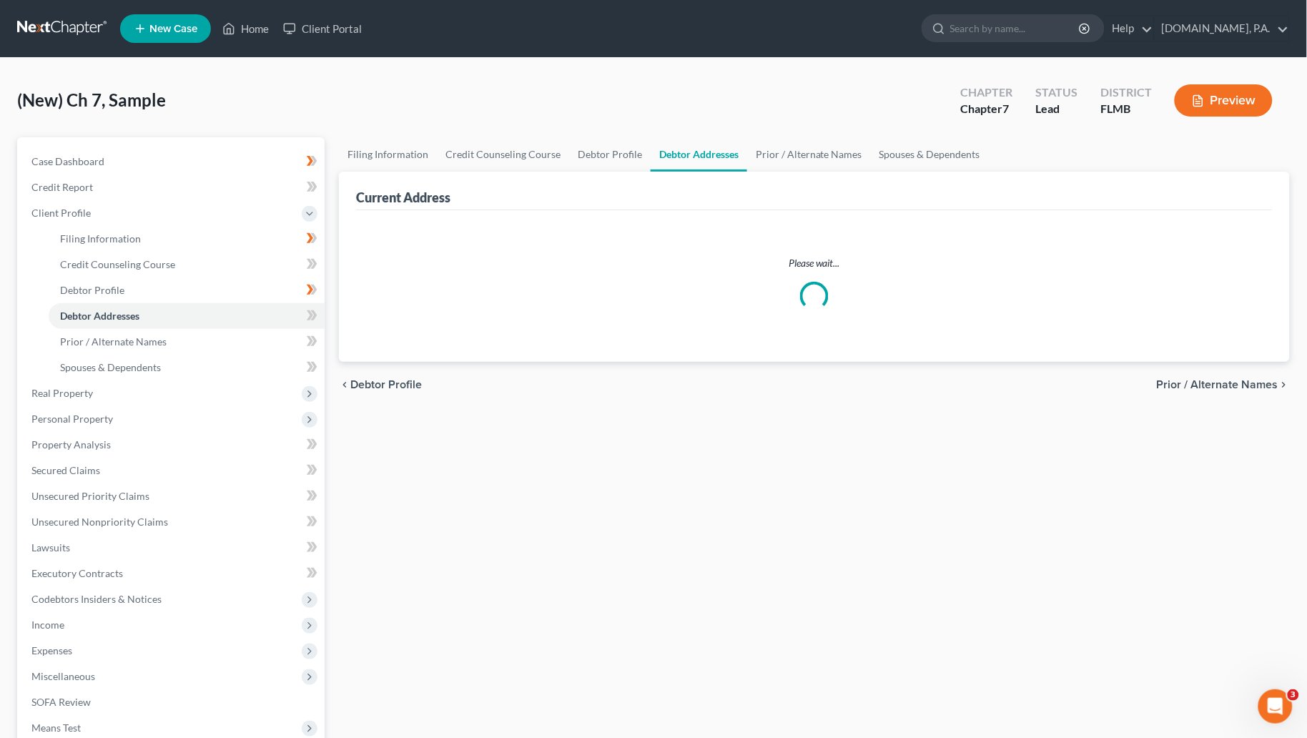
select select "0"
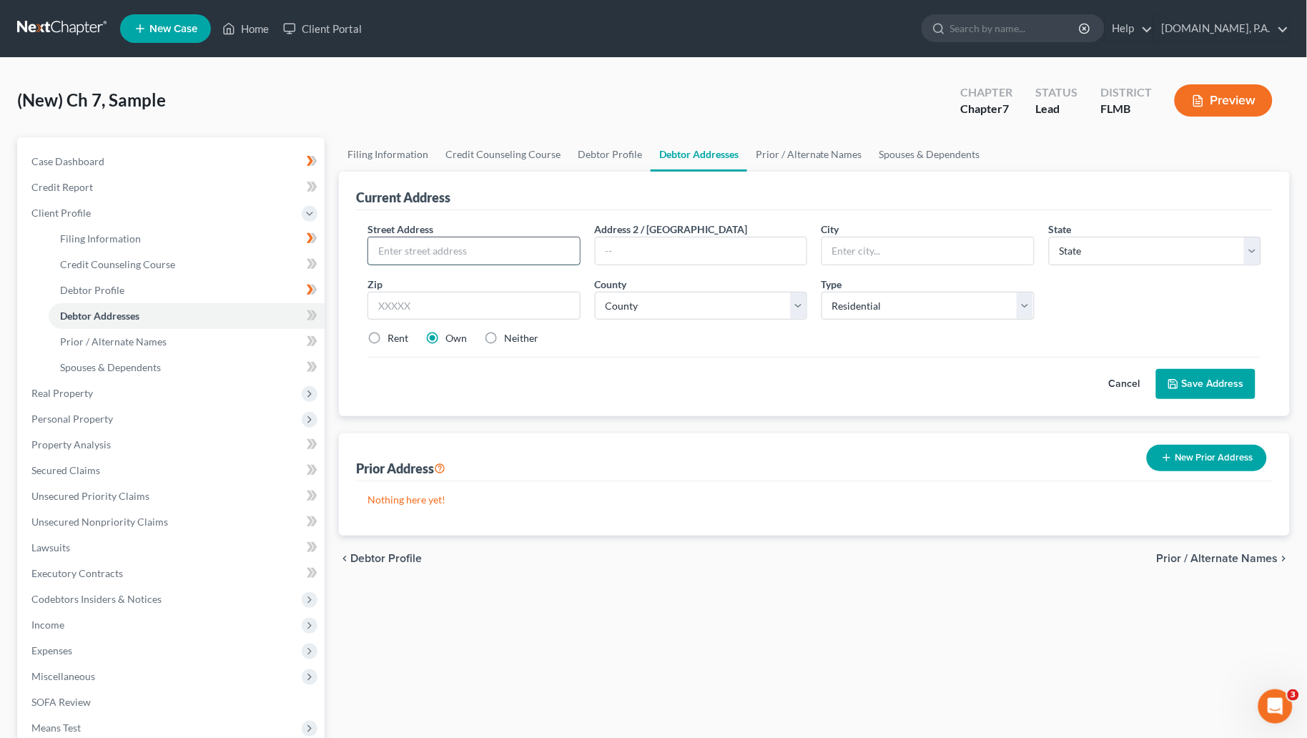
click at [419, 242] on input "text" at bounding box center [474, 250] width 212 height 27
paste input "122 Vista Verdi Circle"
type input "122 Vista Verdi Circle"
click at [483, 303] on input "text" at bounding box center [473, 306] width 213 height 29
type input "32746"
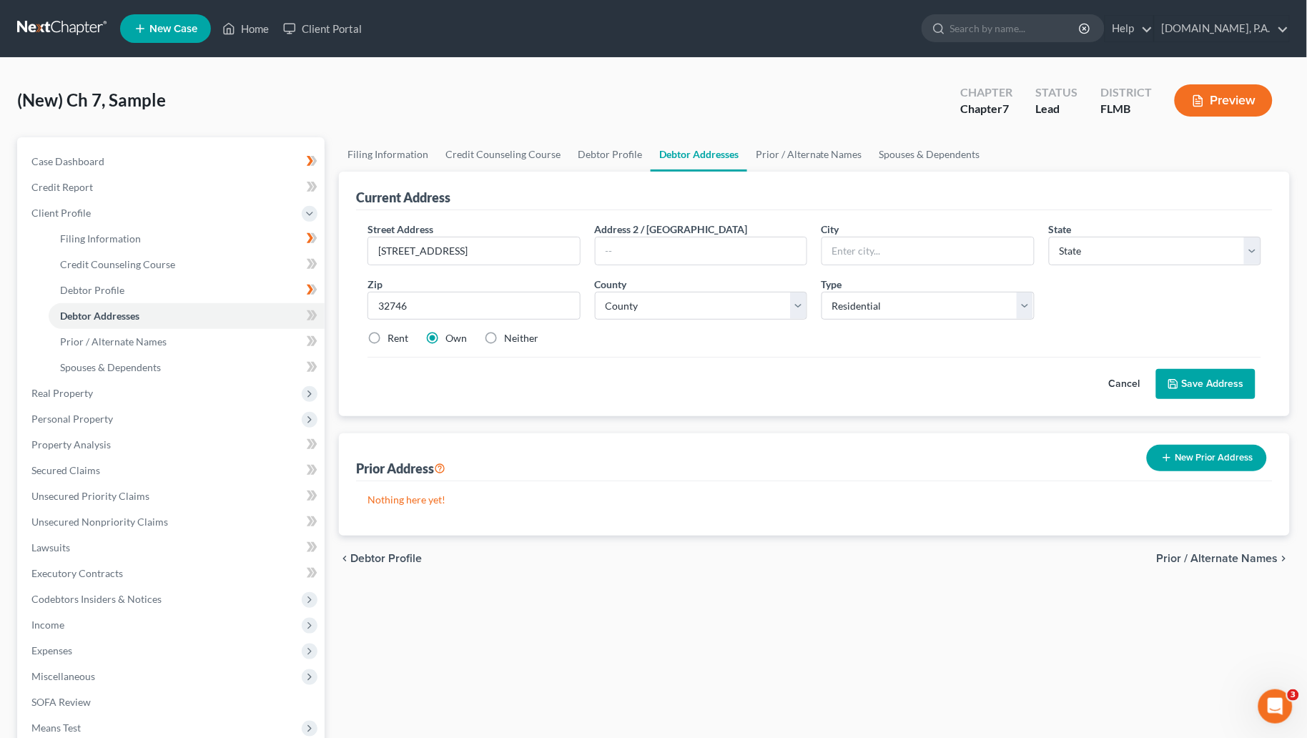
drag, startPoint x: 638, startPoint y: 345, endPoint x: 528, endPoint y: 354, distance: 109.8
click at [636, 345] on div "Rent Own Neither" at bounding box center [814, 338] width 908 height 14
type input "Lake Mary"
select select "9"
click at [388, 338] on label "Rent" at bounding box center [398, 338] width 21 height 14
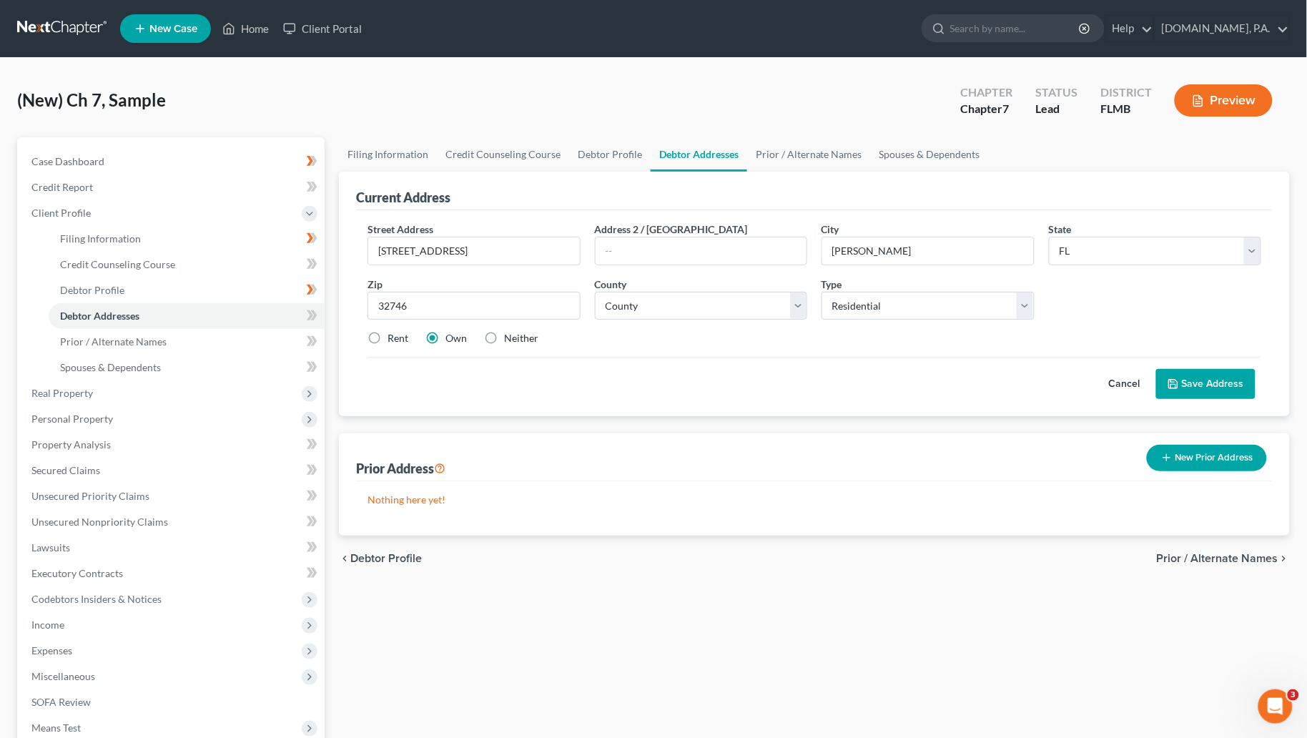
click at [393, 338] on input "Rent" at bounding box center [397, 335] width 9 height 9
radio input "true"
click at [636, 251] on input "text" at bounding box center [702, 250] width 212 height 27
type input "Apt 204"
click at [705, 333] on div "Rent Own Neither" at bounding box center [814, 338] width 908 height 14
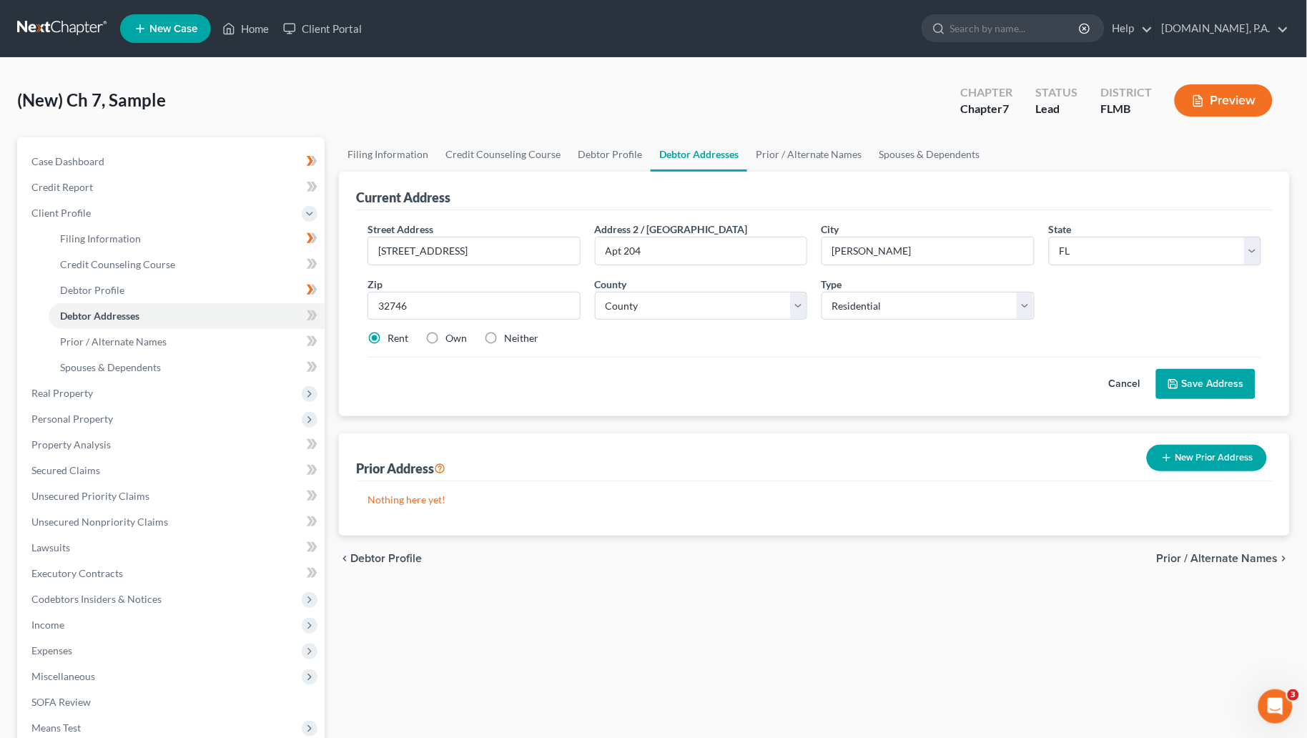
click at [1208, 376] on button "Save Address" at bounding box center [1205, 384] width 99 height 30
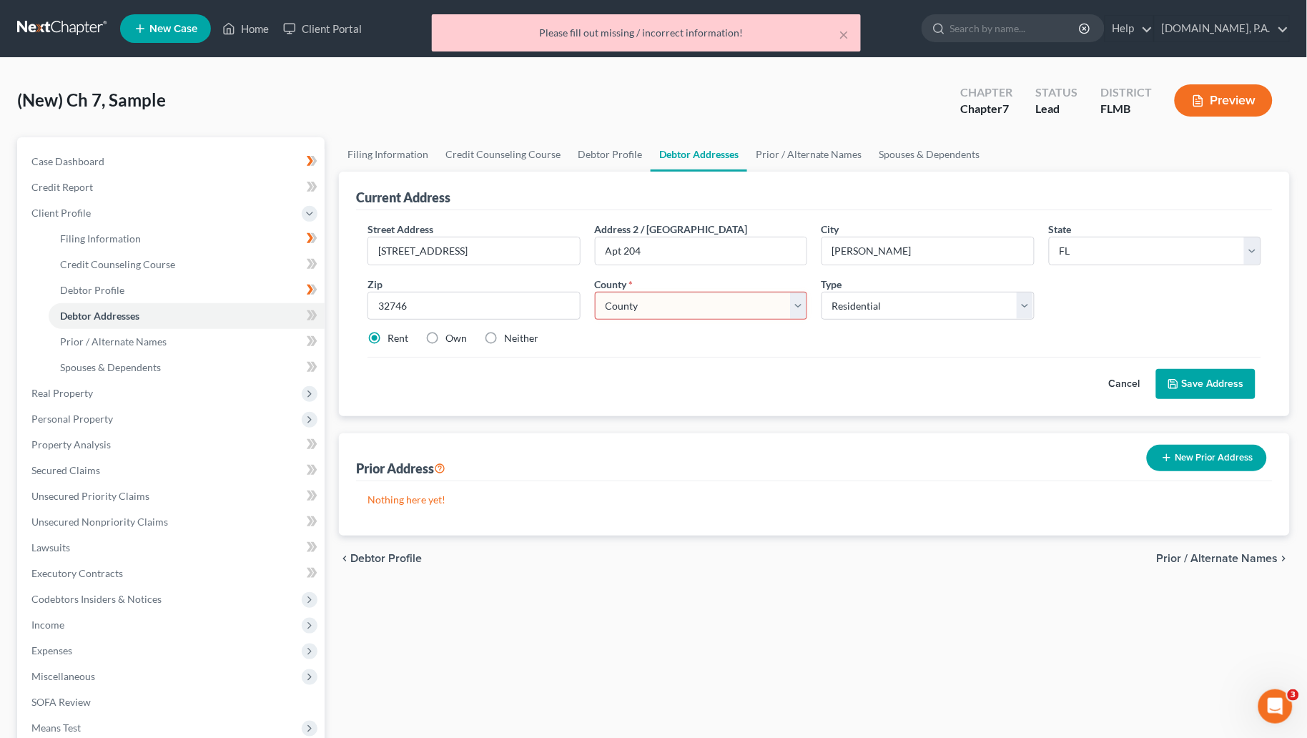
click at [796, 305] on select "County Alachua County Baker County Bay County Bradford County Brevard County Br…" at bounding box center [701, 306] width 213 height 29
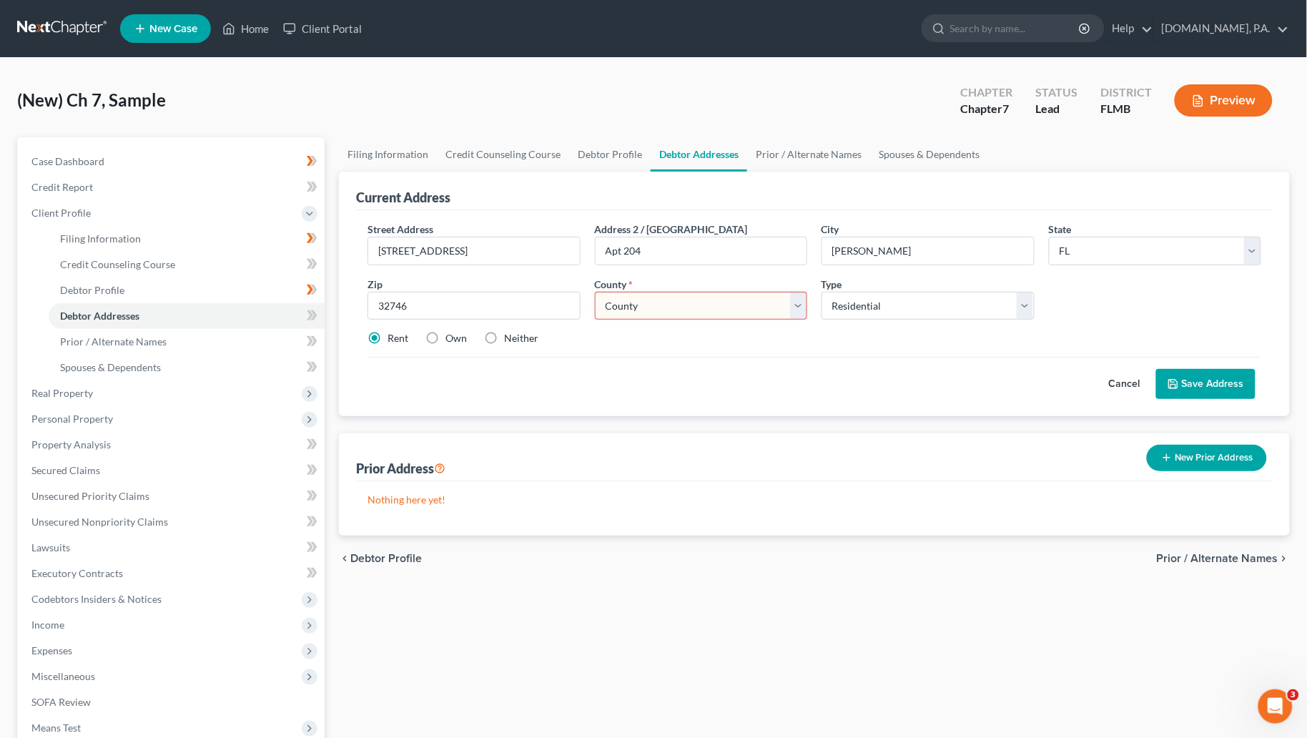
select select "56"
click at [595, 292] on select "County Alachua County Baker County Bay County Bradford County Brevard County Br…" at bounding box center [701, 306] width 213 height 29
click at [1208, 376] on button "Save Address" at bounding box center [1205, 384] width 99 height 30
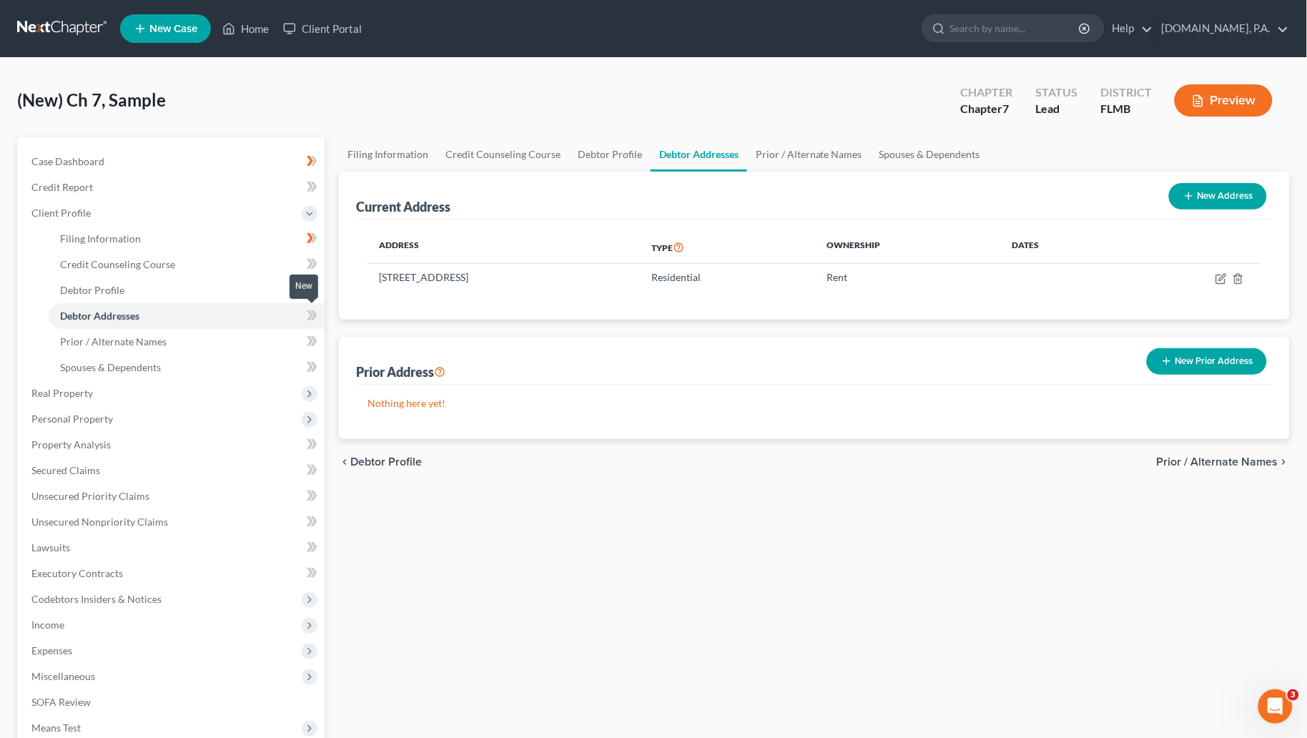
click at [307, 307] on icon at bounding box center [312, 316] width 11 height 18
click at [102, 157] on span "Case Dashboard" at bounding box center [67, 161] width 73 height 12
select select "4"
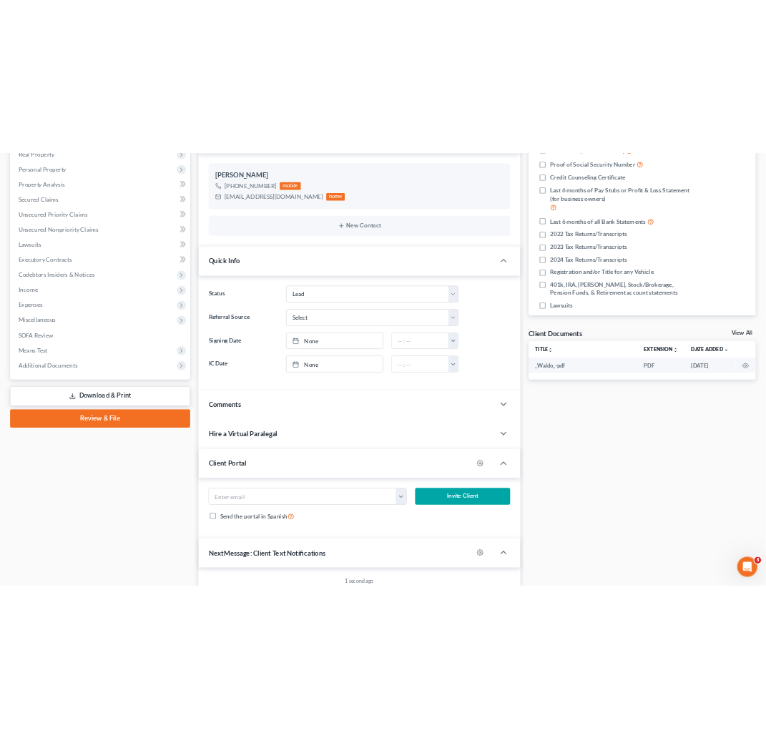
scroll to position [321, 0]
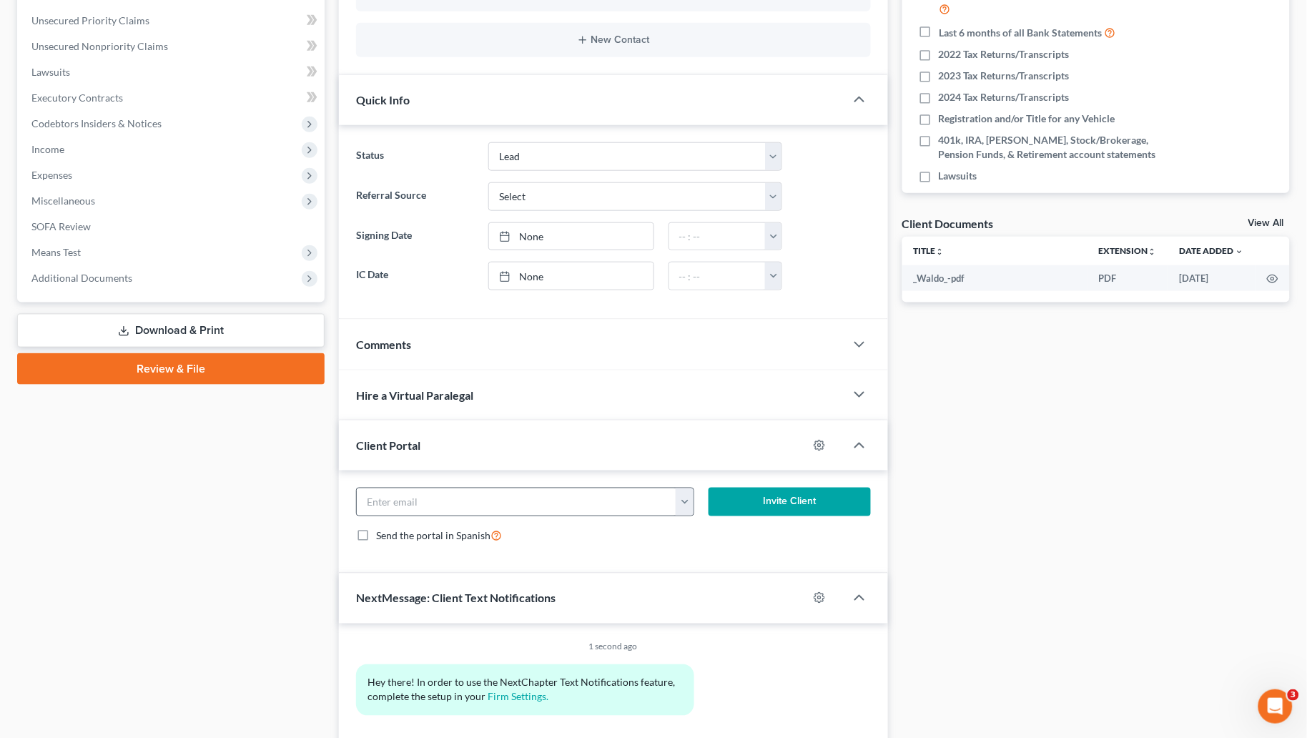
click at [683, 503] on button "button" at bounding box center [685, 501] width 18 height 27
click at [711, 541] on link "claudiacardenas4316@gmail.com" at bounding box center [773, 533] width 195 height 24
type input "claudiacardenas4316@gmail.com"
click at [810, 500] on button "Invite Client" at bounding box center [790, 502] width 162 height 29
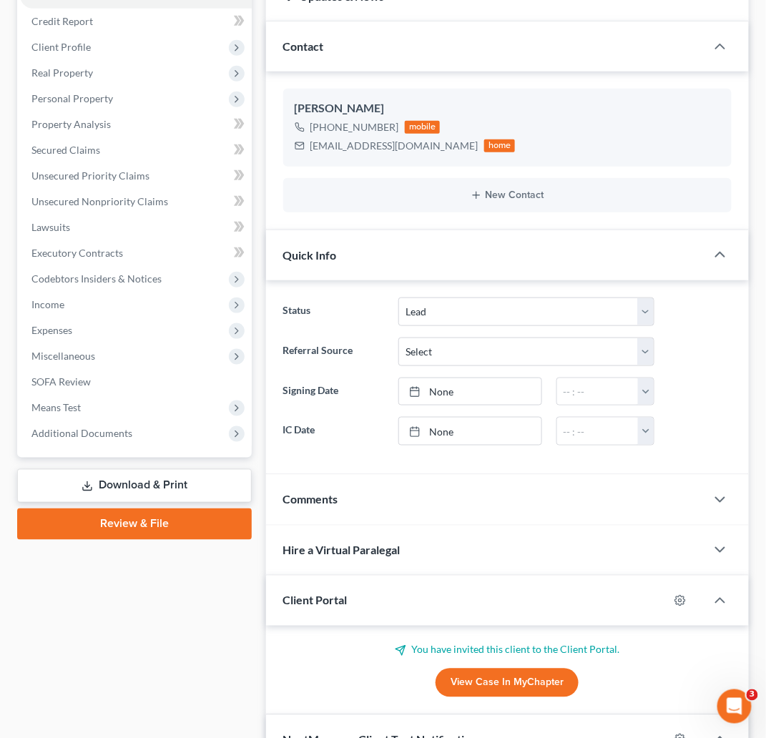
scroll to position [0, 0]
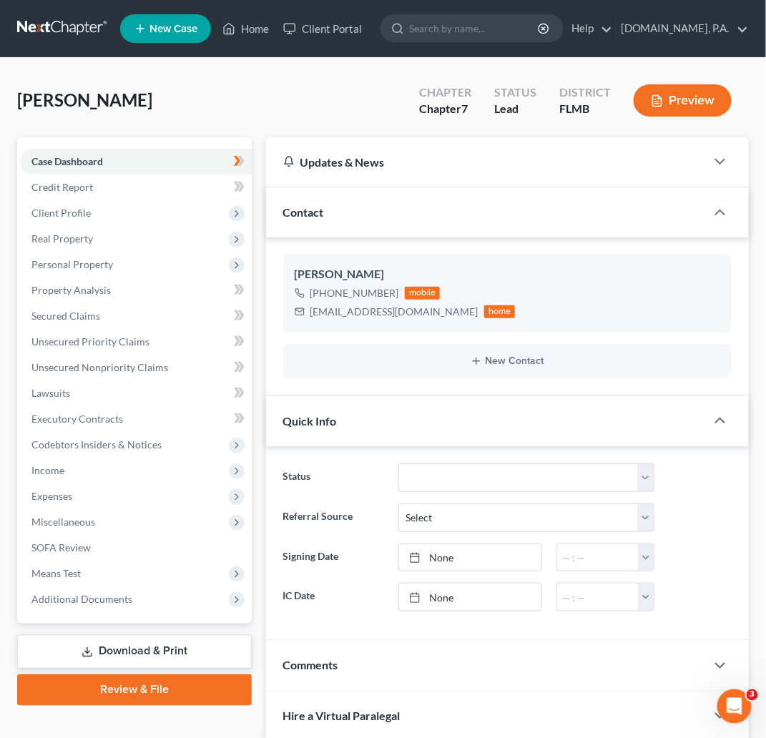
click at [56, 17] on link at bounding box center [63, 29] width 92 height 26
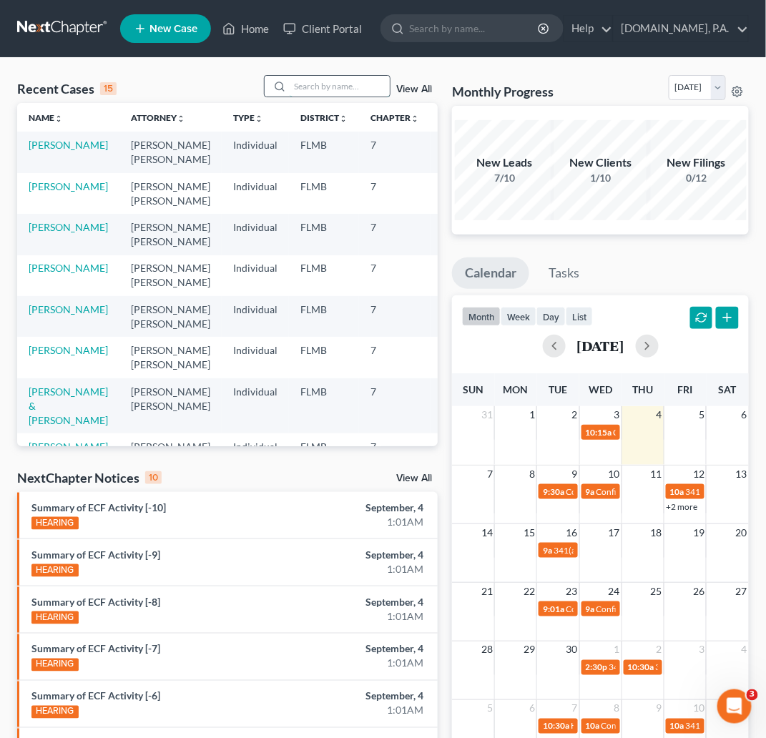
click at [345, 88] on input "search" at bounding box center [340, 86] width 100 height 21
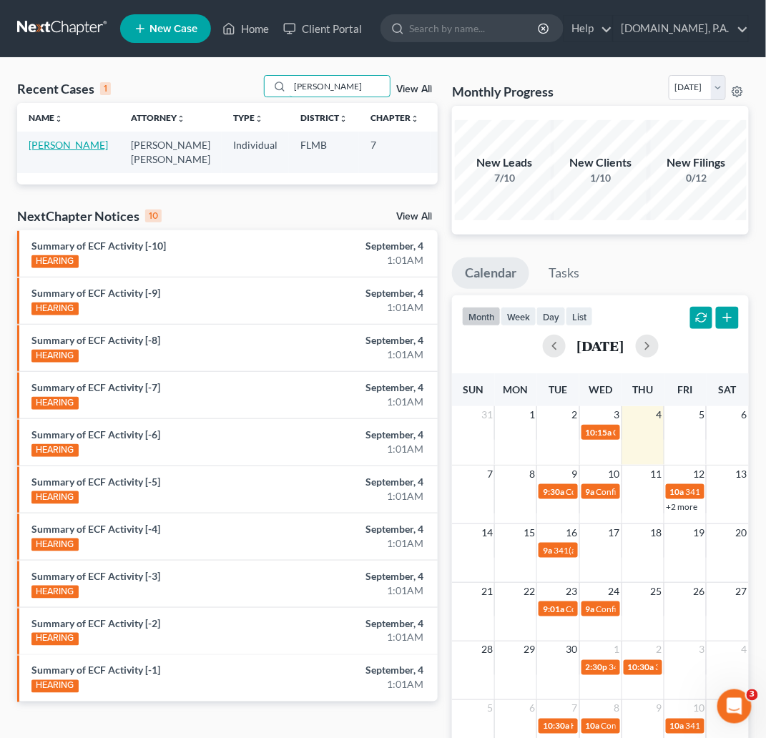
type input "[PERSON_NAME]"
click at [53, 143] on link "[PERSON_NAME]" at bounding box center [68, 145] width 79 height 12
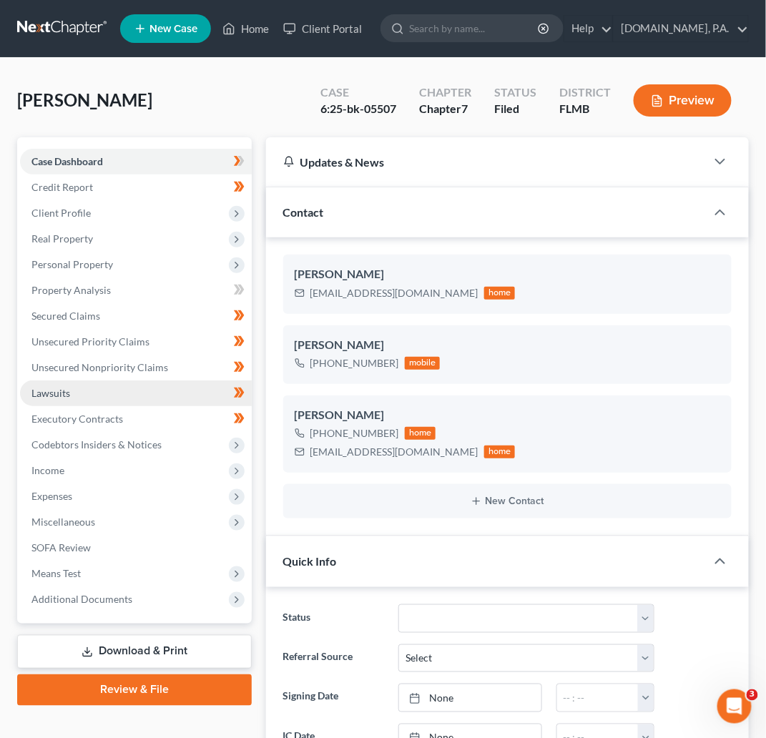
click at [65, 397] on span "Lawsuits" at bounding box center [50, 393] width 39 height 12
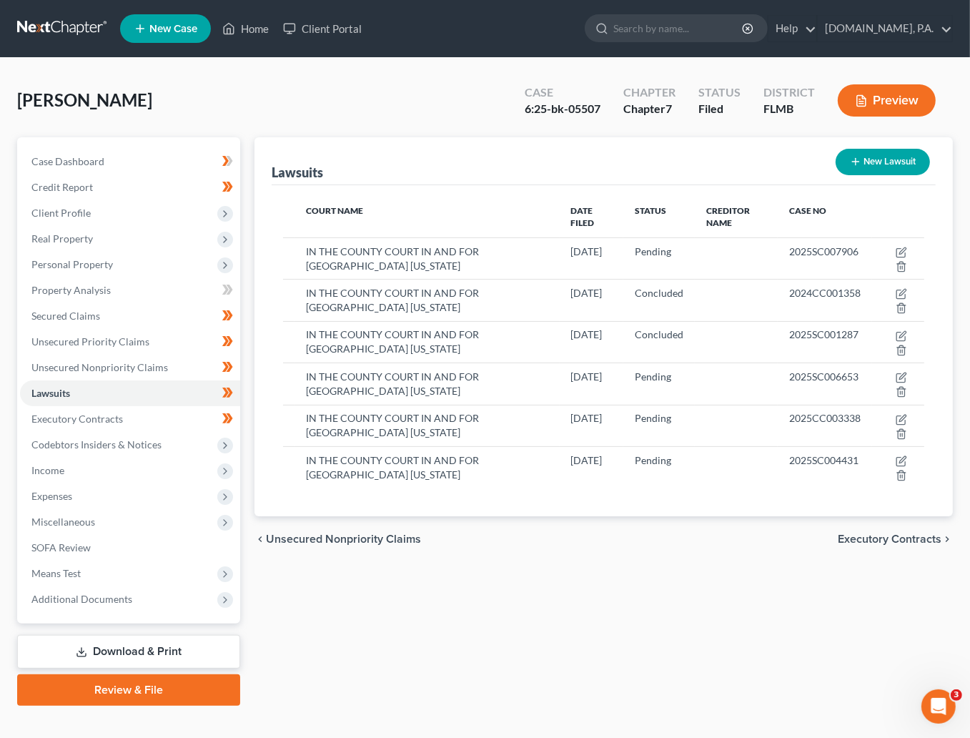
click at [781, 64] on div "[PERSON_NAME] Upgraded Case 6:25-bk-05507 Chapter Chapter 7 Status Filed Distri…" at bounding box center [485, 396] width 970 height 676
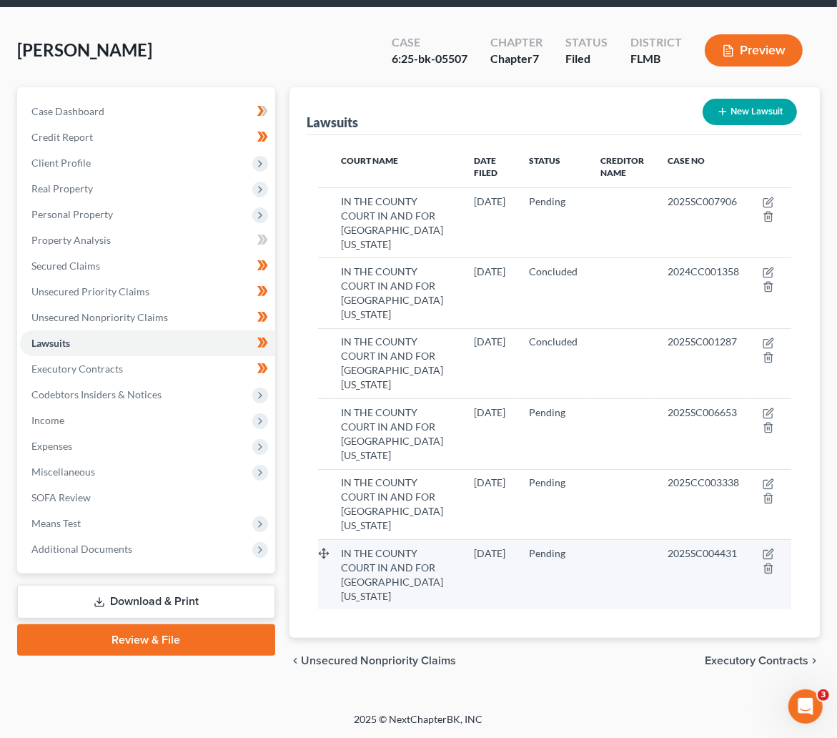
scroll to position [107, 0]
drag, startPoint x: 741, startPoint y: 573, endPoint x: 661, endPoint y: 581, distance: 79.7
click at [661, 581] on td "2025SC004431" at bounding box center [703, 574] width 94 height 70
copy span "2025SC004431"
click at [677, 609] on td "2025SC004431" at bounding box center [703, 574] width 94 height 70
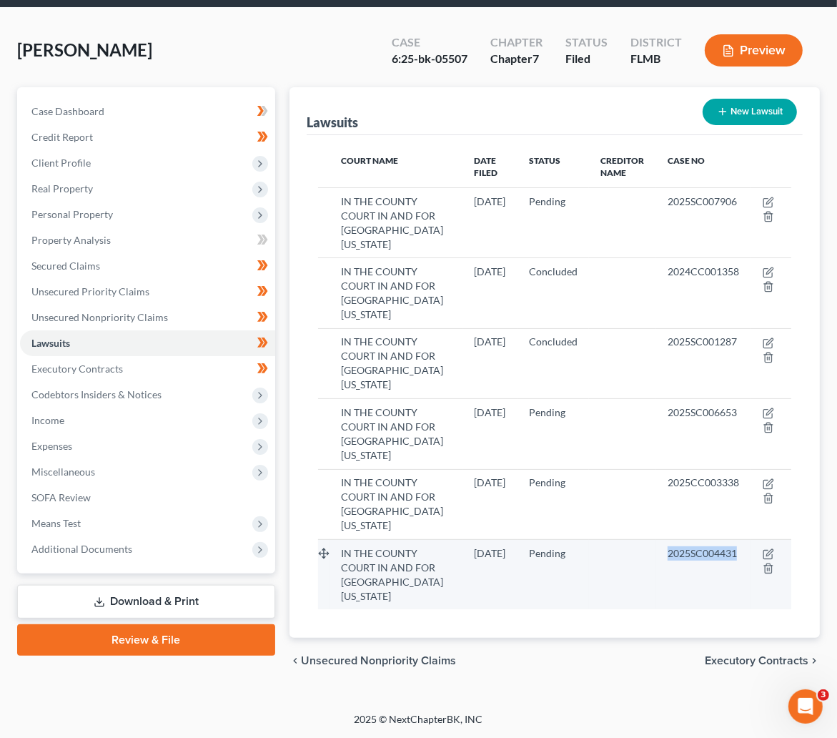
click at [741, 566] on td "2025SC004431" at bounding box center [703, 574] width 94 height 70
drag, startPoint x: 741, startPoint y: 566, endPoint x: 667, endPoint y: 573, distance: 74.1
click at [667, 573] on td "2025SC004431" at bounding box center [703, 574] width 94 height 70
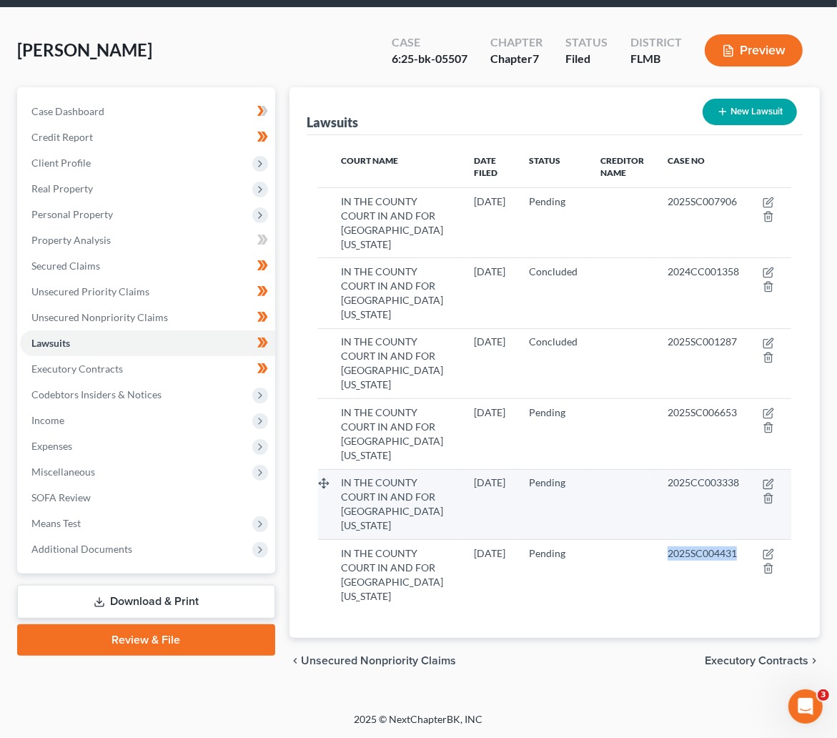
copy span "2025SC004431"
click at [751, 482] on td at bounding box center [771, 504] width 41 height 70
drag, startPoint x: 749, startPoint y: 483, endPoint x: 663, endPoint y: 487, distance: 85.9
click at [663, 487] on tr "IN THE COUNTY COURT IN AND FOR [GEOGRAPHIC_DATA] [US_STATE] [DATE] Pending 2025…" at bounding box center [554, 504] width 473 height 70
copy tr "2025CC003338"
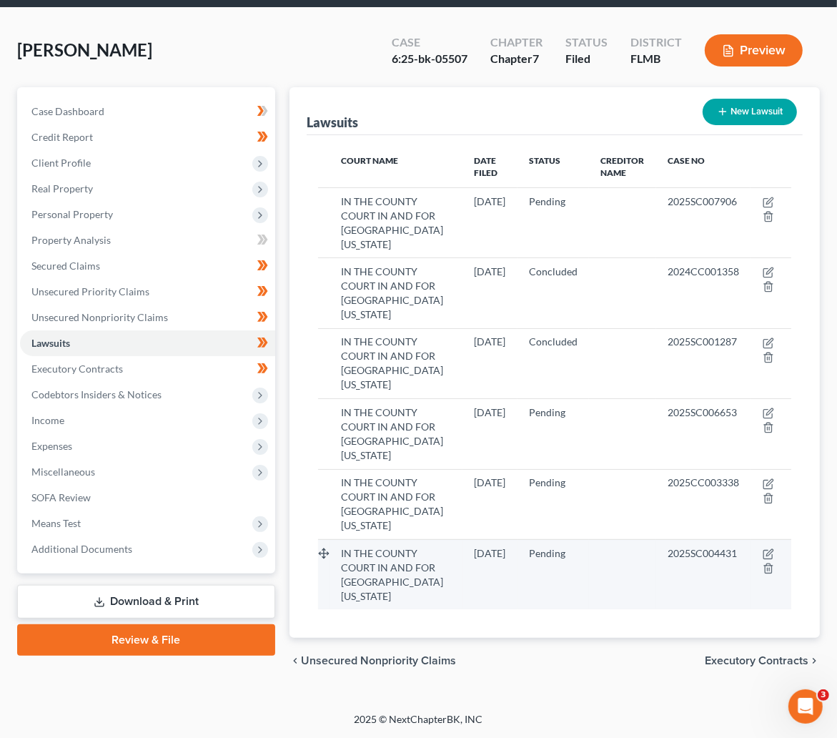
click at [687, 609] on td "2025SC004431" at bounding box center [703, 574] width 94 height 70
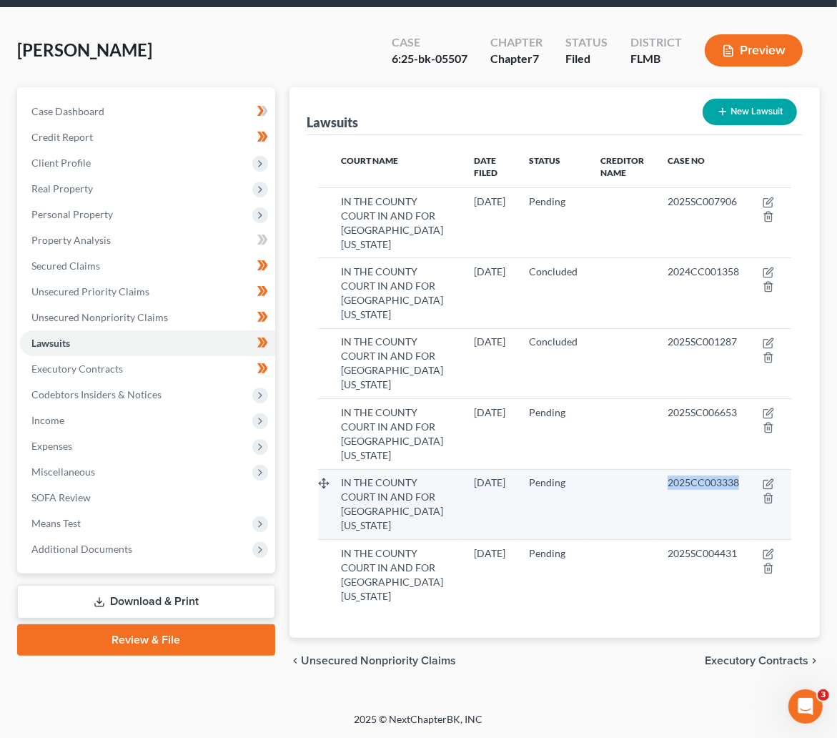
drag, startPoint x: 744, startPoint y: 480, endPoint x: 662, endPoint y: 490, distance: 82.2
click at [662, 490] on td "2025CC003338" at bounding box center [703, 504] width 94 height 70
copy span "2025CC003338"
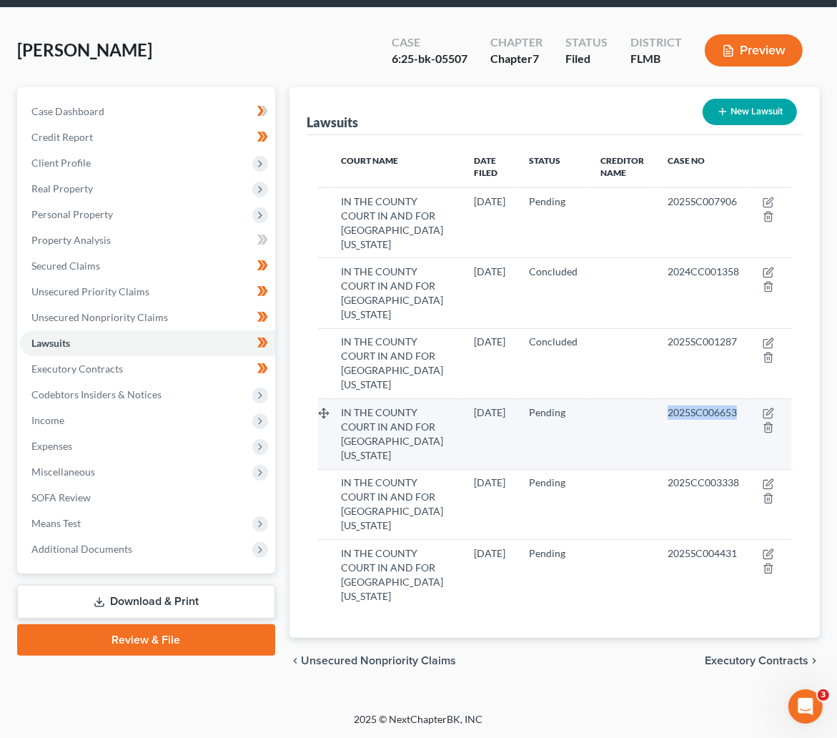
drag, startPoint x: 740, startPoint y: 394, endPoint x: 664, endPoint y: 398, distance: 75.9
click at [664, 399] on td "2025SC006653" at bounding box center [703, 434] width 94 height 70
click at [680, 428] on td "2025SC006653" at bounding box center [703, 434] width 94 height 70
drag, startPoint x: 736, startPoint y: 399, endPoint x: 663, endPoint y: 398, distance: 72.2
click at [663, 399] on td "2025SC006653" at bounding box center [703, 434] width 94 height 70
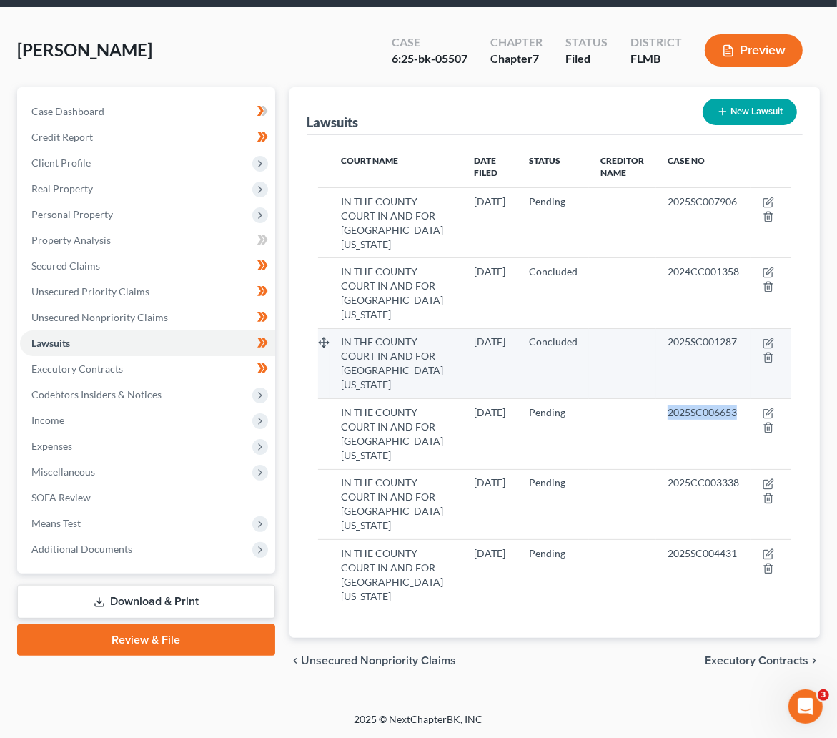
copy span "2025SC006653"
drag, startPoint x: 740, startPoint y: 311, endPoint x: 666, endPoint y: 320, distance: 74.1
click at [666, 328] on td "2025SC001287" at bounding box center [703, 363] width 94 height 70
copy span "2025SC001287"
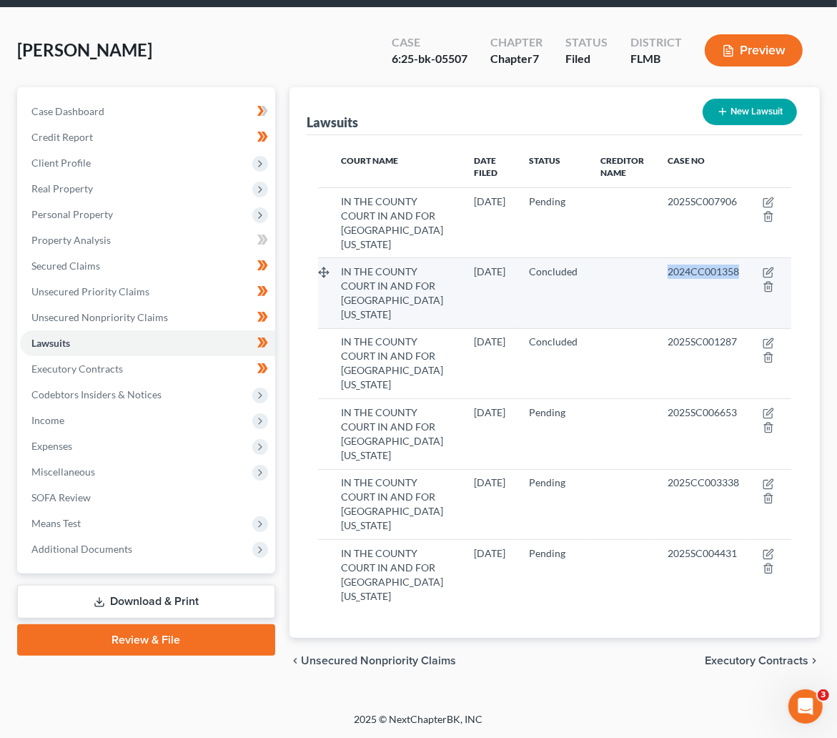
drag, startPoint x: 664, startPoint y: 226, endPoint x: 741, endPoint y: 218, distance: 77.6
click at [741, 258] on td "2024CC001358" at bounding box center [703, 293] width 94 height 70
copy span "2024CC001358"
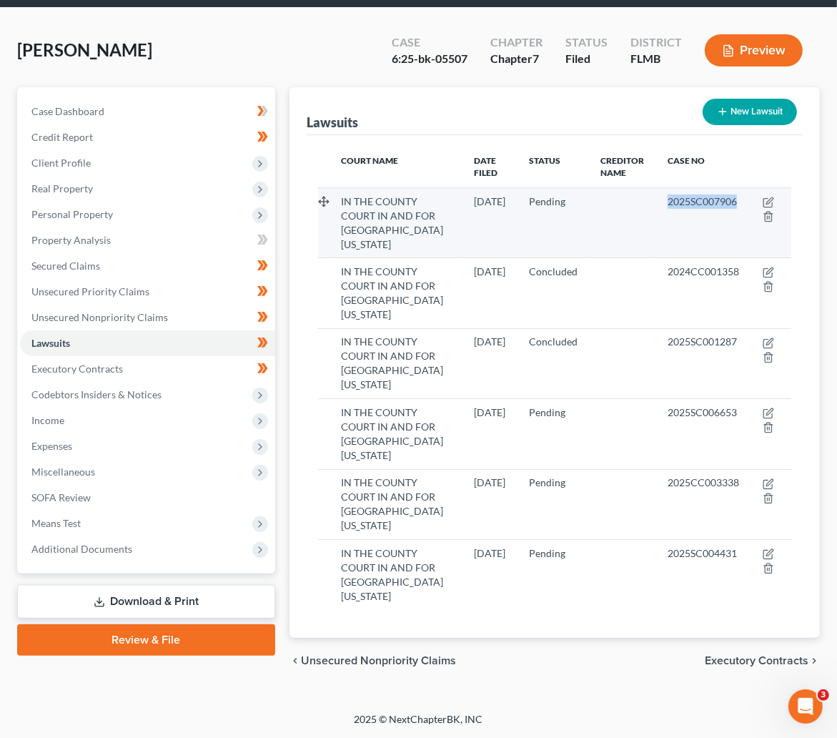
drag, startPoint x: 663, startPoint y: 140, endPoint x: 736, endPoint y: 140, distance: 72.9
click at [736, 187] on td "2025SC007906" at bounding box center [703, 222] width 94 height 70
copy span "2025SC007906"
